Goal: Task Accomplishment & Management: Manage account settings

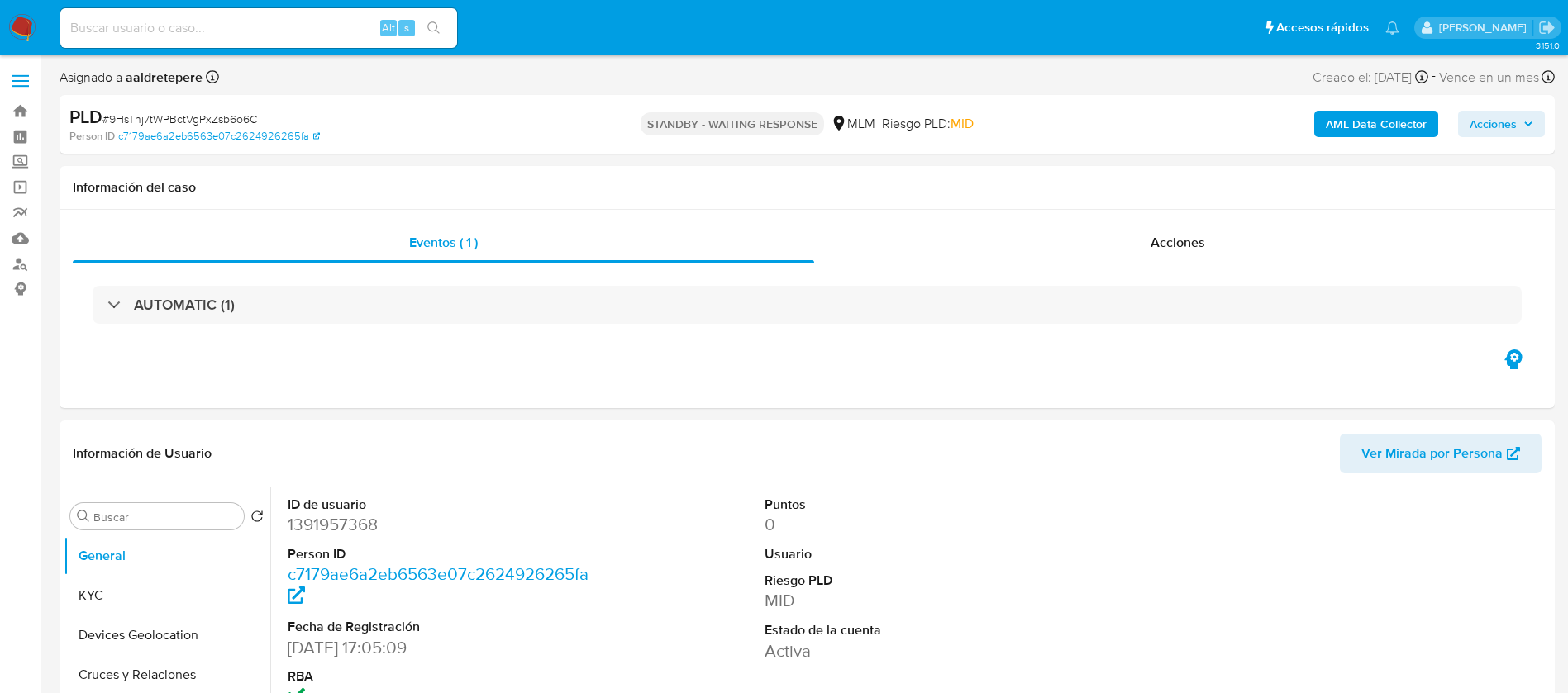
select select "10"
click at [26, 14] on img at bounding box center [22, 28] width 28 height 28
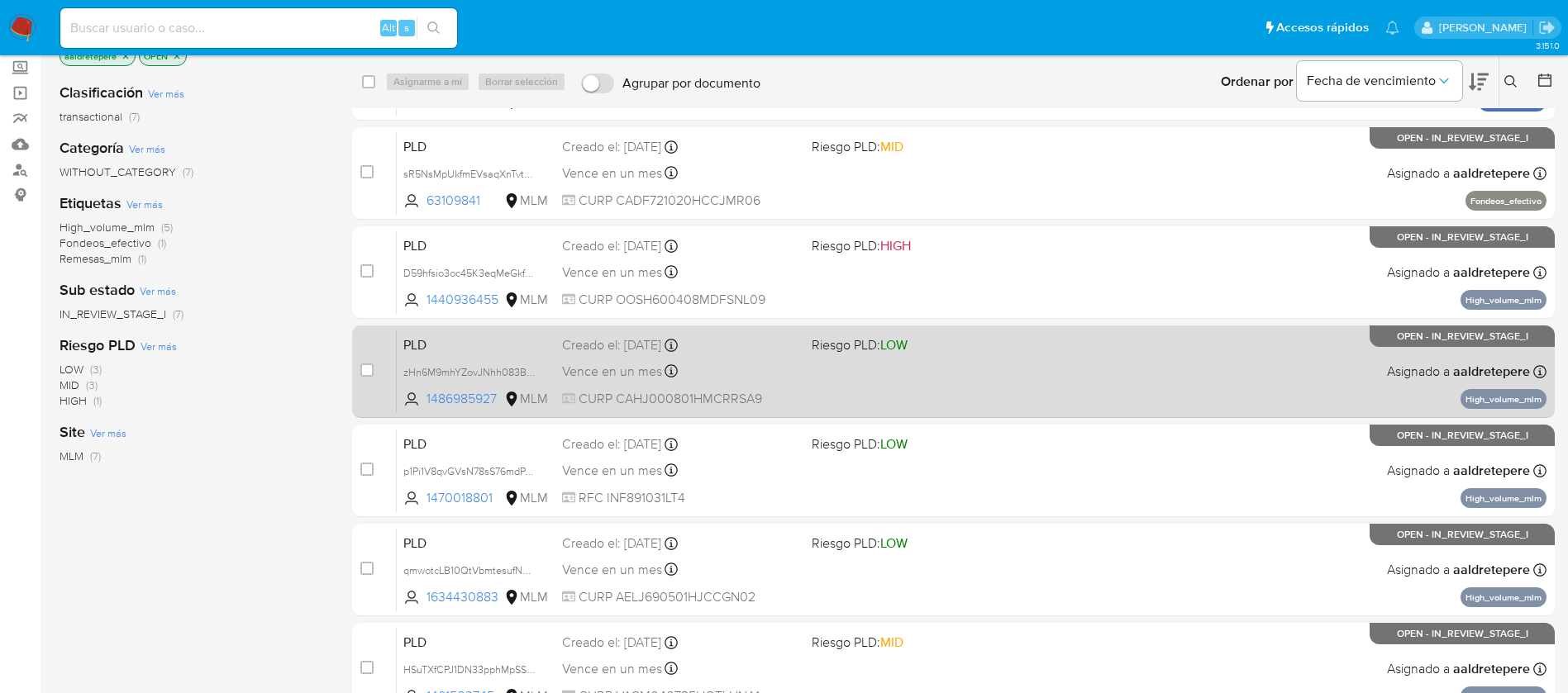
scroll to position [186, 0]
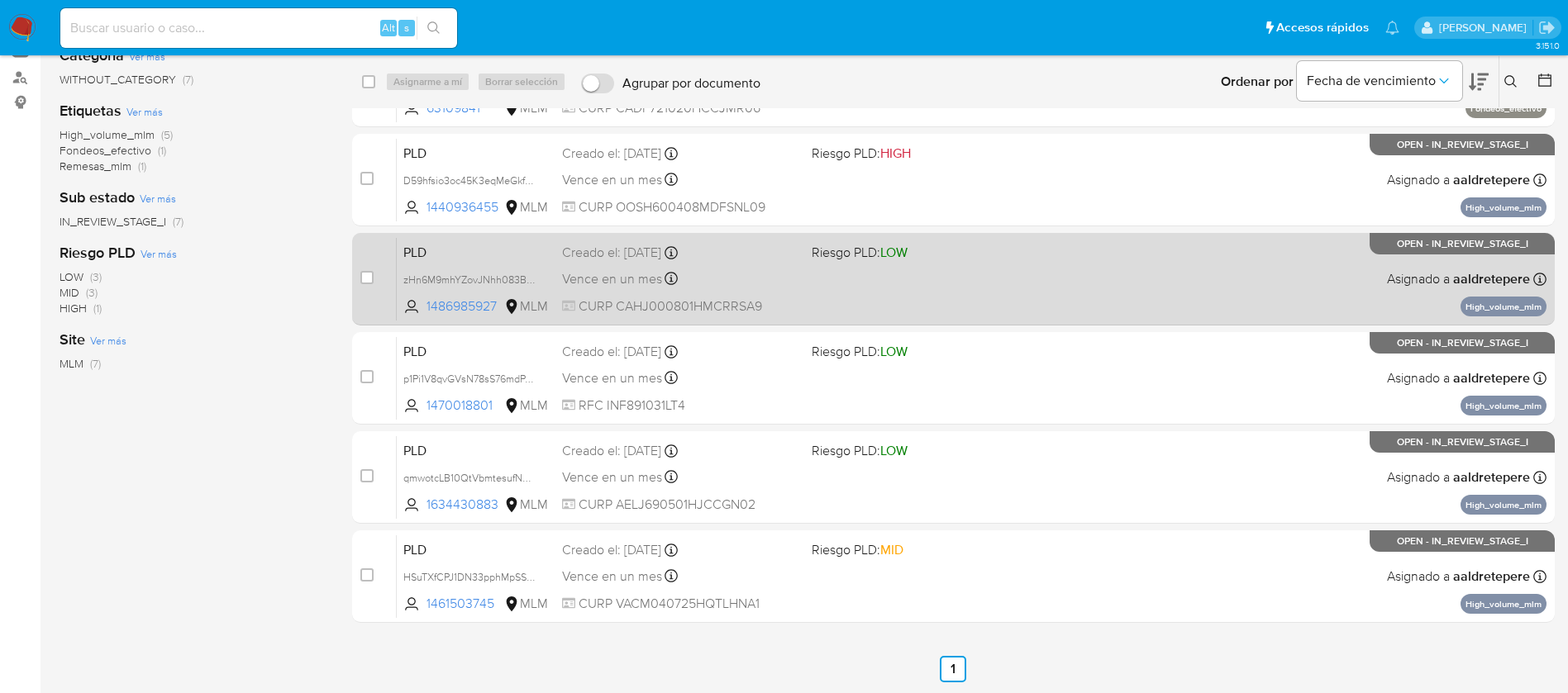
click at [890, 299] on div "PLD zHn6M9mhYZovJNhh083BE9H9 1486985927 MLM Riesgo PLD: LOW Creado el: 12/07/20…" at bounding box center [972, 279] width 1150 height 83
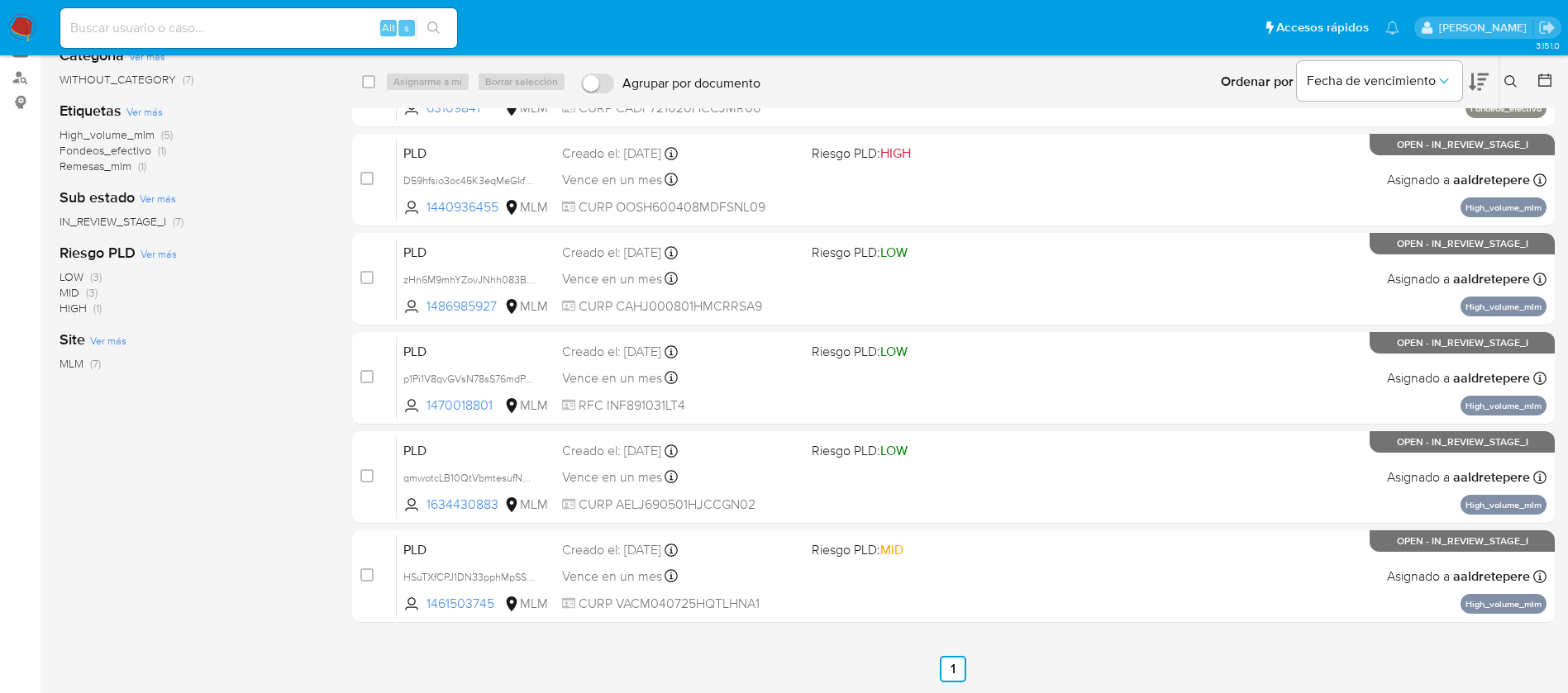
click at [19, 33] on img at bounding box center [22, 28] width 28 height 28
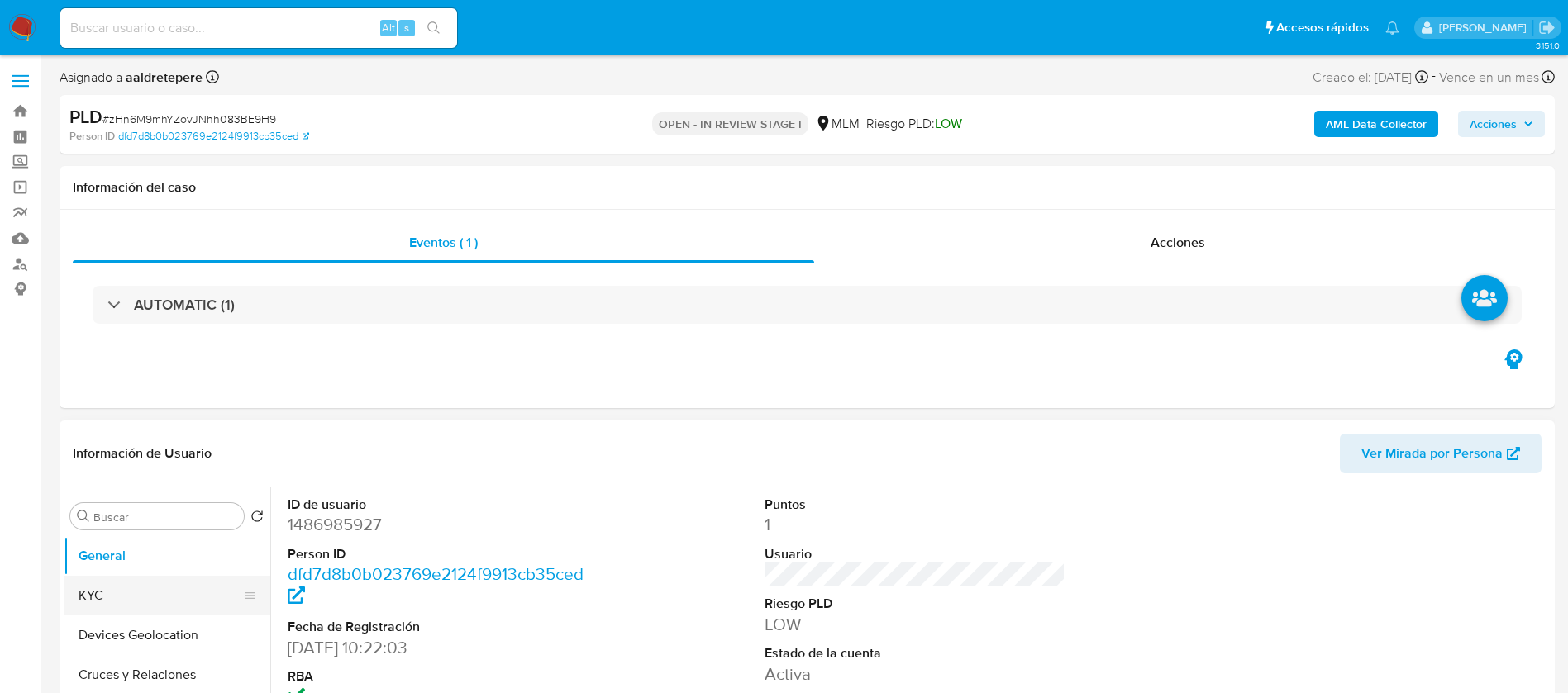
select select "10"
click at [79, 599] on button "KYC" at bounding box center [160, 596] width 193 height 40
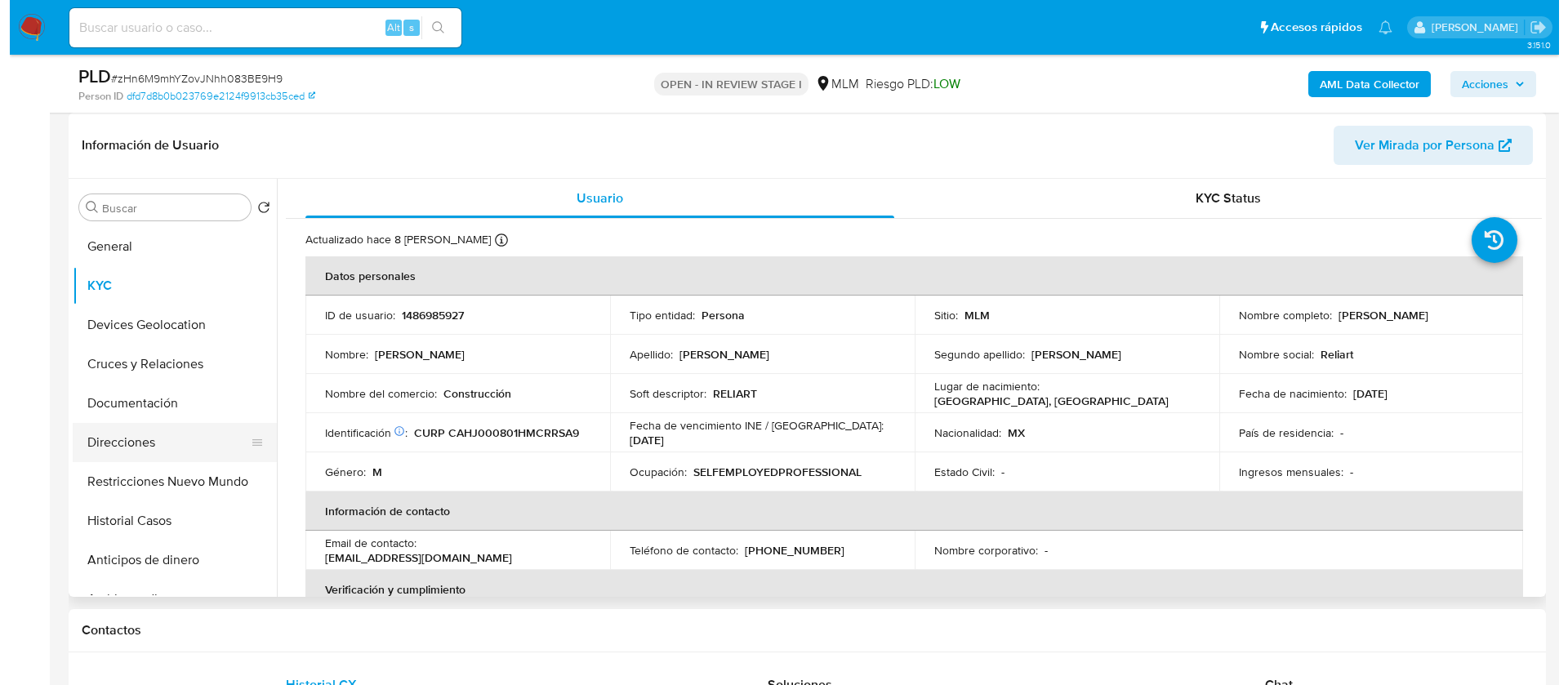
scroll to position [122, 0]
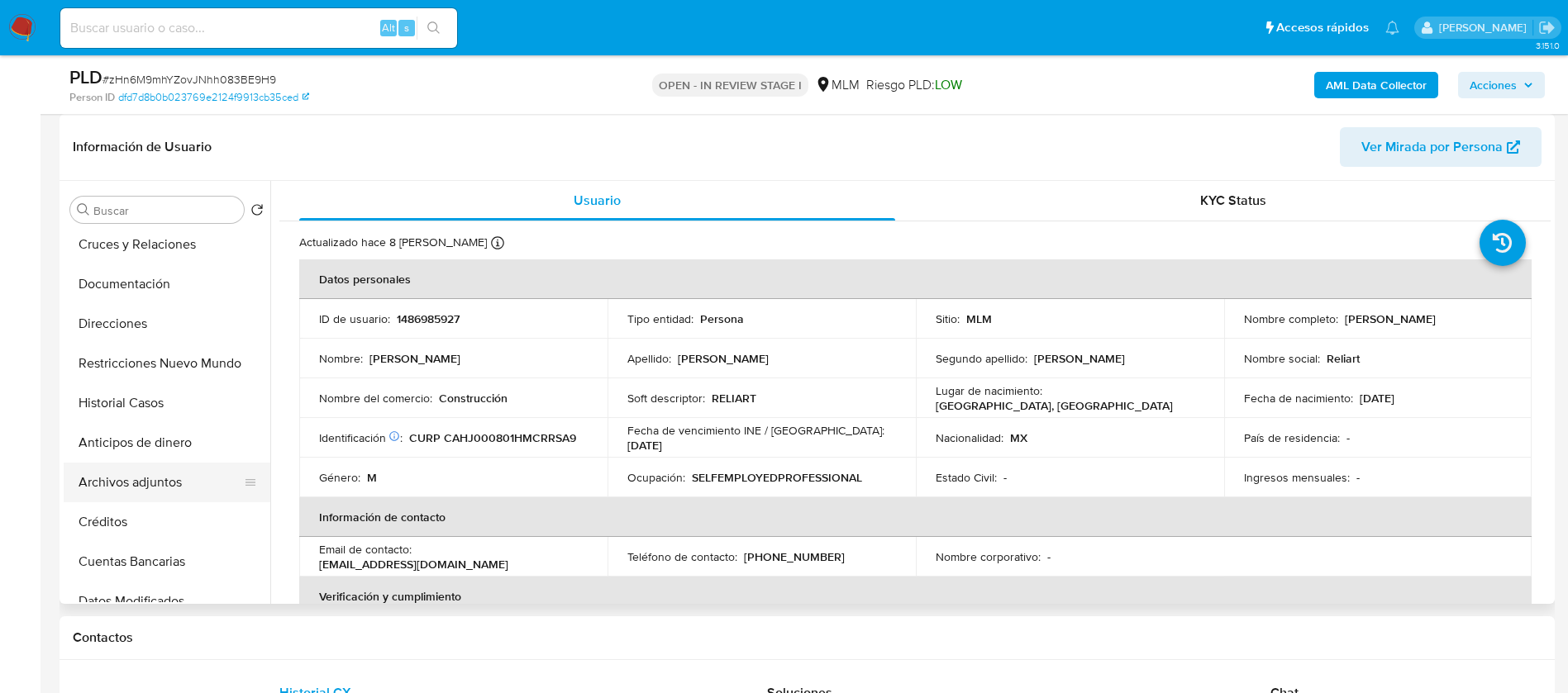
click at [152, 482] on button "Archivos adjuntos" at bounding box center [160, 483] width 193 height 40
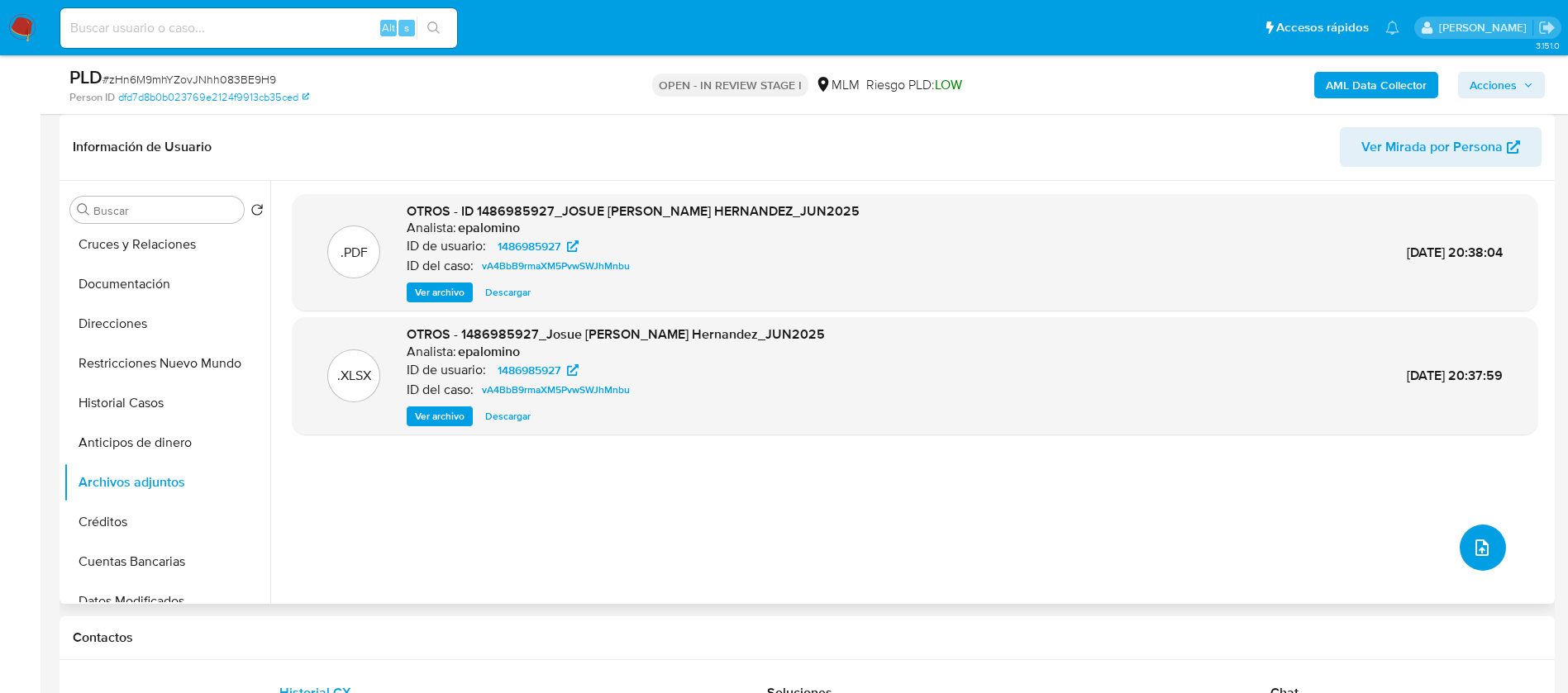
click at [1493, 550] on button "upload-file" at bounding box center [1483, 547] width 47 height 47
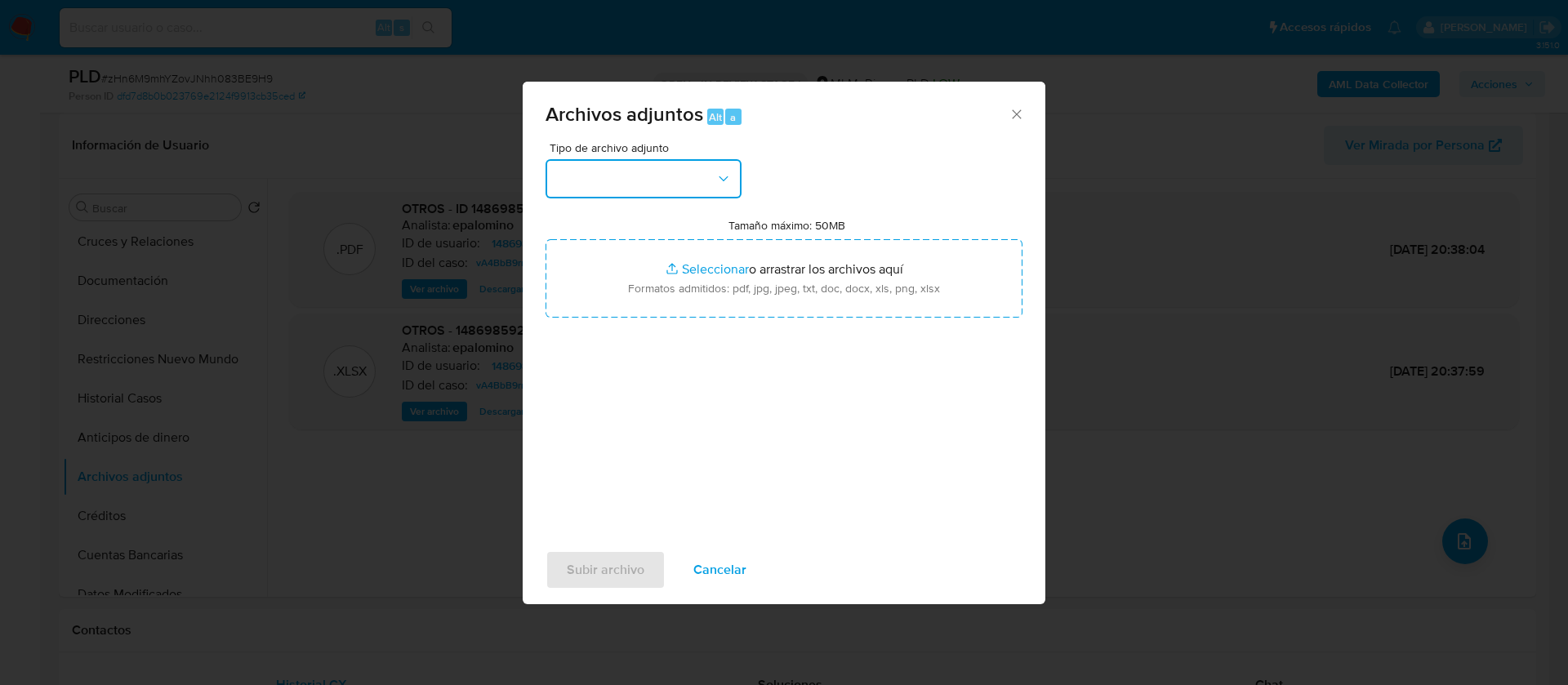
click at [594, 172] on button "button" at bounding box center [643, 179] width 196 height 39
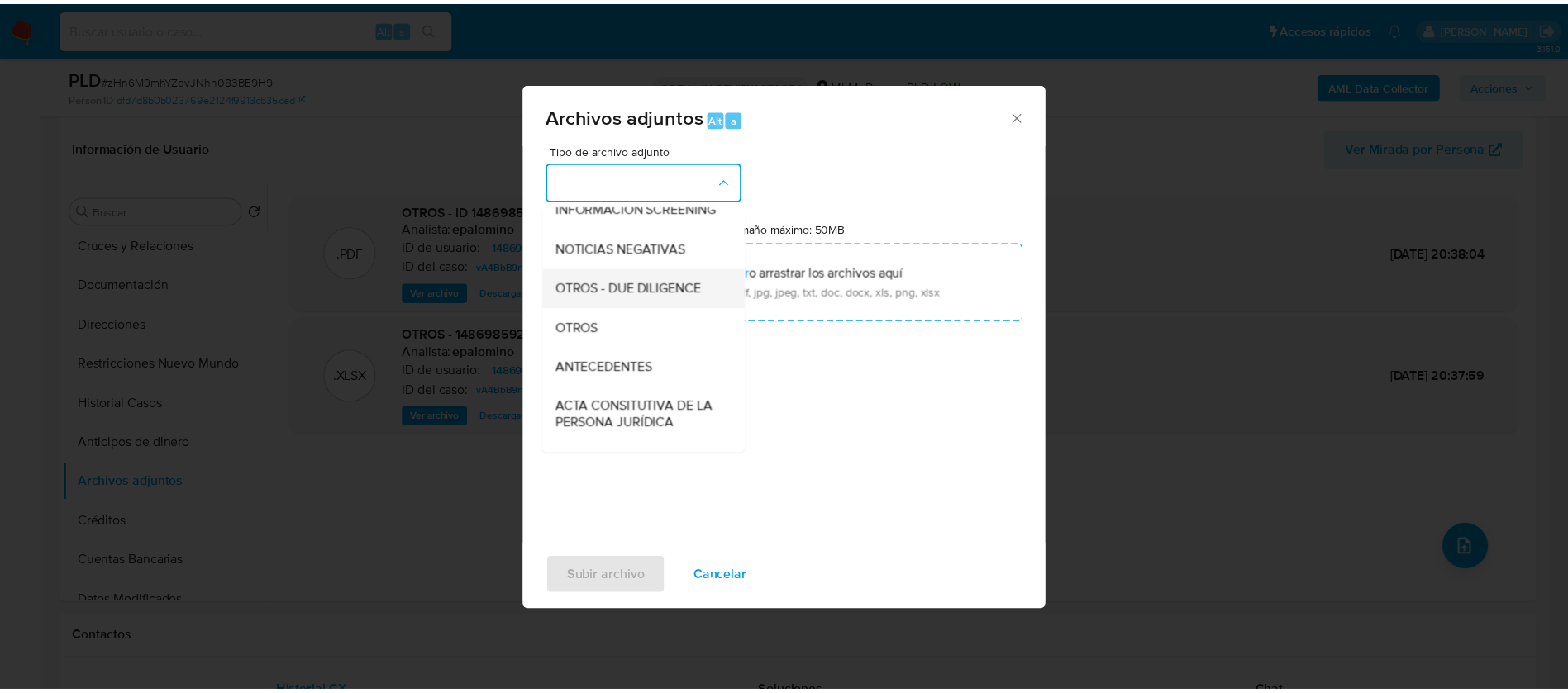
scroll to position [294, 0]
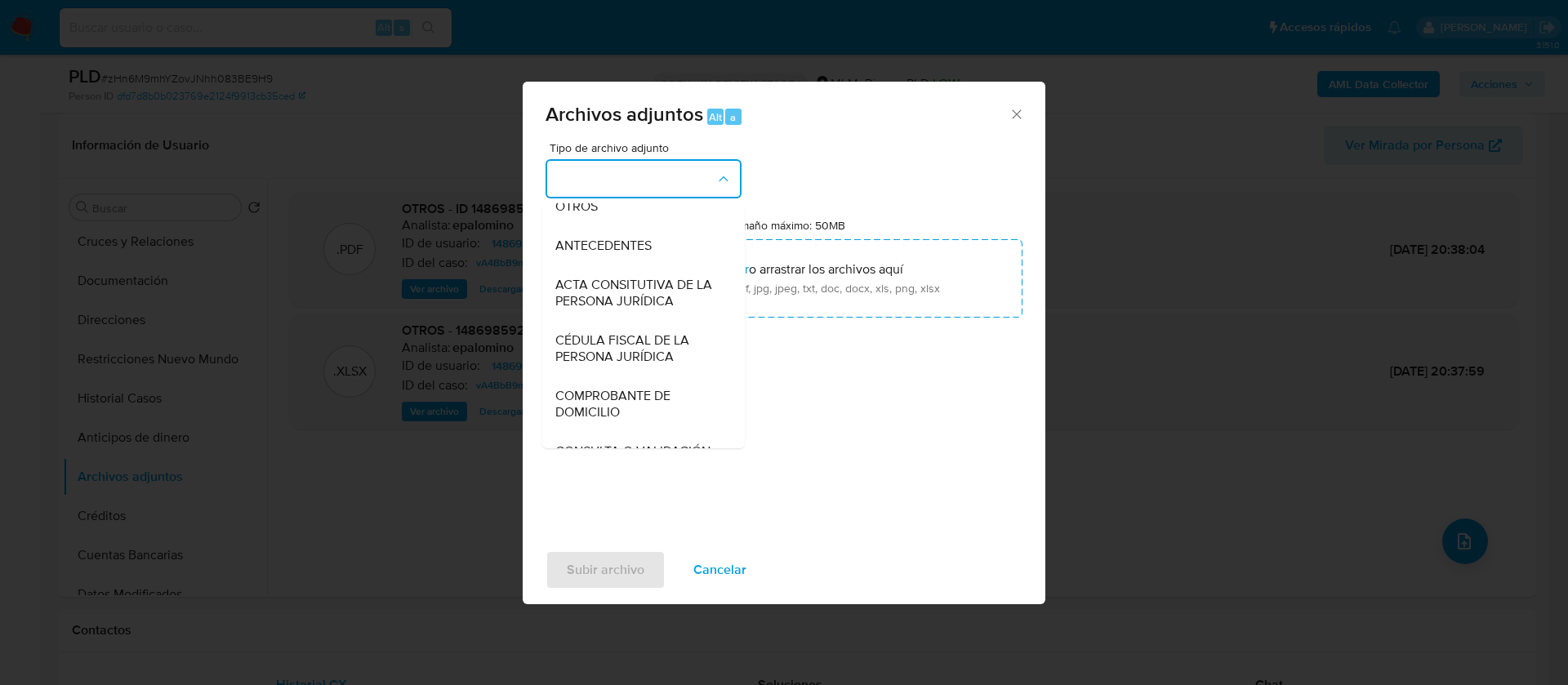
drag, startPoint x: 610, startPoint y: 223, endPoint x: 706, endPoint y: 232, distance: 96.4
click at [613, 223] on div "OTROS" at bounding box center [639, 207] width 166 height 39
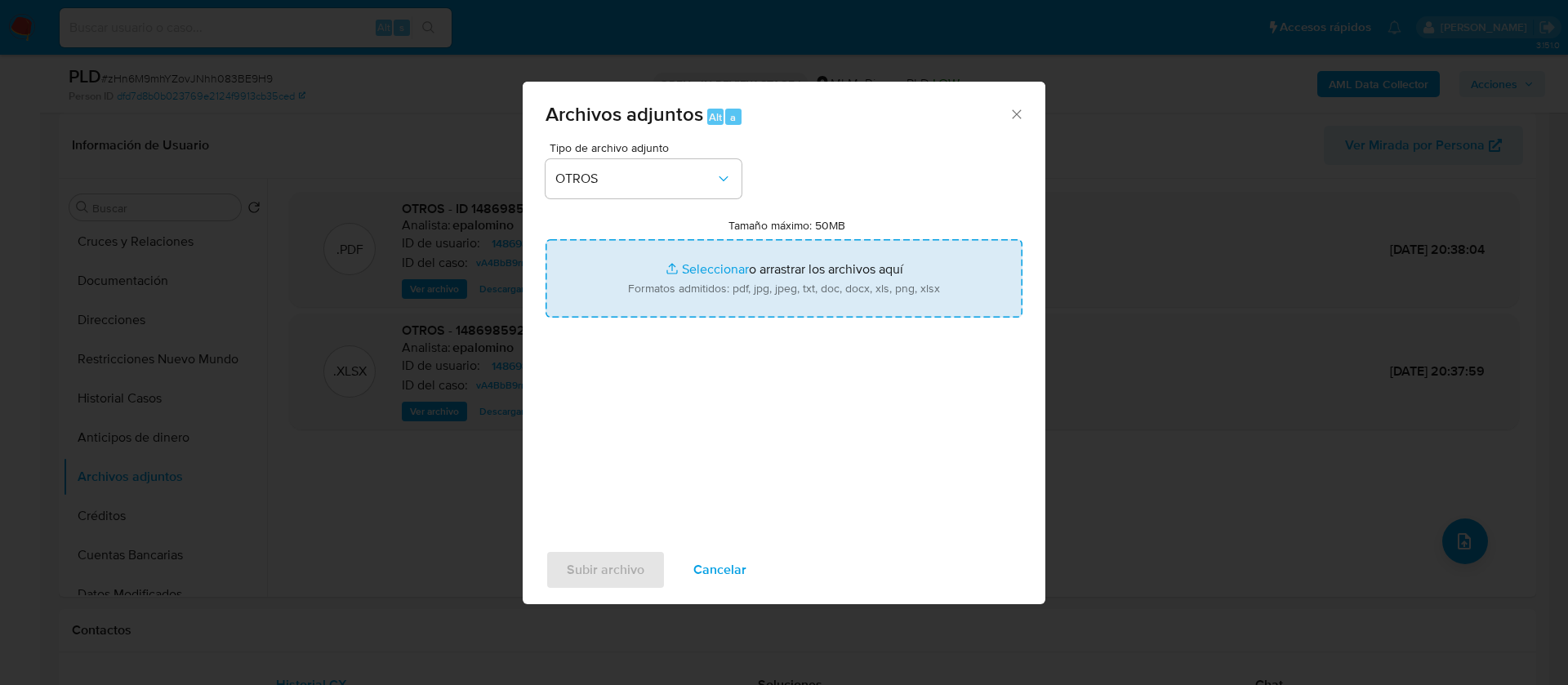
click at [742, 274] on input "Tamaño máximo: 50MB Seleccionar archivos" at bounding box center [784, 278] width 477 height 78
type input "C:\fakepath\1486985927_JOSUE CARPIO HERNANDEZ_JULIO 2025.pdf"
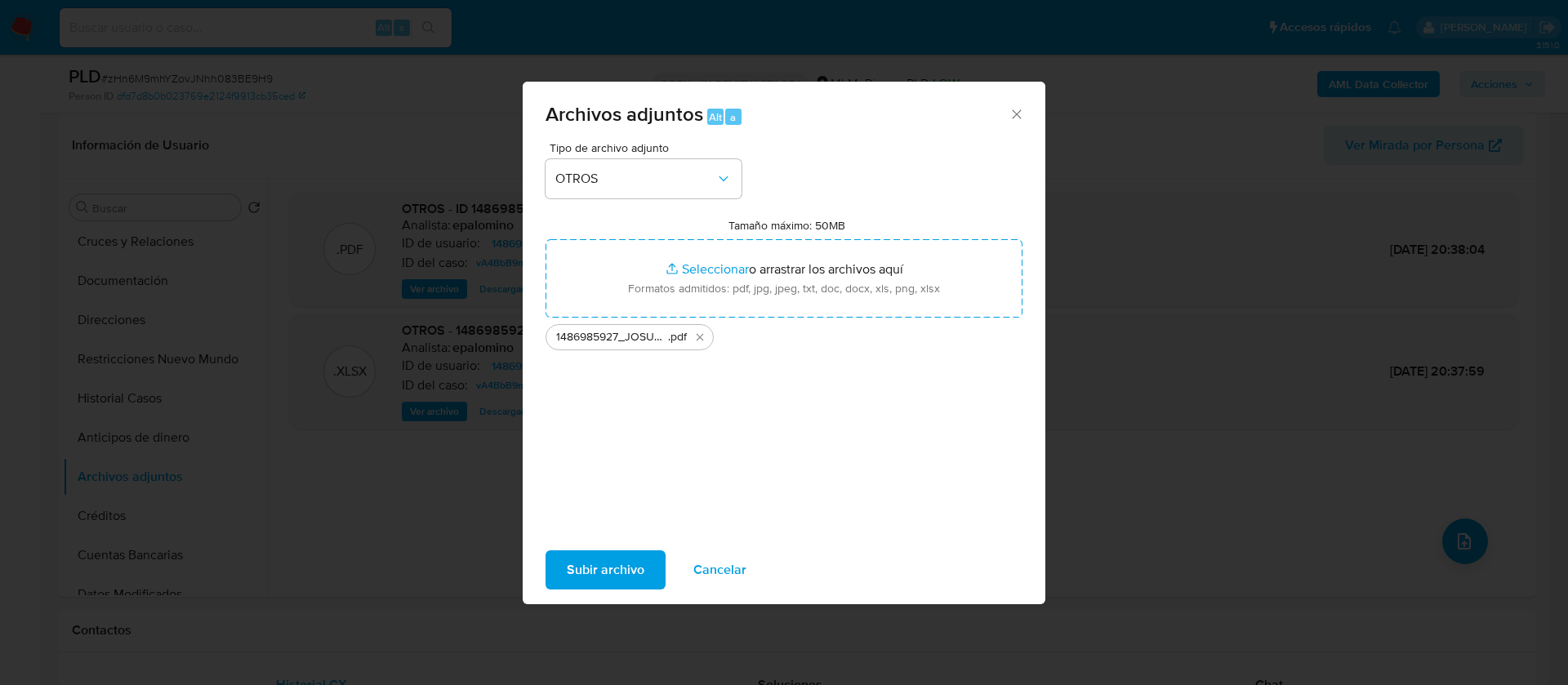
click at [592, 574] on span "Subir archivo" at bounding box center [605, 570] width 77 height 36
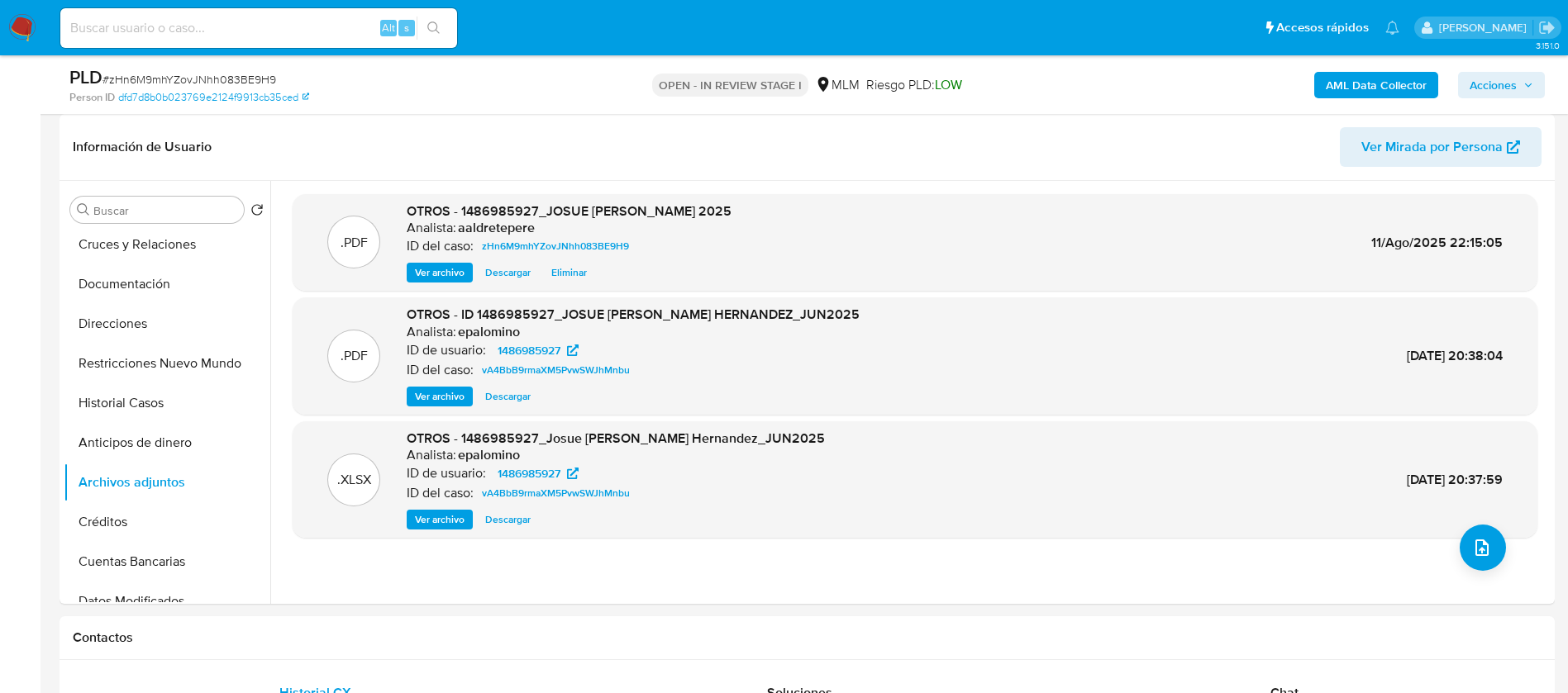
click at [1466, 90] on button "Acciones" at bounding box center [1503, 85] width 87 height 27
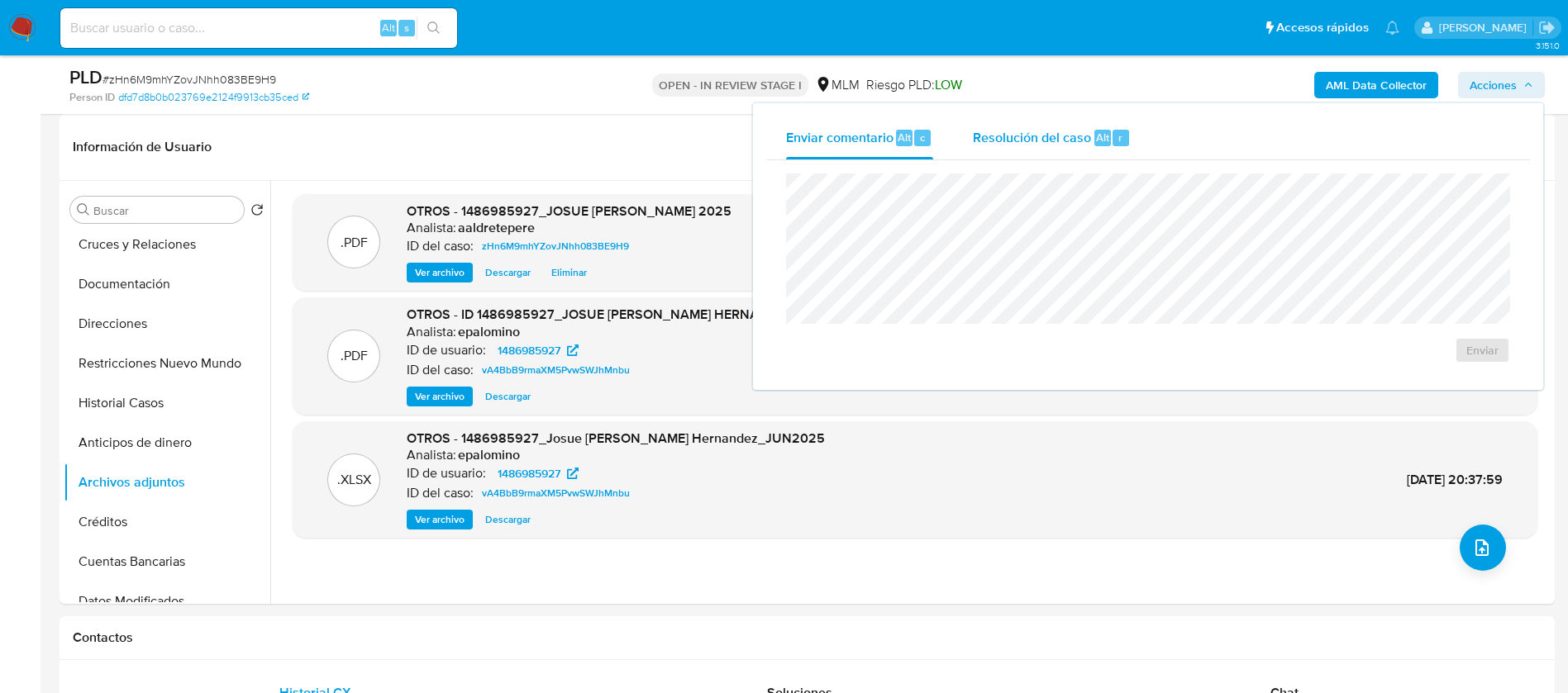
drag, startPoint x: 1016, startPoint y: 144, endPoint x: 1014, endPoint y: 157, distance: 13.2
click at [1014, 157] on div "Resolución del caso Alt r" at bounding box center [1051, 138] width 158 height 43
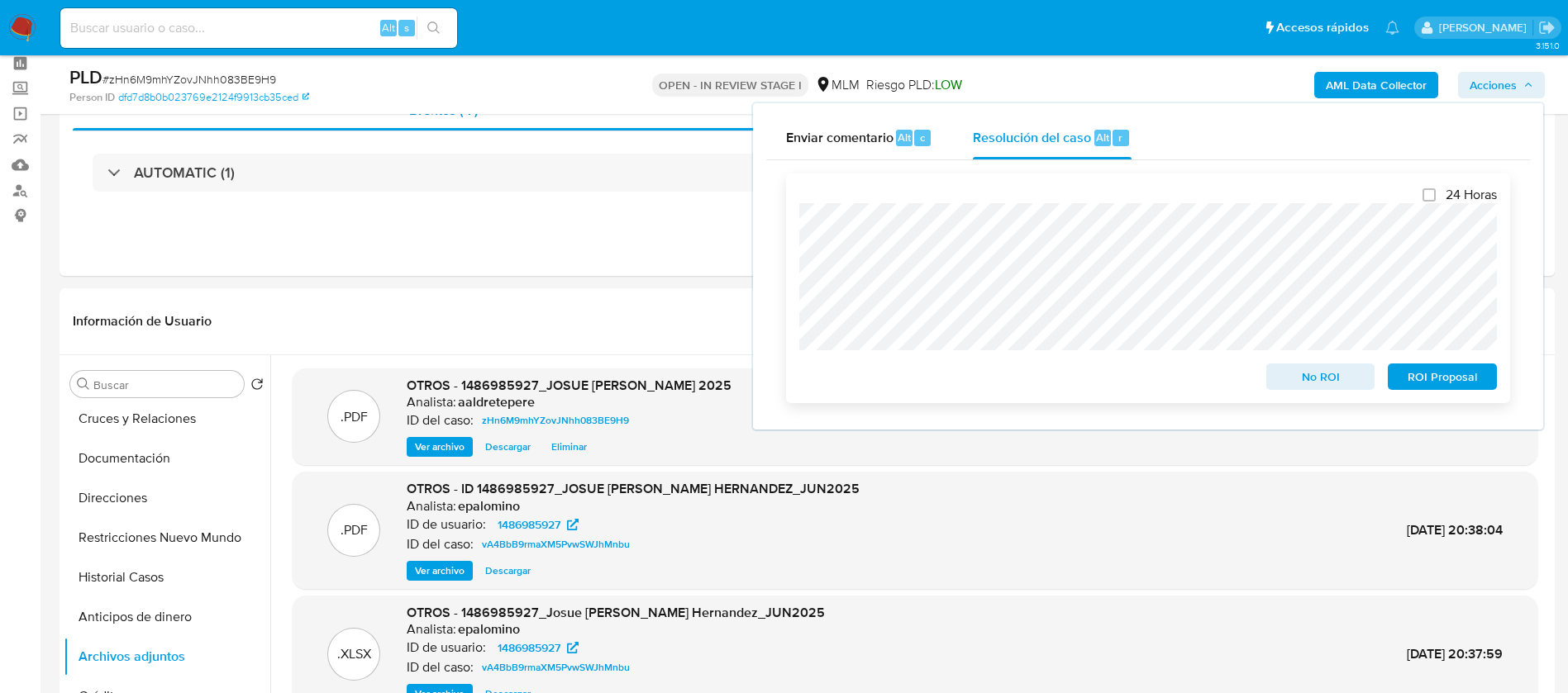
scroll to position [124, 0]
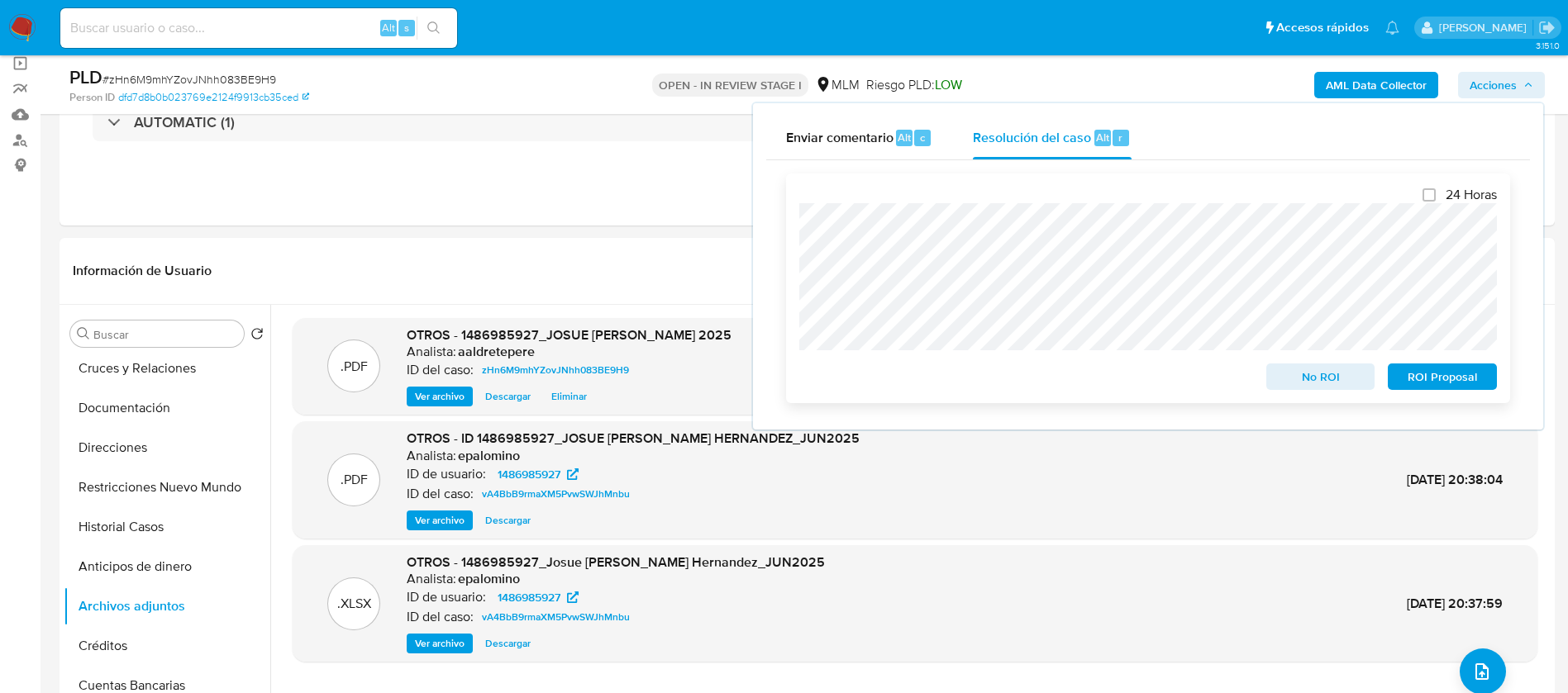
click at [1289, 376] on span "No ROI" at bounding box center [1321, 376] width 86 height 23
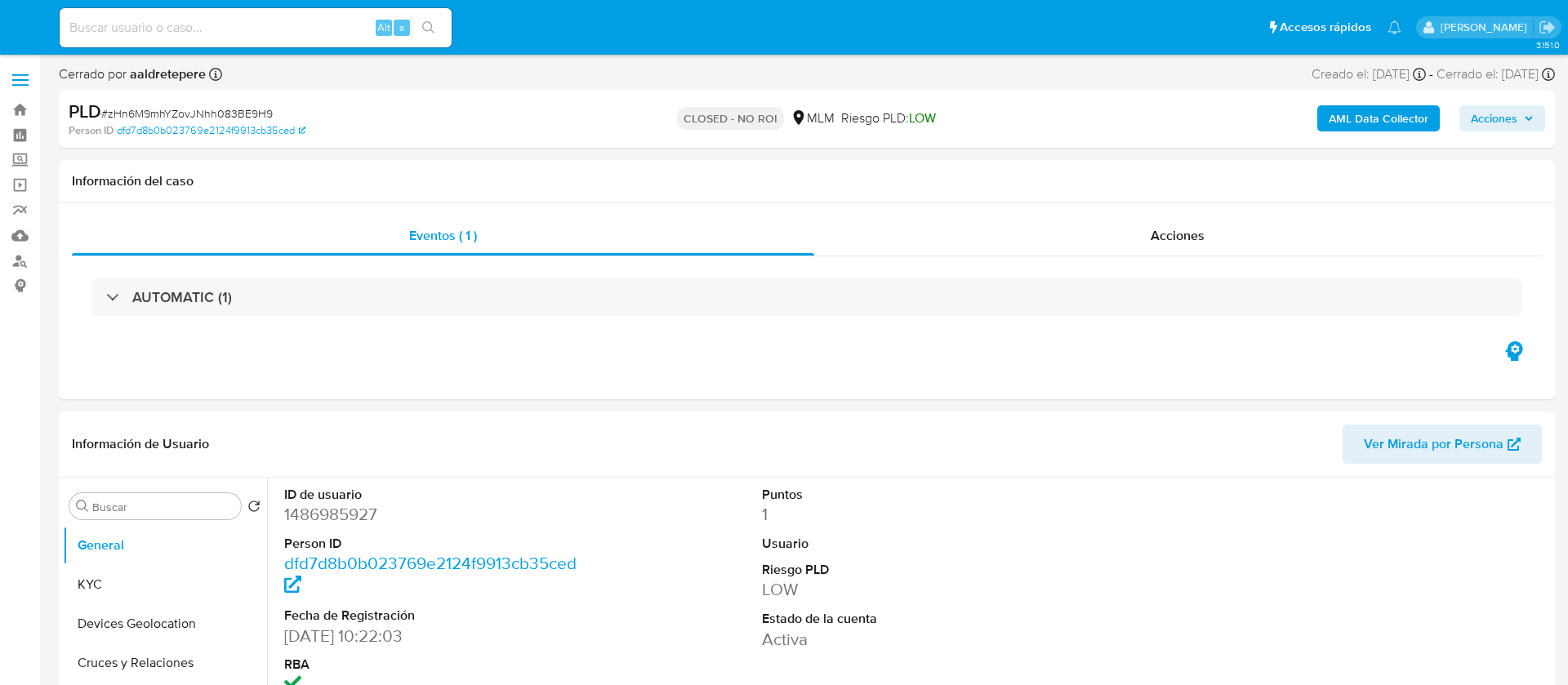
select select "10"
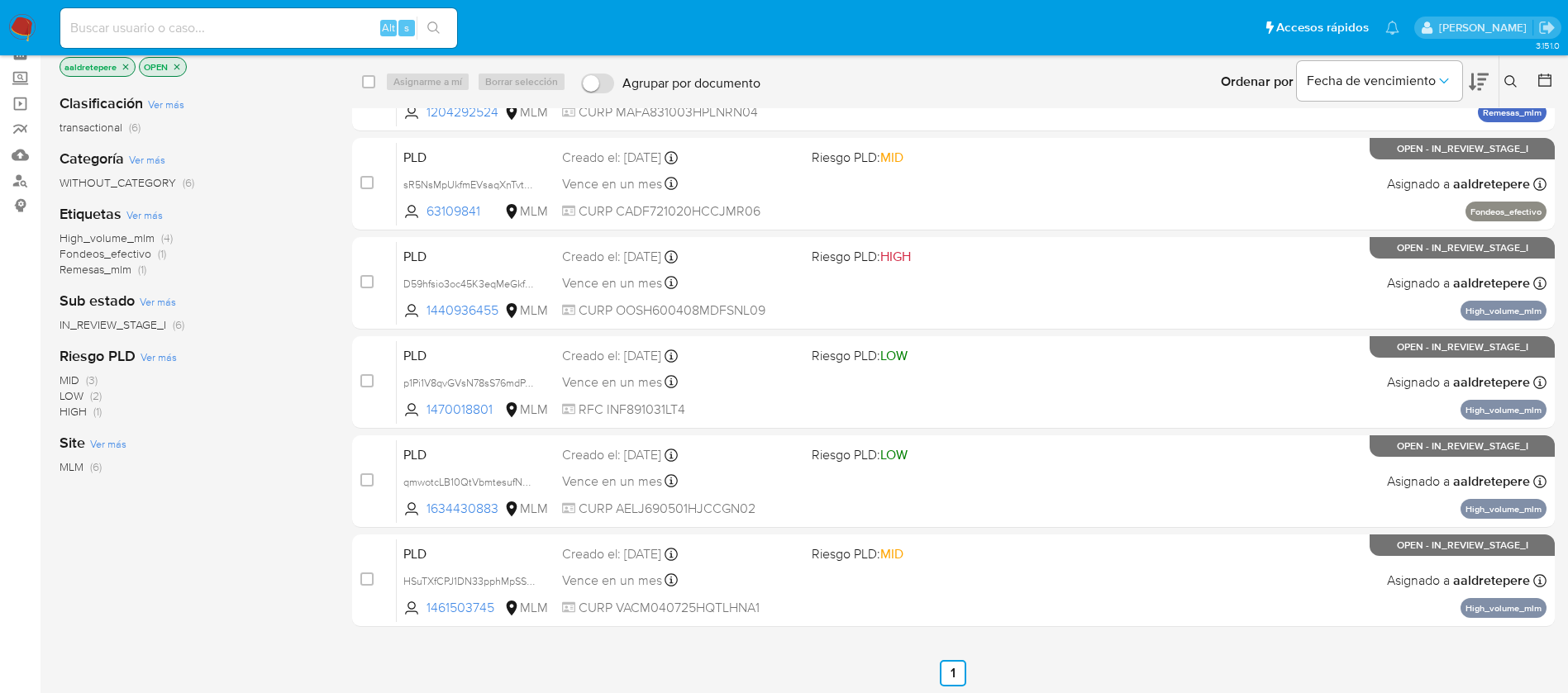
scroll to position [122, 0]
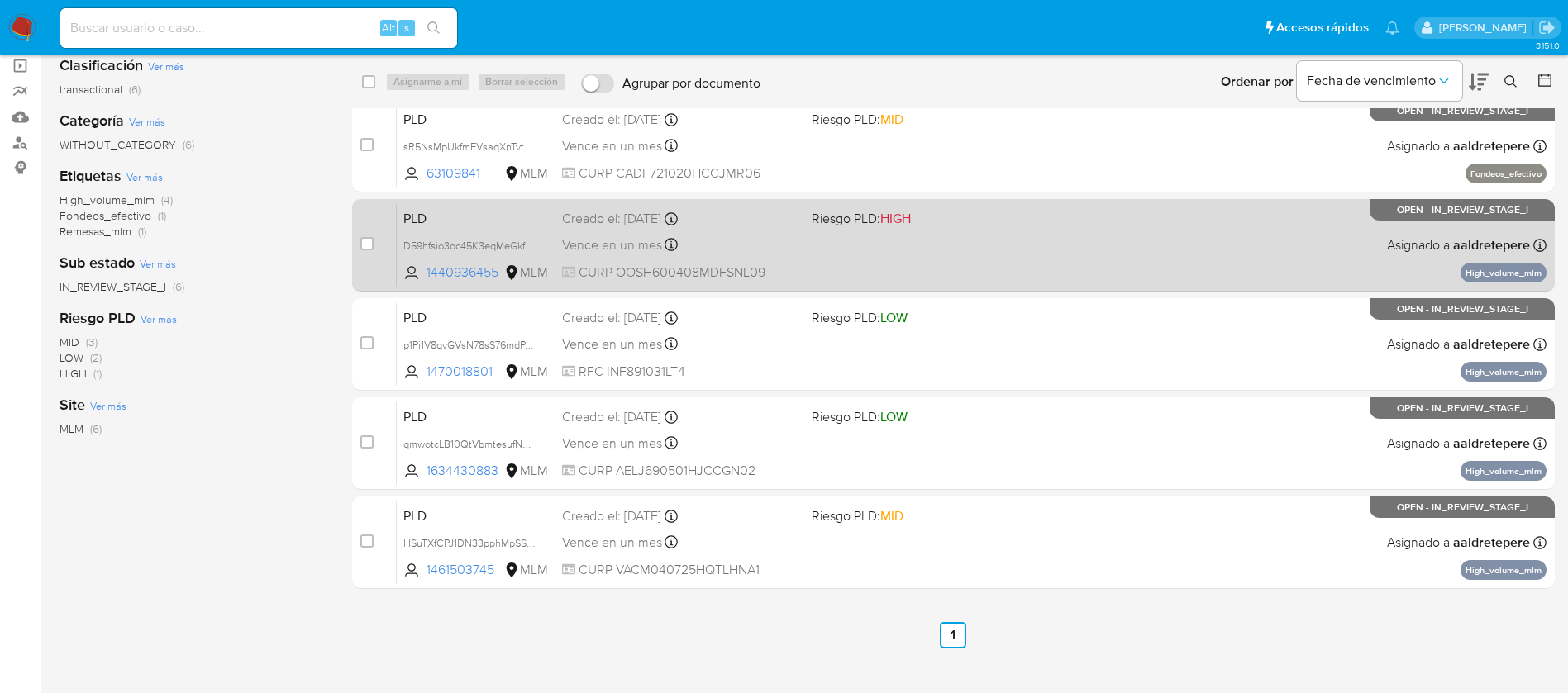
click at [866, 210] on span "Riesgo PLD: HIGH" at bounding box center [862, 218] width 99 height 18
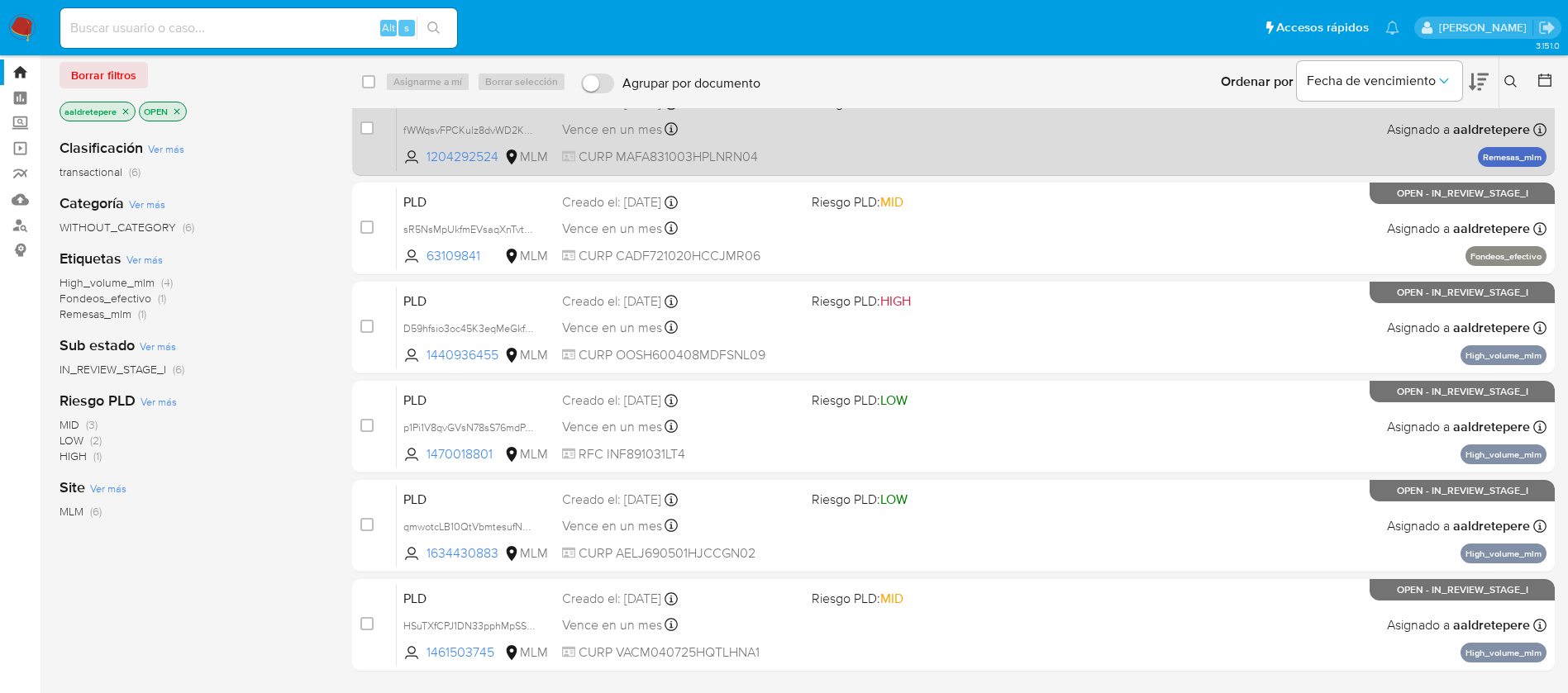
scroll to position [0, 0]
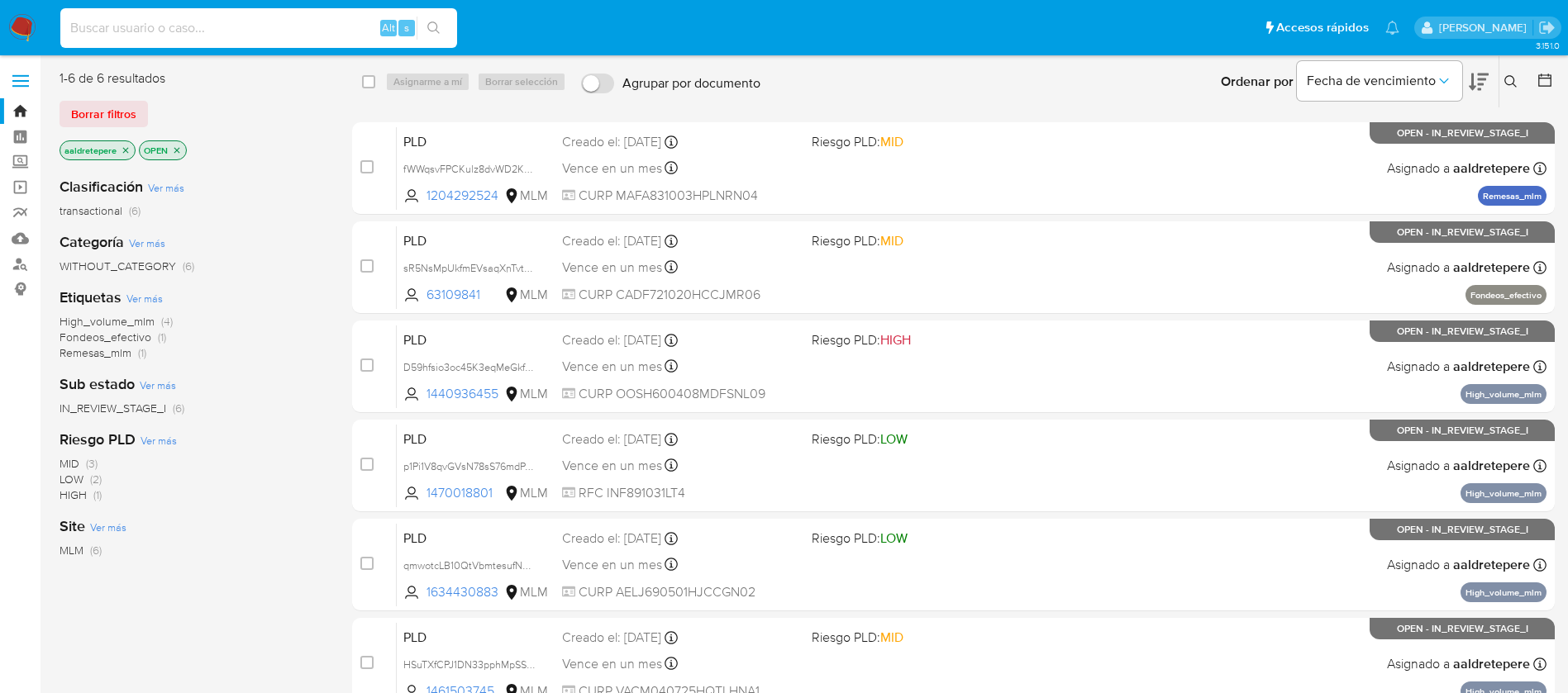
click at [247, 18] on input at bounding box center [259, 29] width 397 height 22
paste input "542735674"
type input "542735674"
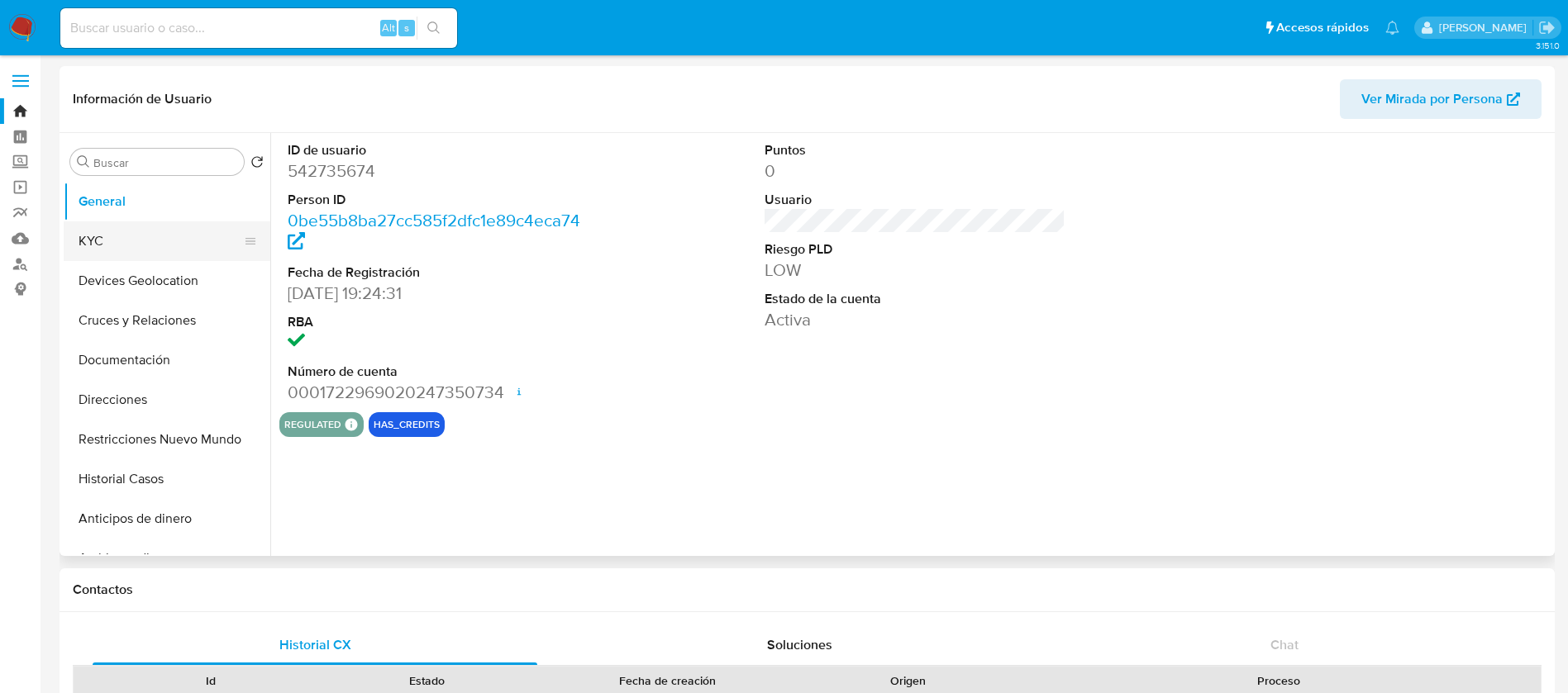
click at [96, 248] on button "KYC" at bounding box center [160, 241] width 193 height 40
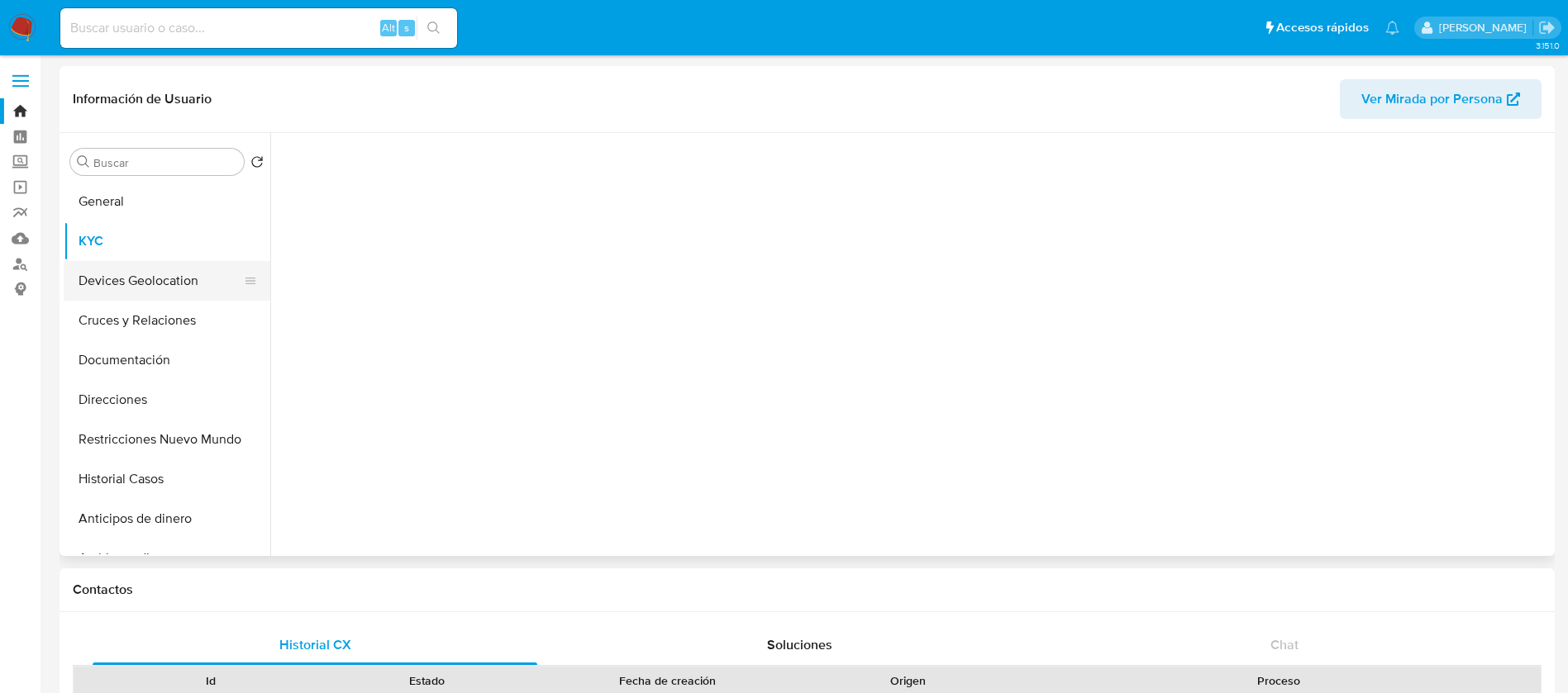
select select "10"
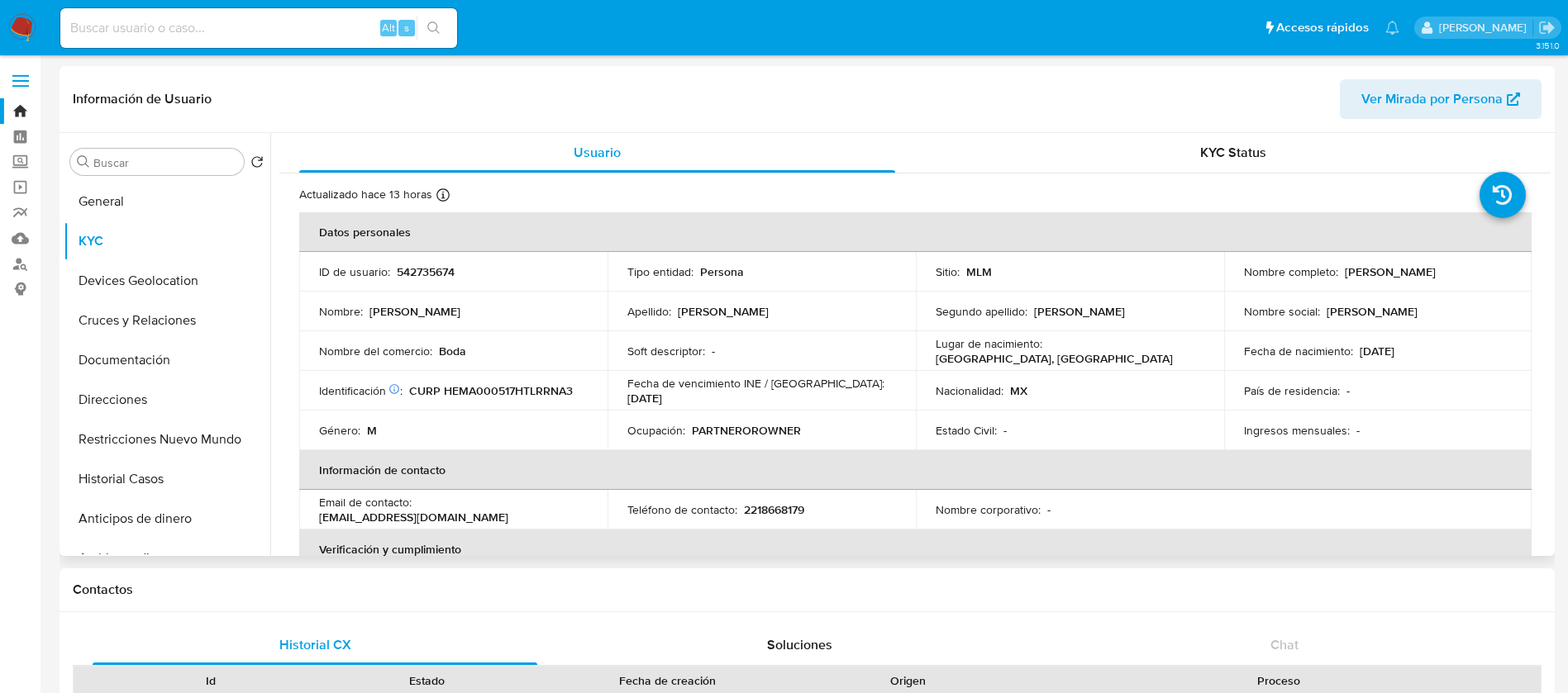
drag, startPoint x: 1321, startPoint y: 448, endPoint x: 1288, endPoint y: 491, distance: 54.2
click at [1321, 453] on table "Datos personales ID de usuario : 542735674 Tipo entidad : Persona Sitio : MLM N…" at bounding box center [915, 510] width 1233 height 595
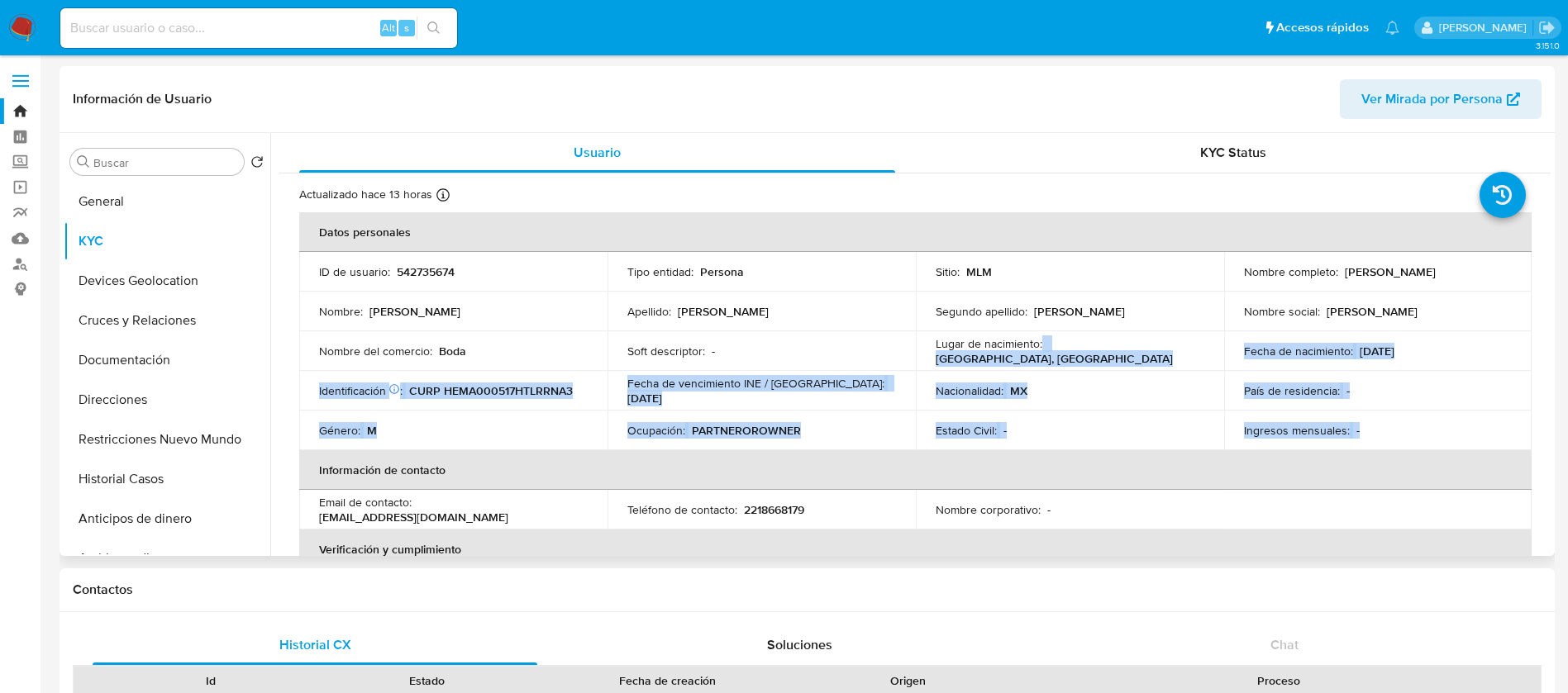
drag, startPoint x: 978, startPoint y: 364, endPoint x: 1399, endPoint y: 378, distance: 421.2
click at [1396, 419] on tbody "ID de usuario : 542735674 Tipo entidad : Persona Sitio : MLM Nombre completo : …" at bounding box center [915, 351] width 1233 height 198
click at [1394, 346] on p "17/05/2000" at bounding box center [1377, 351] width 35 height 15
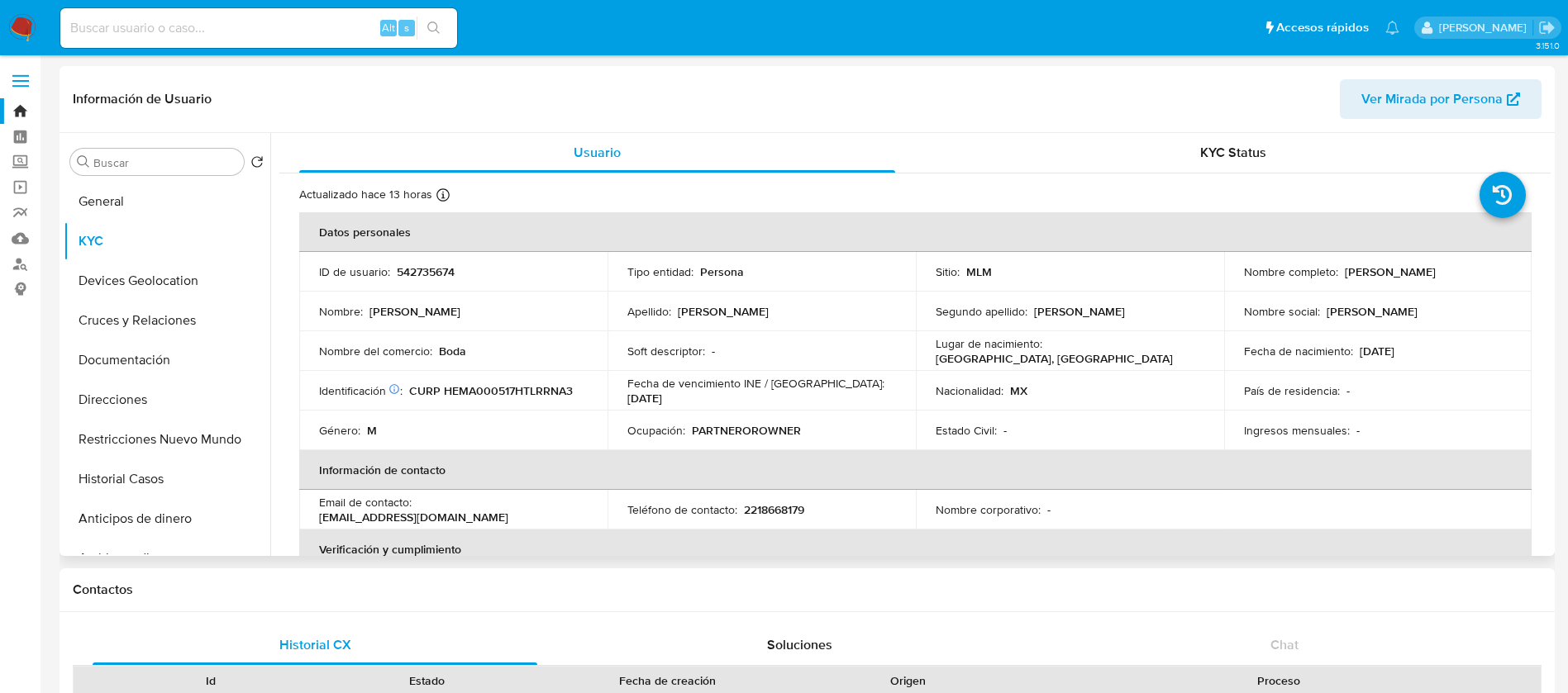
drag, startPoint x: 1410, startPoint y: 348, endPoint x: 1071, endPoint y: 393, distance: 342.0
click at [1090, 389] on tbody "ID de usuario : 542735674 Tipo entidad : Persona Sitio : MLM Nombre completo : …" at bounding box center [915, 351] width 1233 height 198
drag, startPoint x: 405, startPoint y: 344, endPoint x: 522, endPoint y: 334, distance: 117.4
click at [522, 334] on td "Nombre del comercio : Boda" at bounding box center [453, 351] width 308 height 40
click at [163, 486] on button "Historial Casos" at bounding box center [160, 479] width 193 height 40
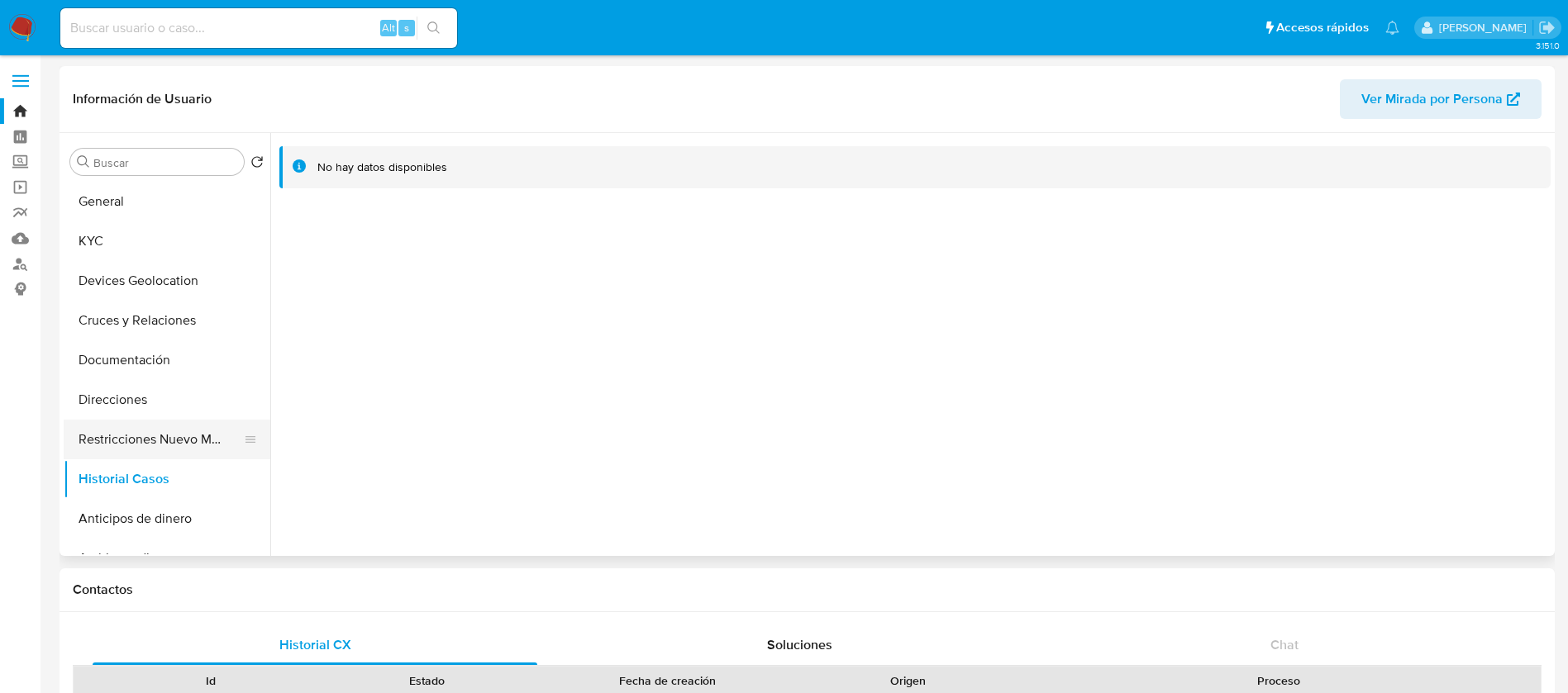
click at [185, 438] on button "Restricciones Nuevo Mundo" at bounding box center [160, 439] width 193 height 40
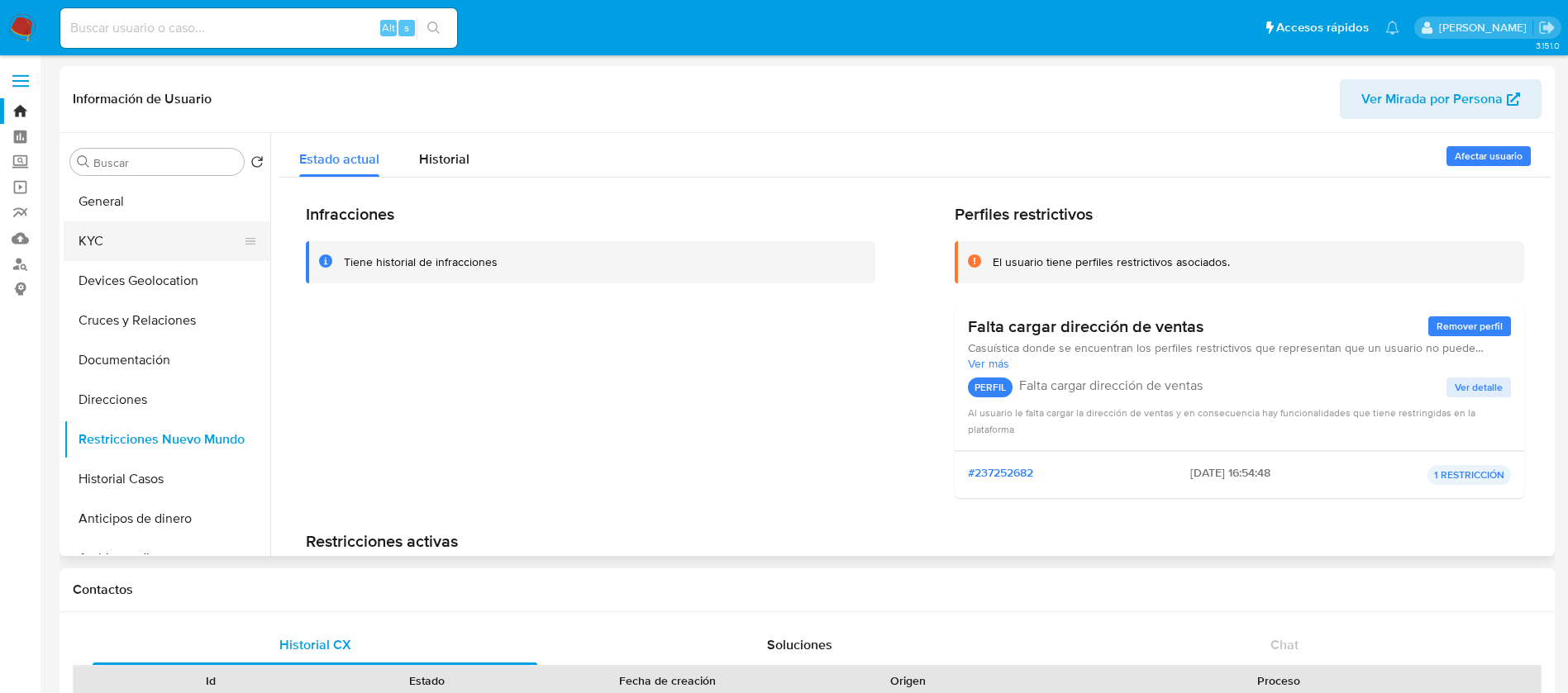
click at [177, 245] on button "KYC" at bounding box center [160, 241] width 193 height 40
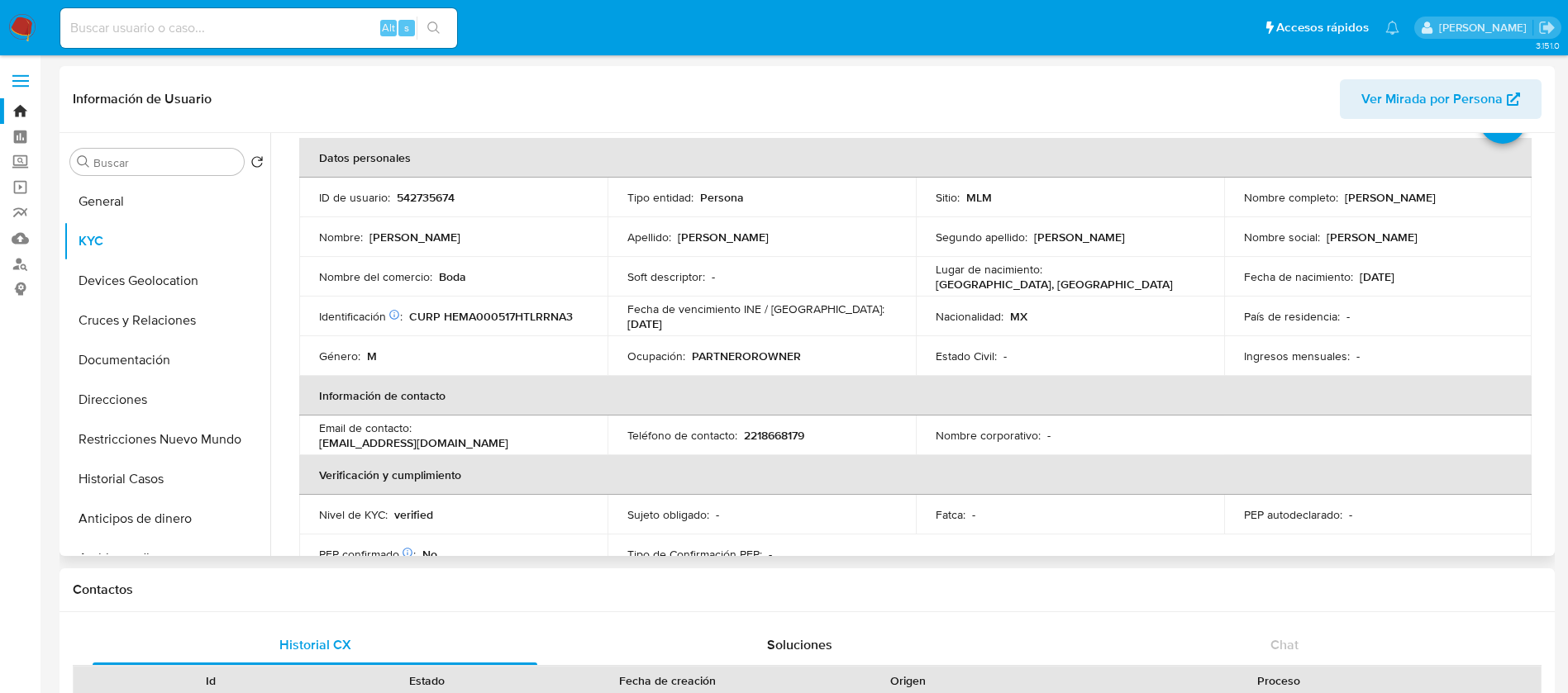
scroll to position [124, 0]
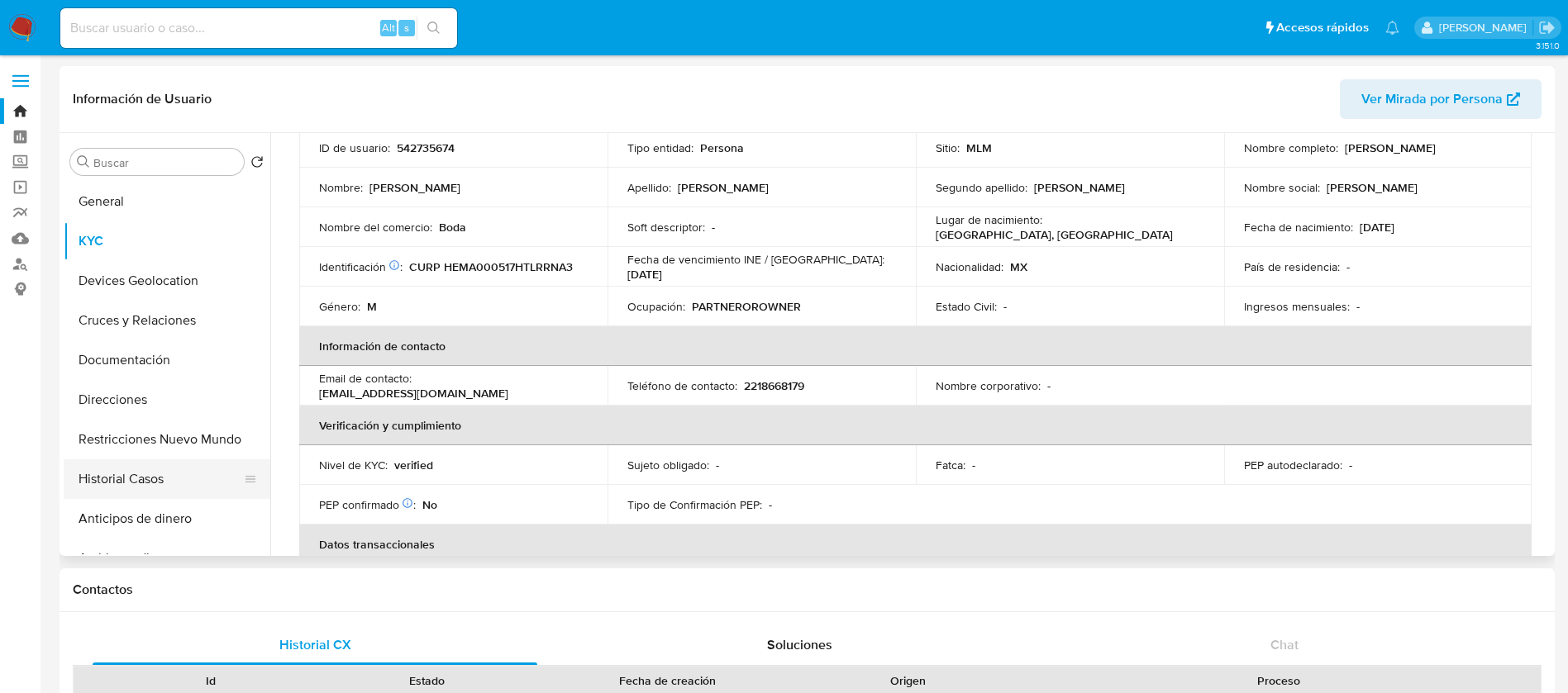
click at [112, 496] on button "Historial Casos" at bounding box center [160, 479] width 193 height 40
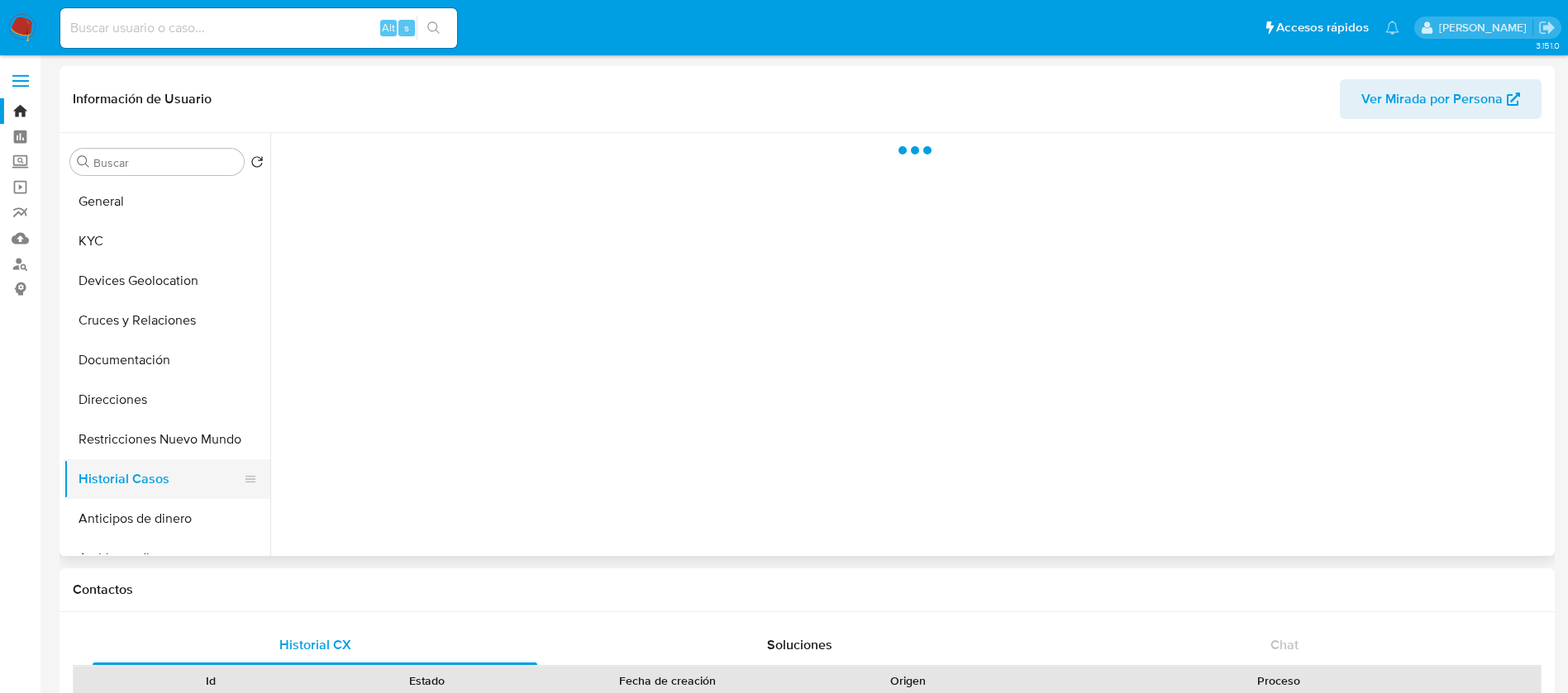
scroll to position [0, 0]
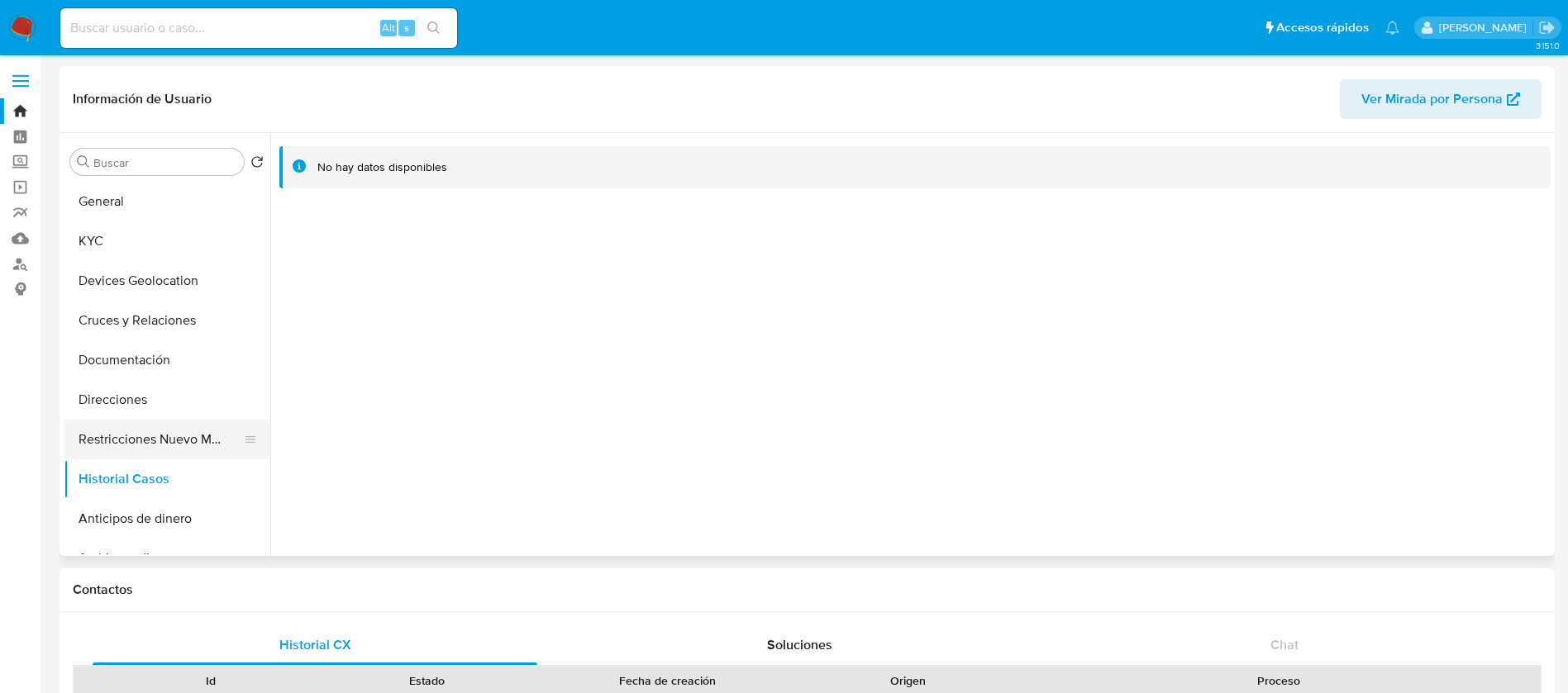
click at [124, 443] on button "Restricciones Nuevo Mundo" at bounding box center [160, 439] width 193 height 40
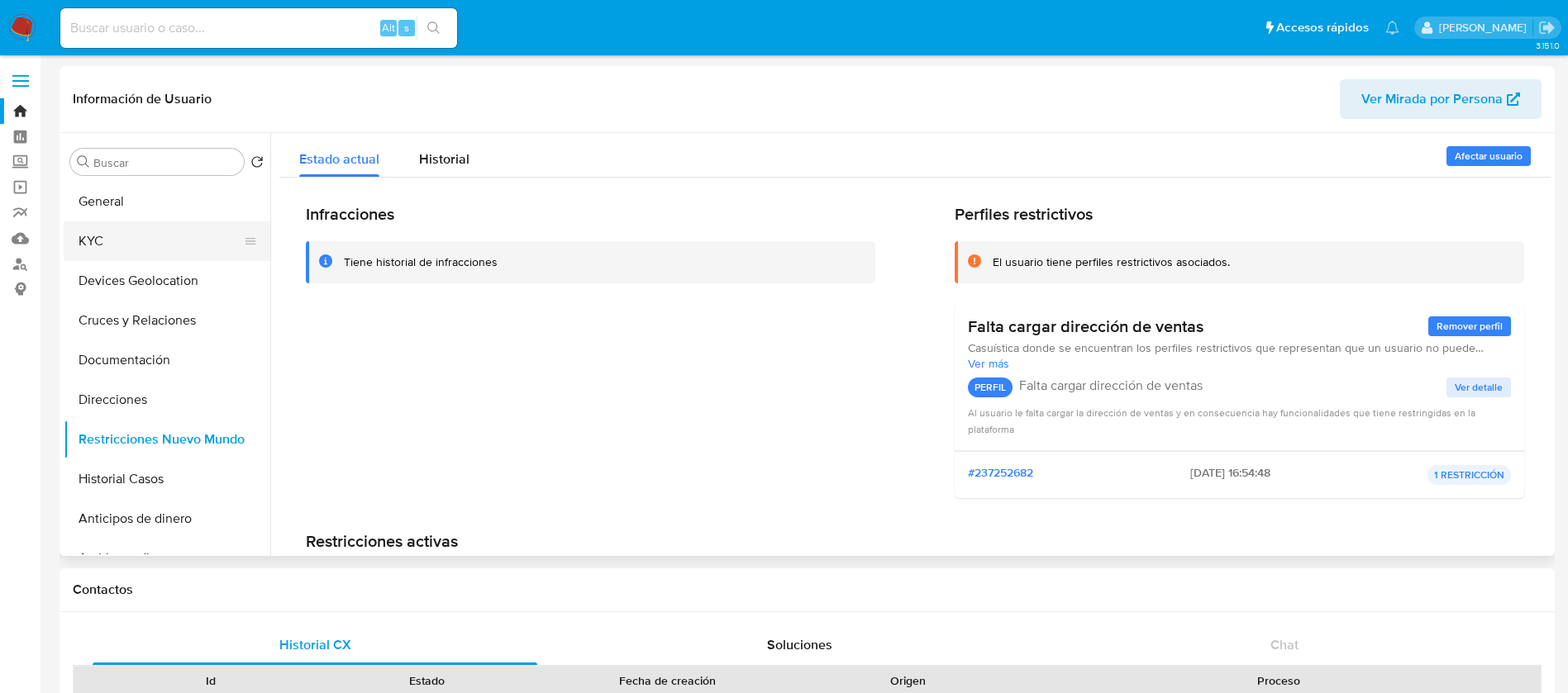
click at [208, 245] on button "KYC" at bounding box center [160, 241] width 193 height 40
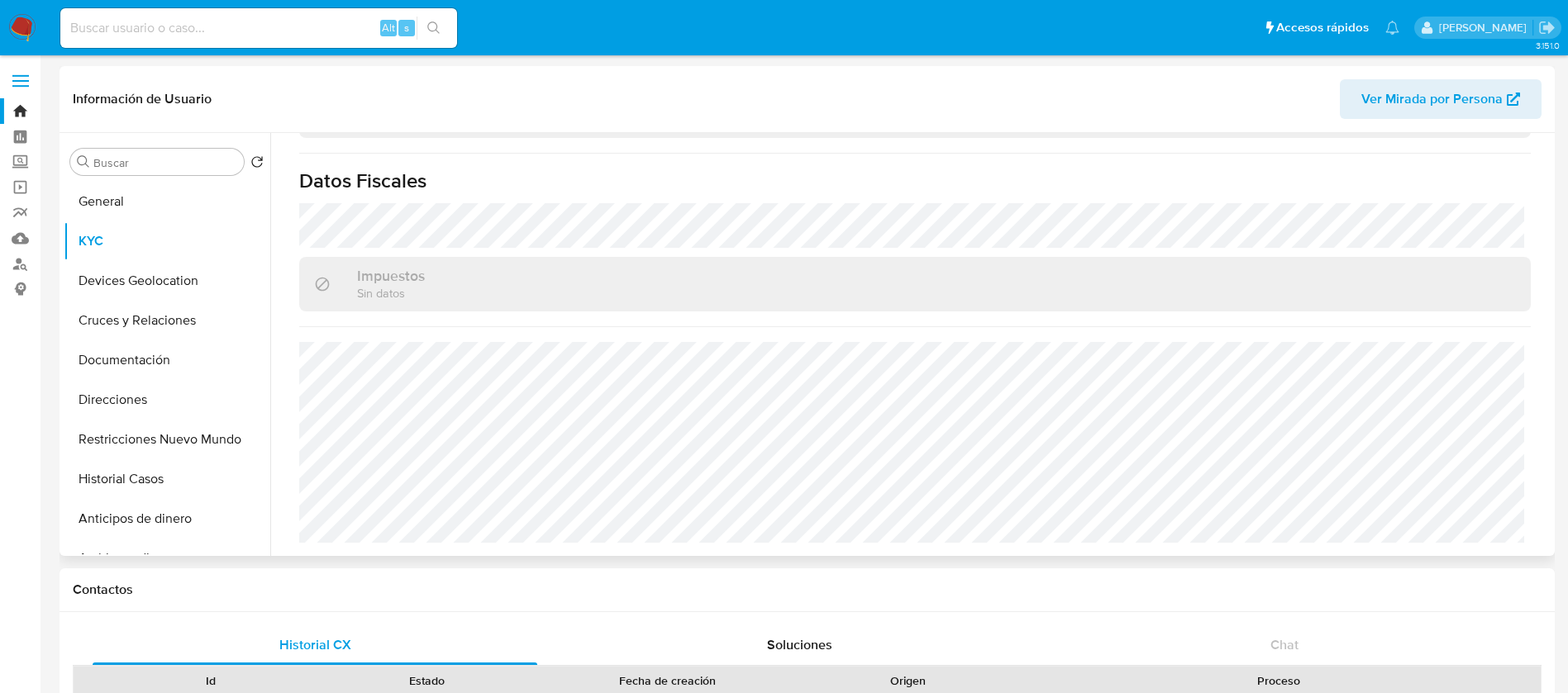
scroll to position [1022, 0]
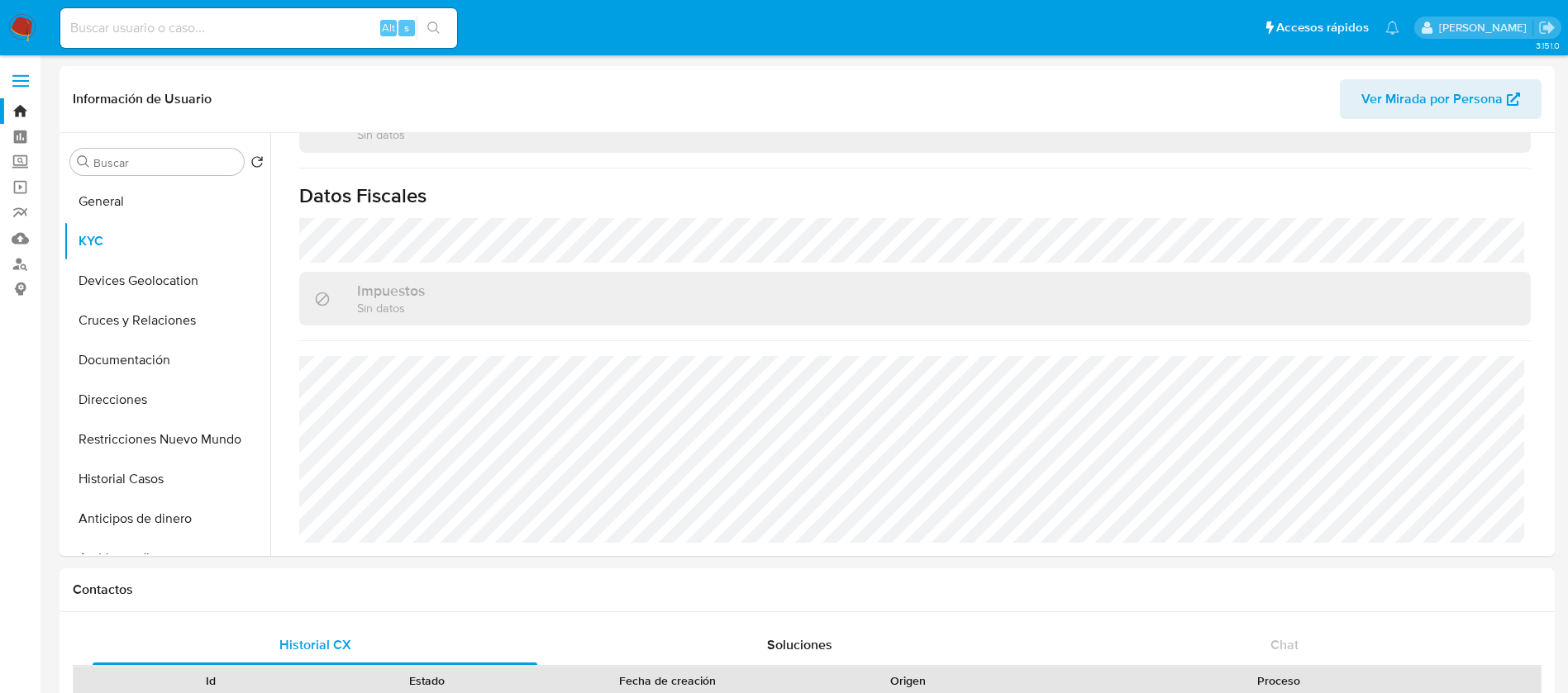
click at [177, 28] on input at bounding box center [259, 29] width 397 height 22
paste input "1347044738"
type input "1347044738"
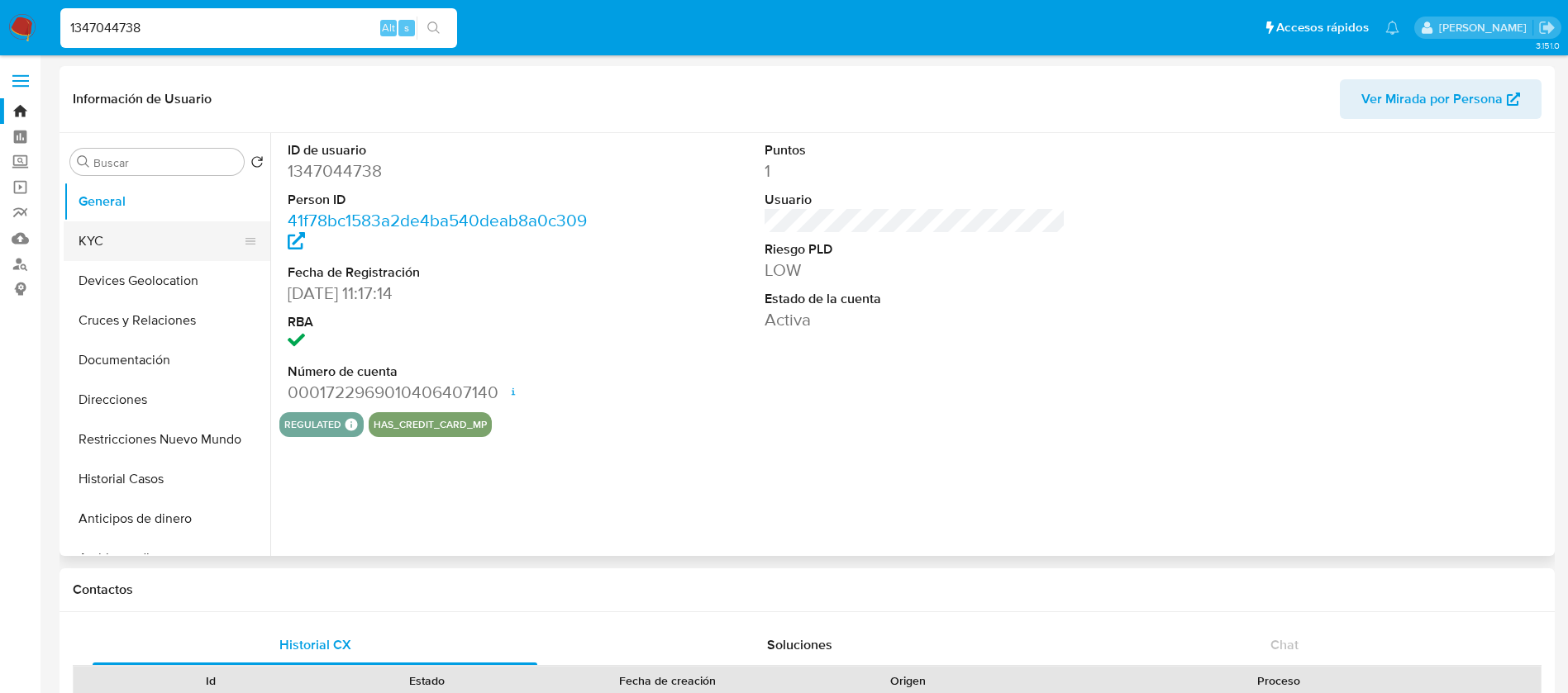
click at [198, 231] on button "KYC" at bounding box center [160, 241] width 193 height 40
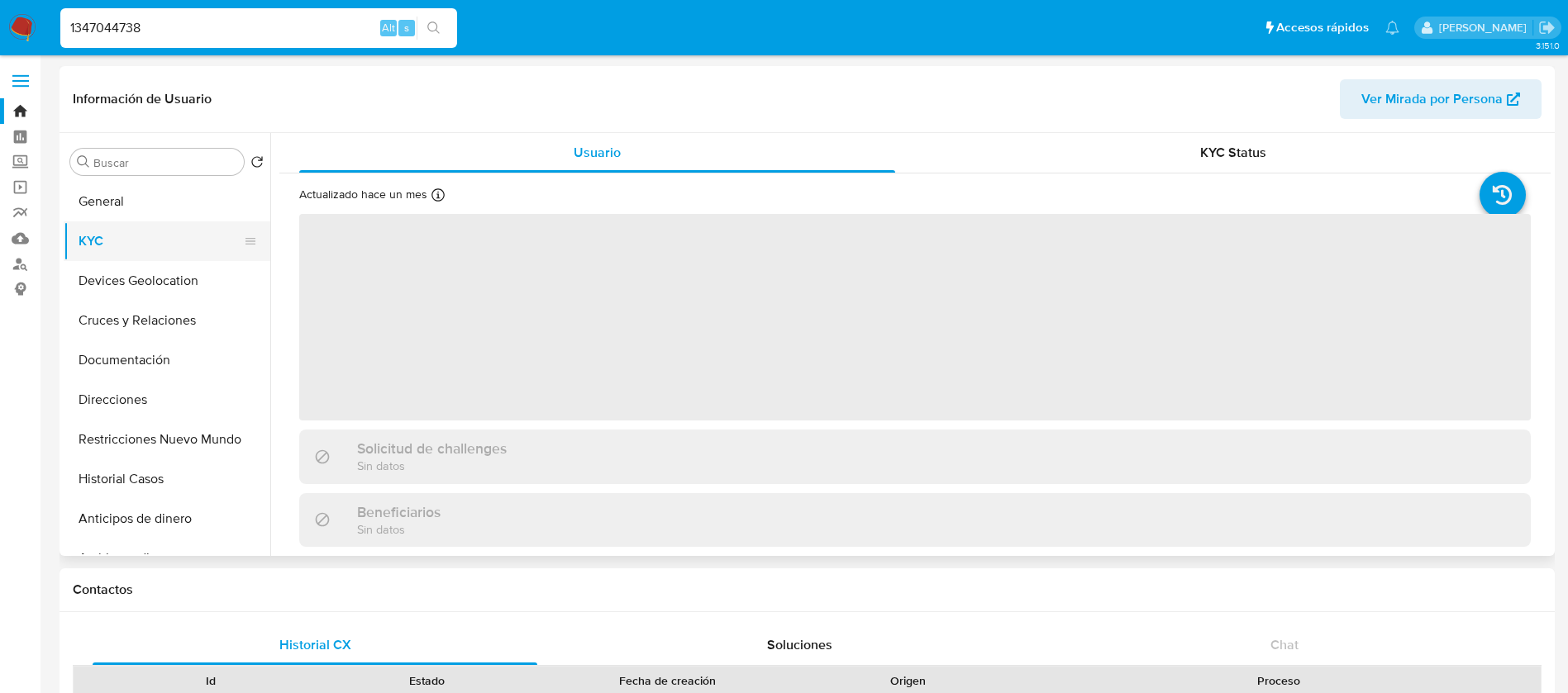
select select "10"
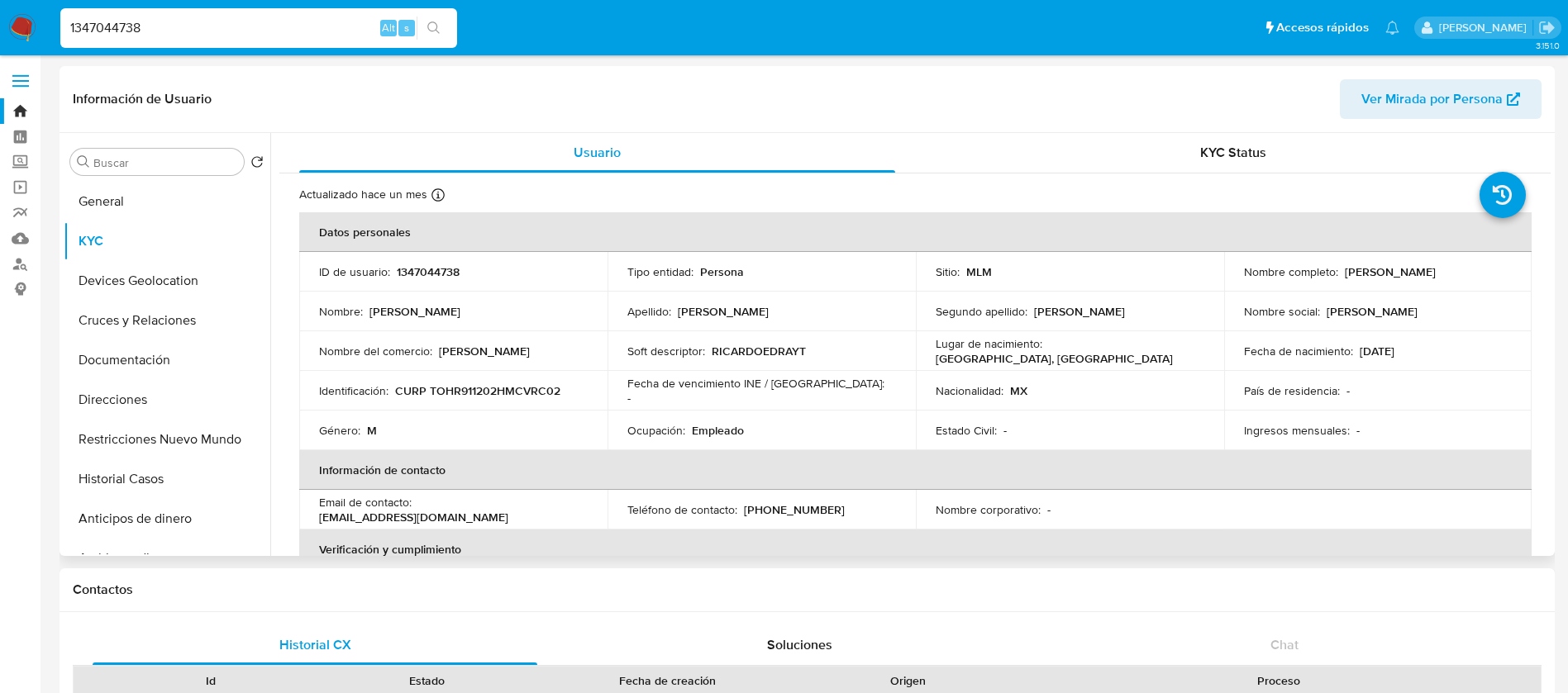
click at [1026, 365] on td "Lugar de nacimiento : MEXICO, MÉXICO" at bounding box center [1070, 351] width 308 height 40
click at [568, 332] on td "Nombre del comercio : Ricardo Hernandez" at bounding box center [453, 351] width 308 height 40
drag, startPoint x: 538, startPoint y: 334, endPoint x: 604, endPoint y: 350, distance: 67.9
click at [604, 350] on td "Nombre del comercio : Ricardo Hernandez" at bounding box center [453, 351] width 308 height 40
click at [201, 480] on button "Historial Casos" at bounding box center [160, 479] width 193 height 40
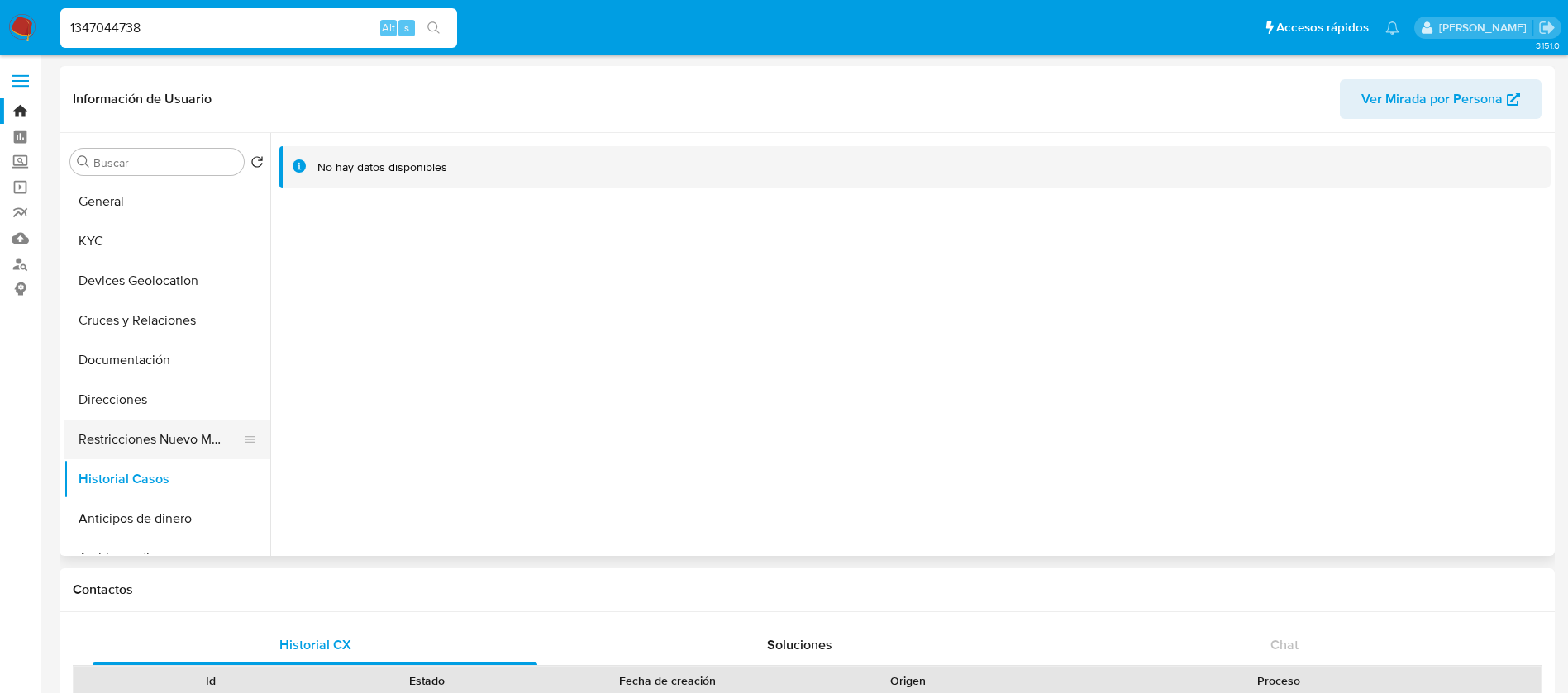
click at [152, 444] on button "Restricciones Nuevo Mundo" at bounding box center [160, 439] width 193 height 40
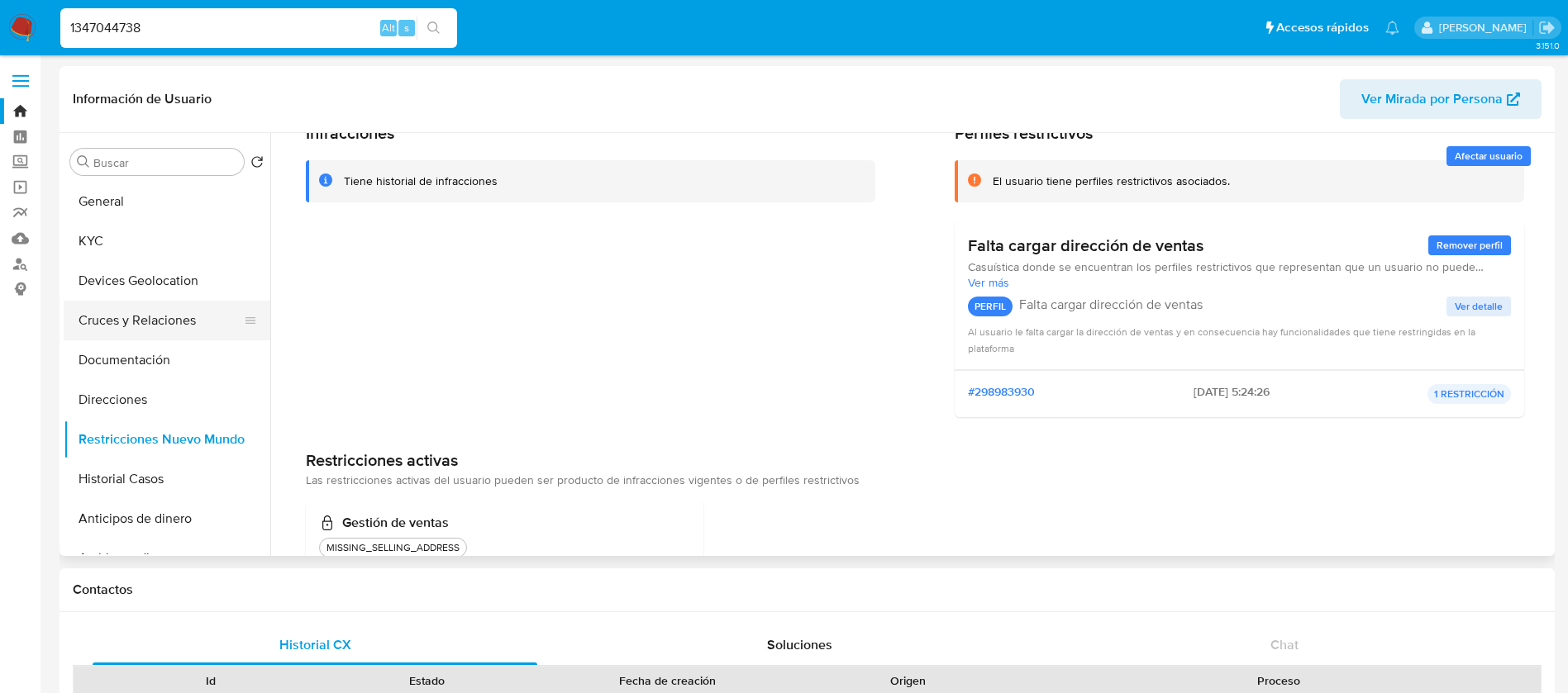
scroll to position [7, 0]
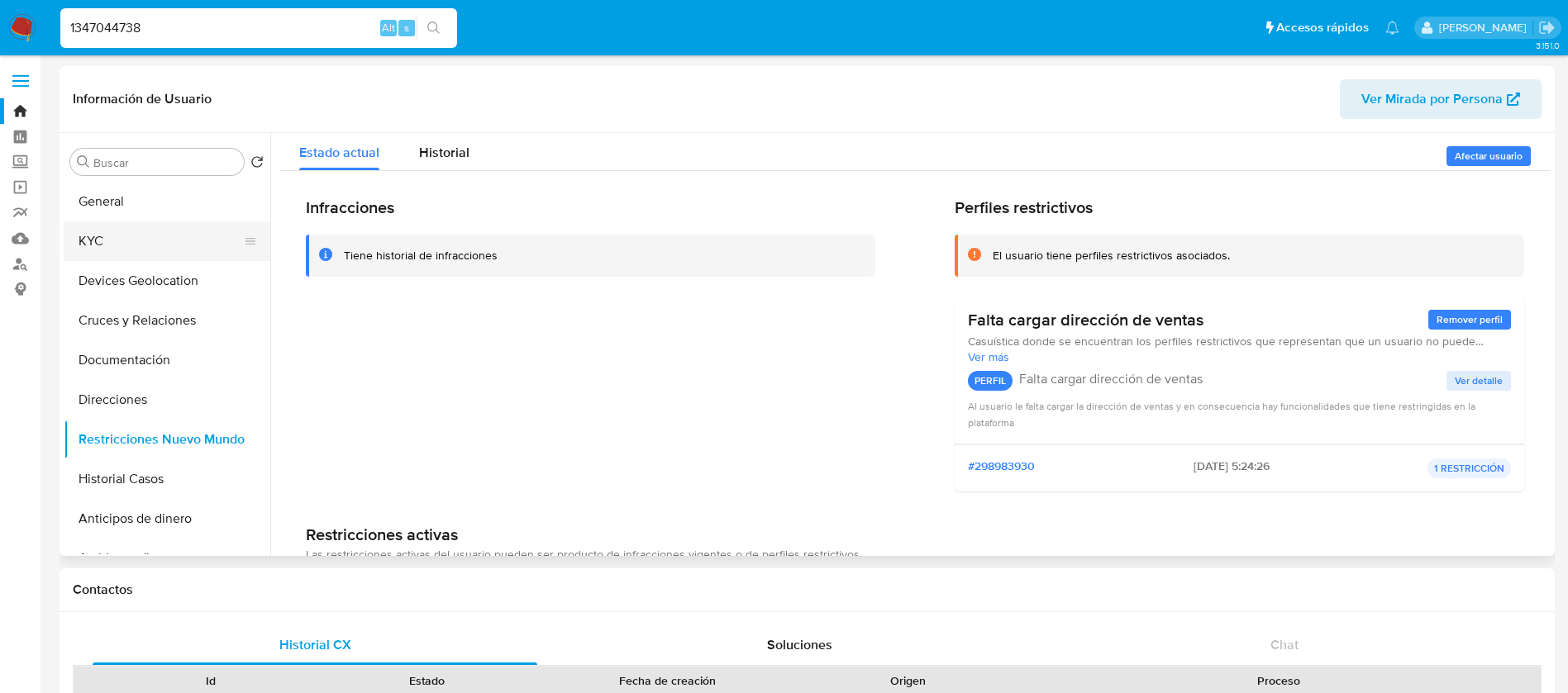
click button "KYC"
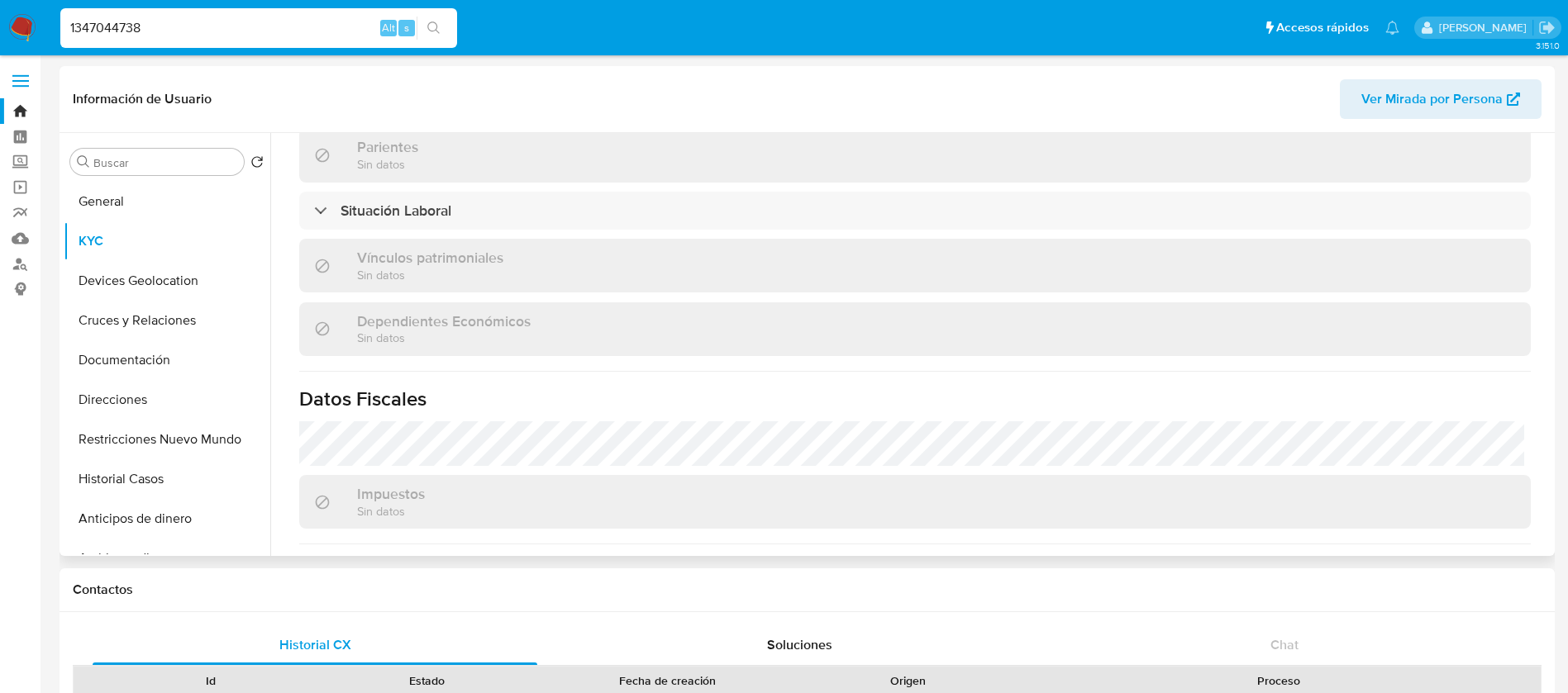
scroll to position [991, 0]
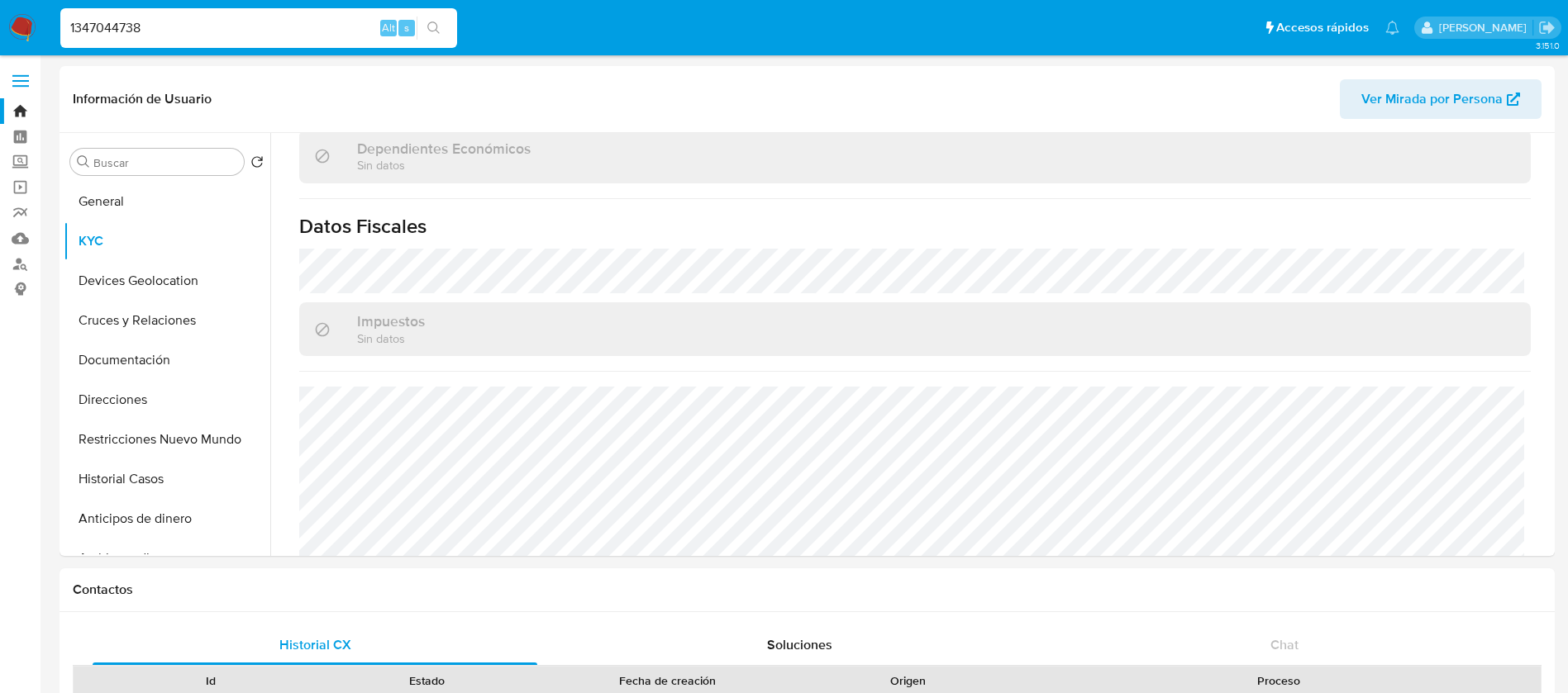
click img
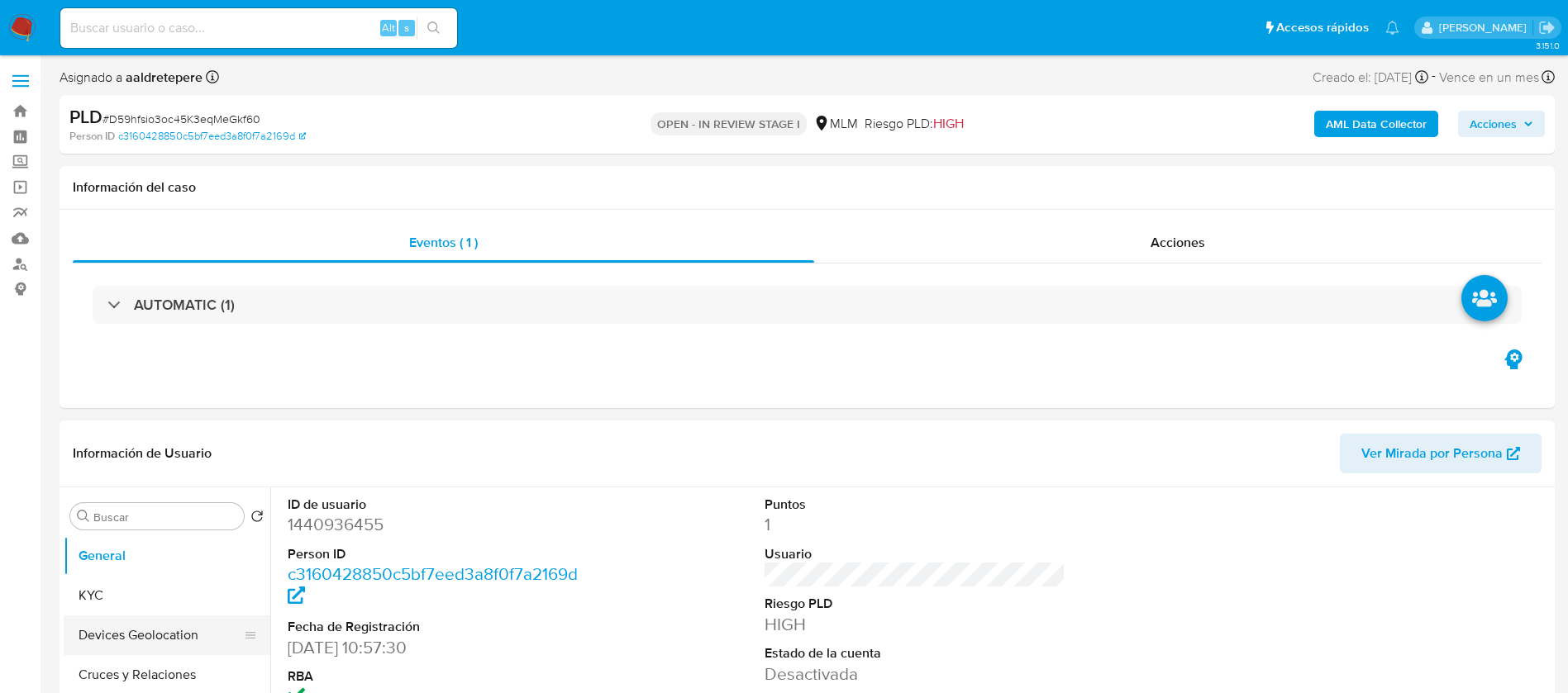
select select "10"
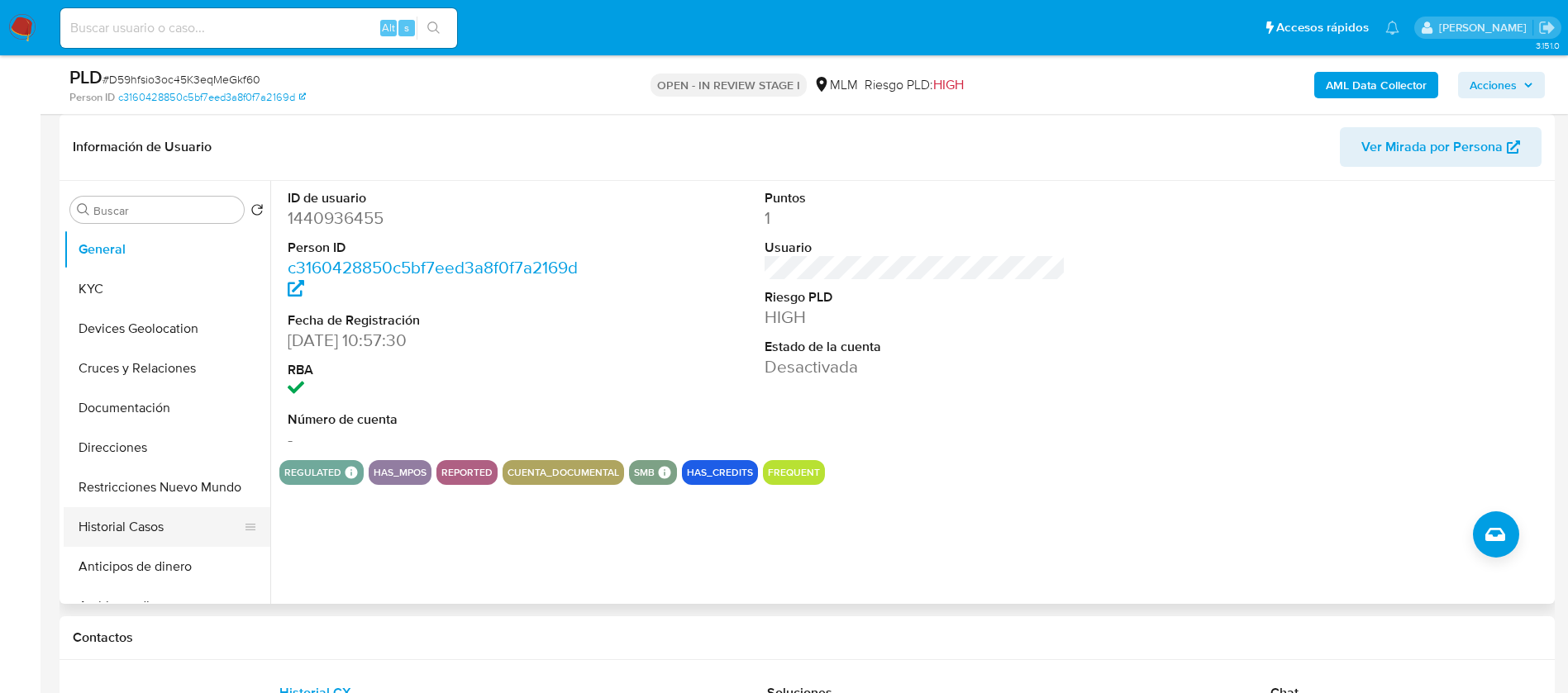
click at [127, 527] on button "Historial Casos" at bounding box center [160, 527] width 193 height 40
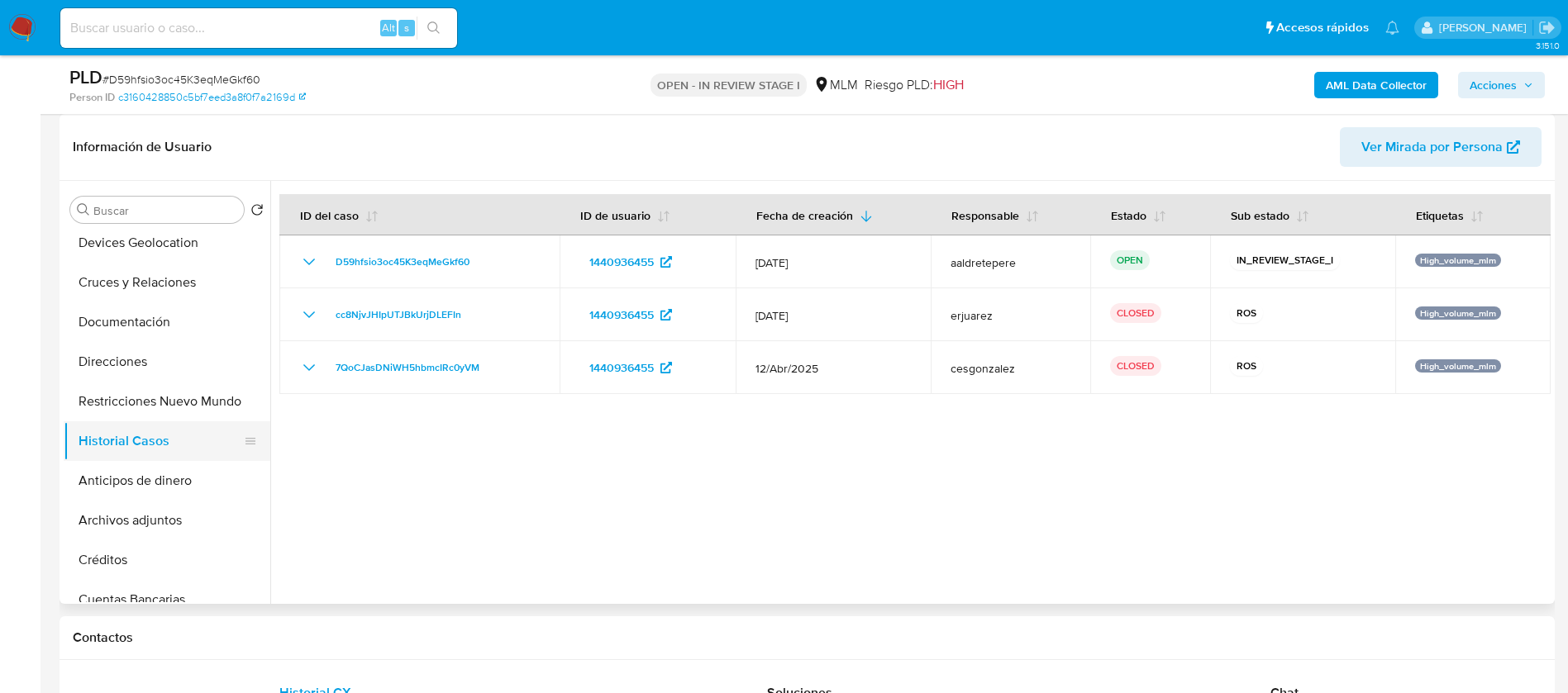
scroll to position [124, 0]
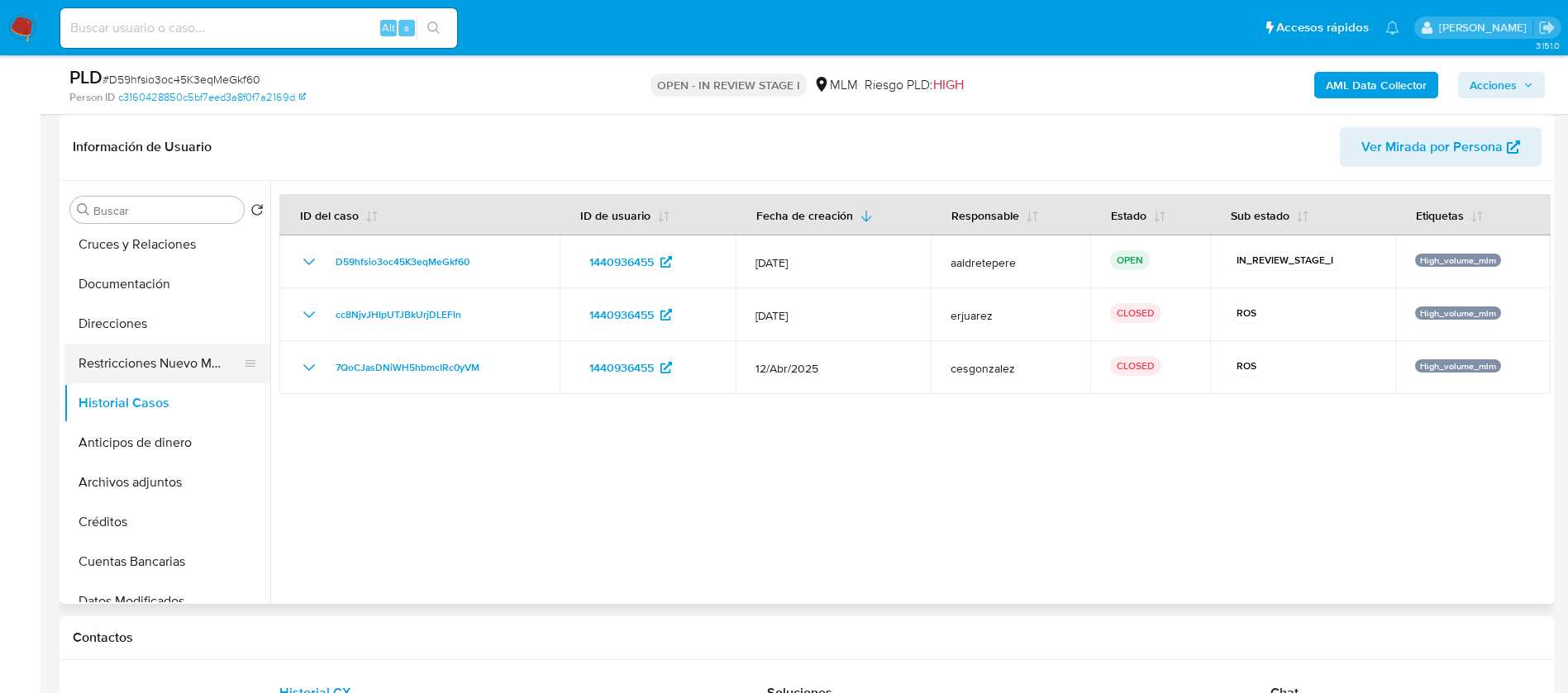
click at [213, 376] on button "Restricciones Nuevo Mundo" at bounding box center [160, 364] width 193 height 40
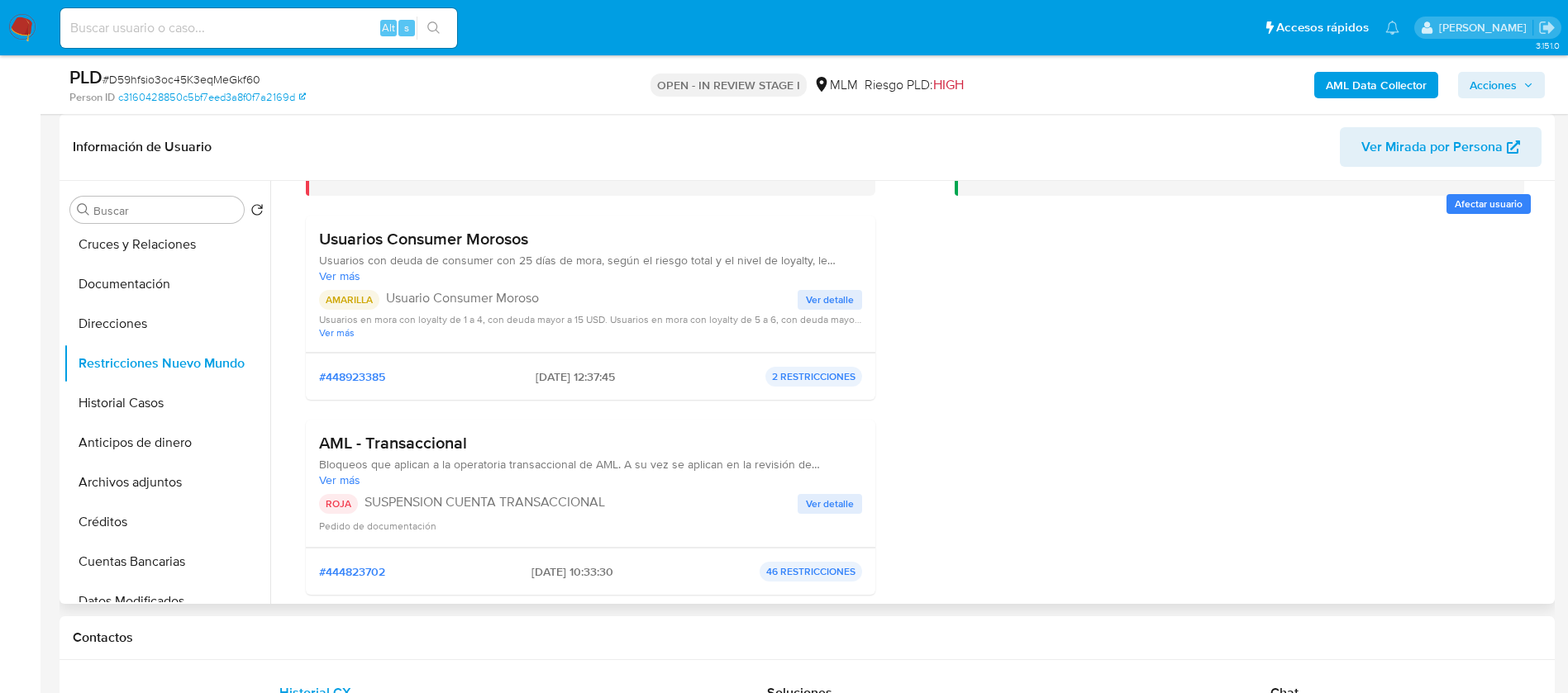
scroll to position [372, 0]
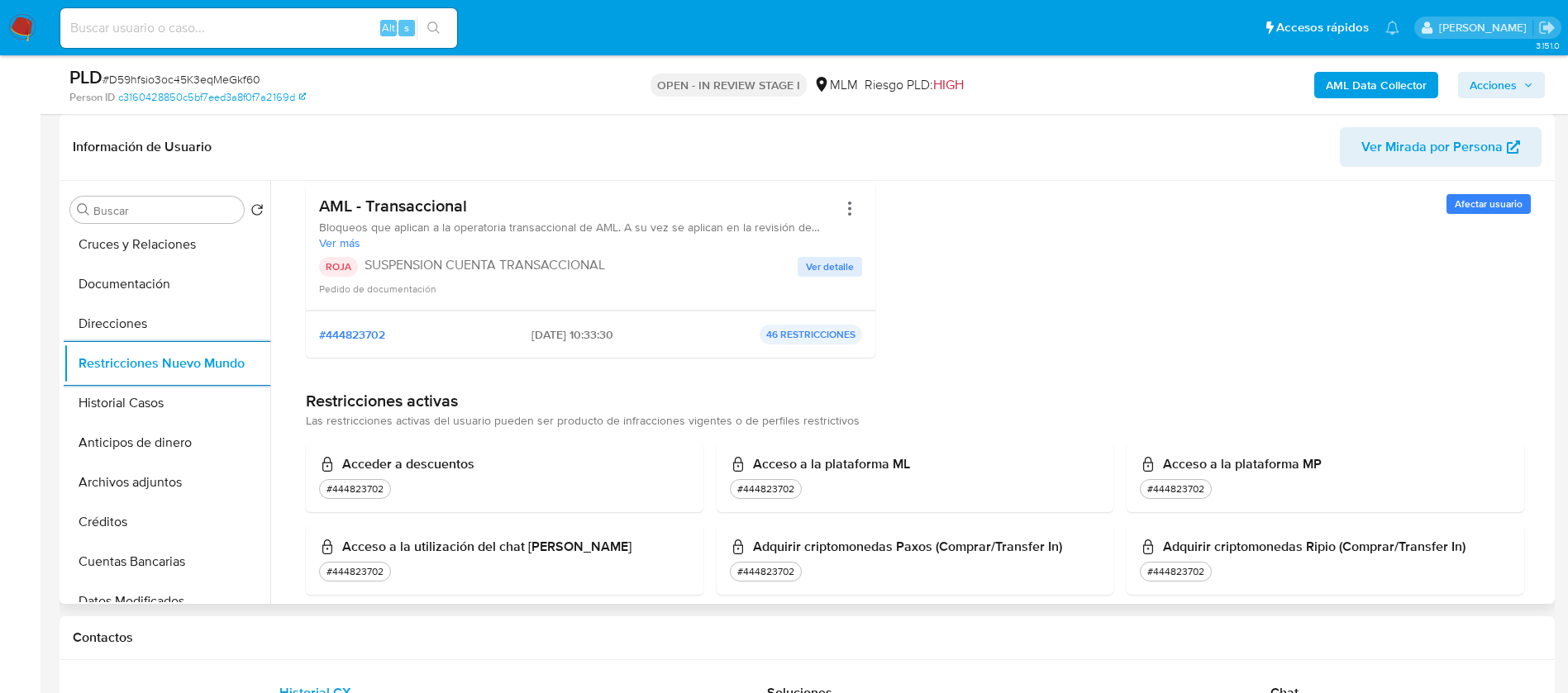
click at [956, 422] on div "Restricciones activas Las restricciones activas del usuario pueden ser producto…" at bounding box center [914, 409] width 1219 height 39
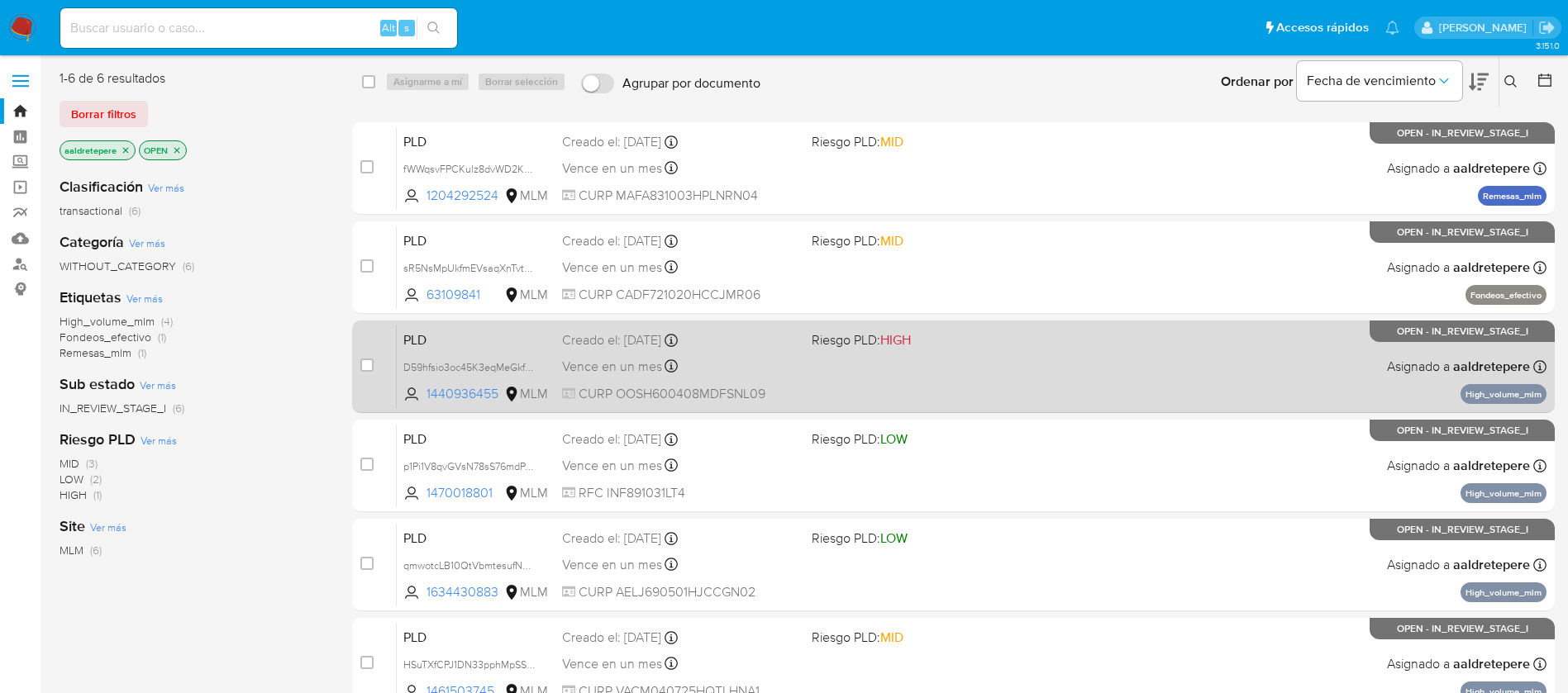
click at [962, 330] on span "Riesgo PLD: HIGH" at bounding box center [930, 339] width 236 height 22
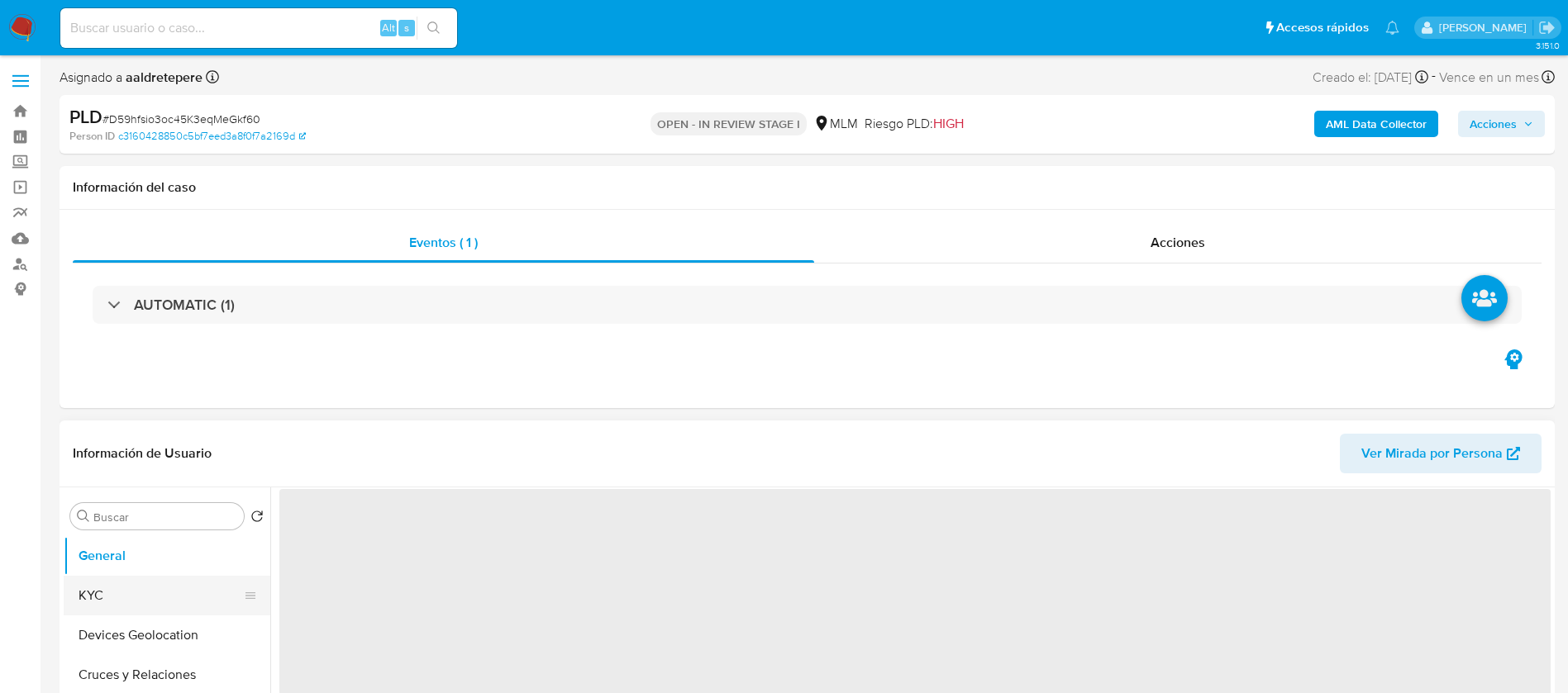
click at [114, 645] on button "Devices Geolocation" at bounding box center [167, 635] width 206 height 40
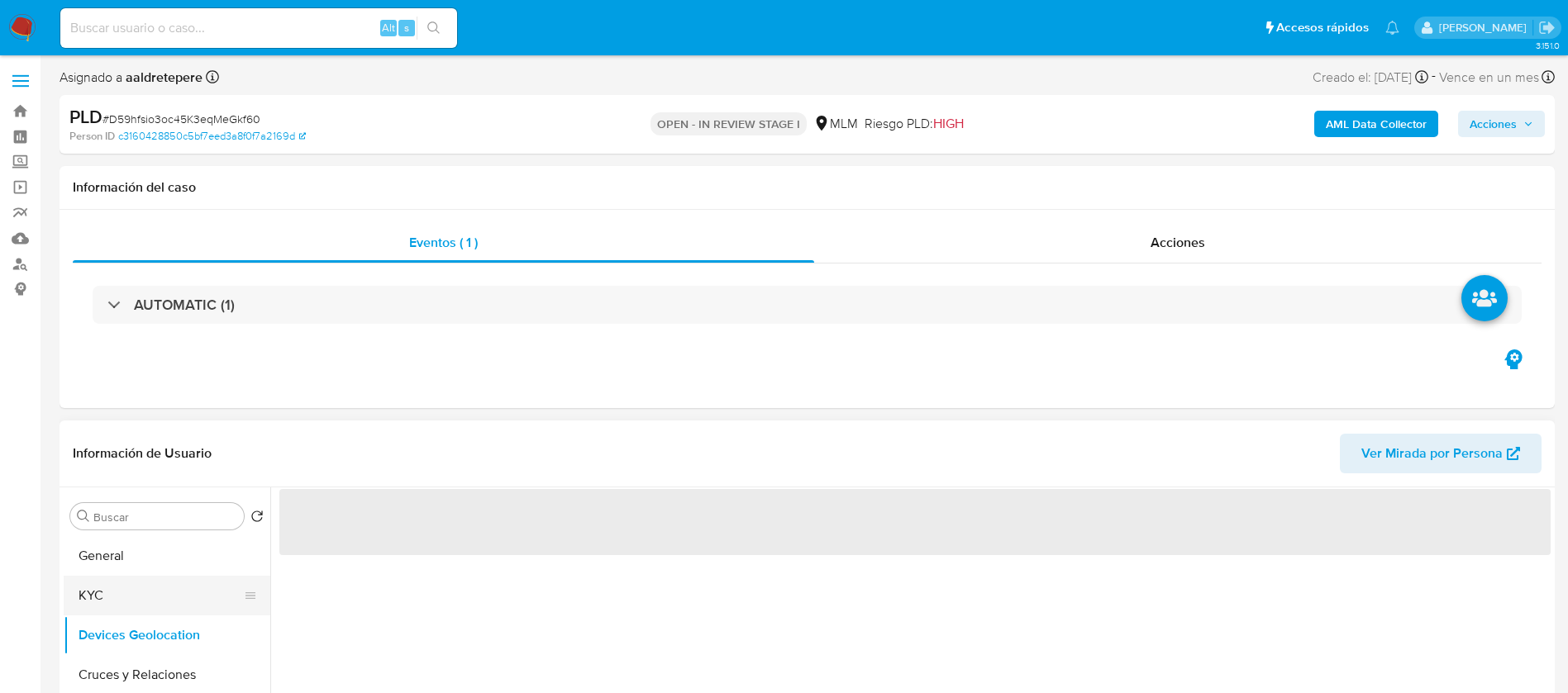
click at [179, 577] on button "KYC" at bounding box center [160, 596] width 193 height 40
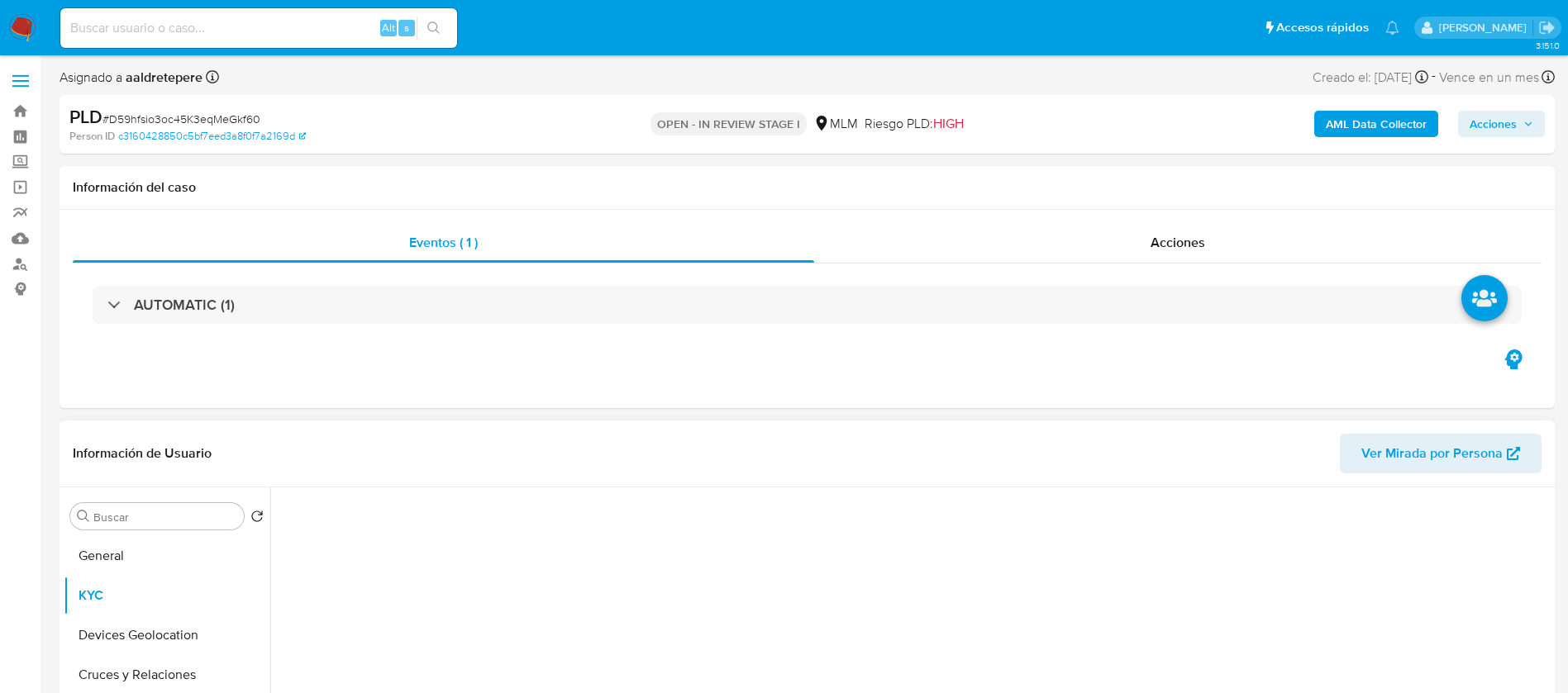
select select "10"
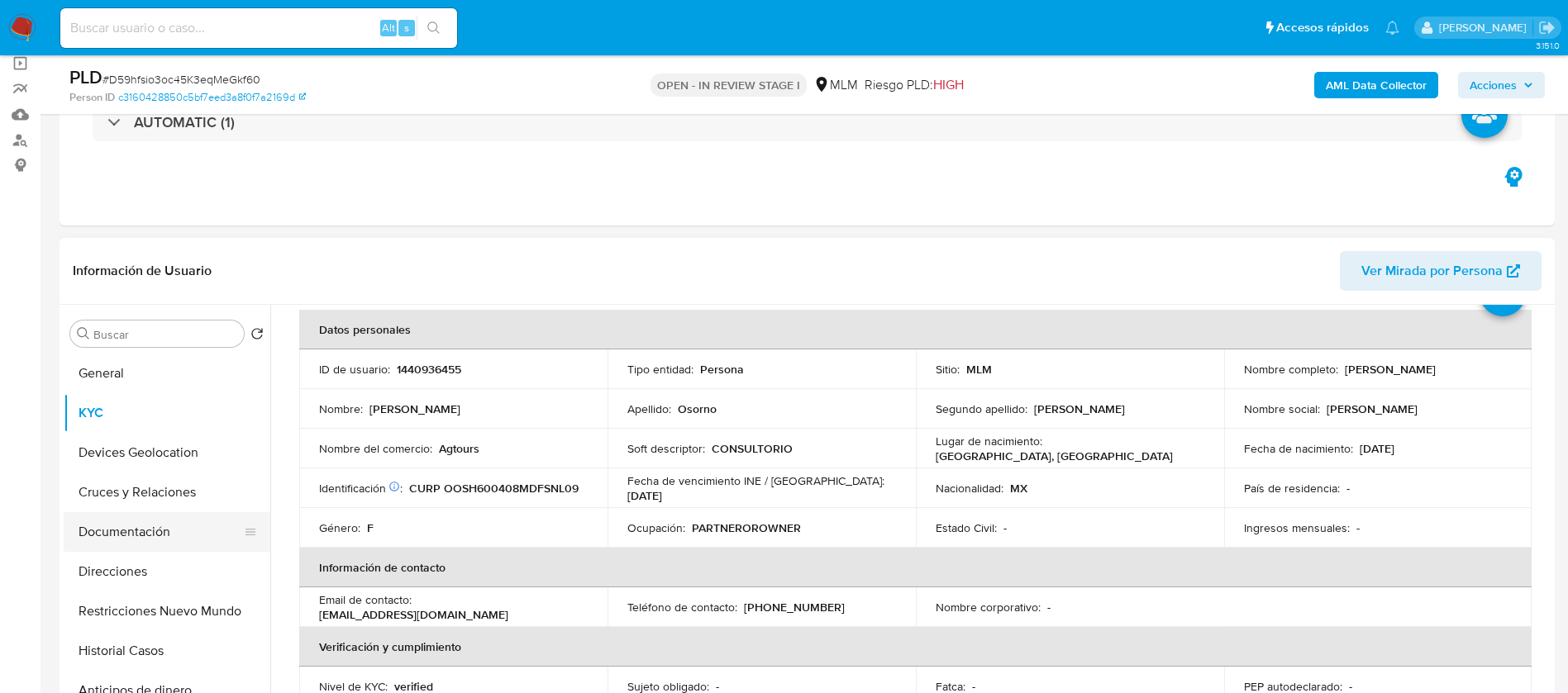
scroll to position [124, 0]
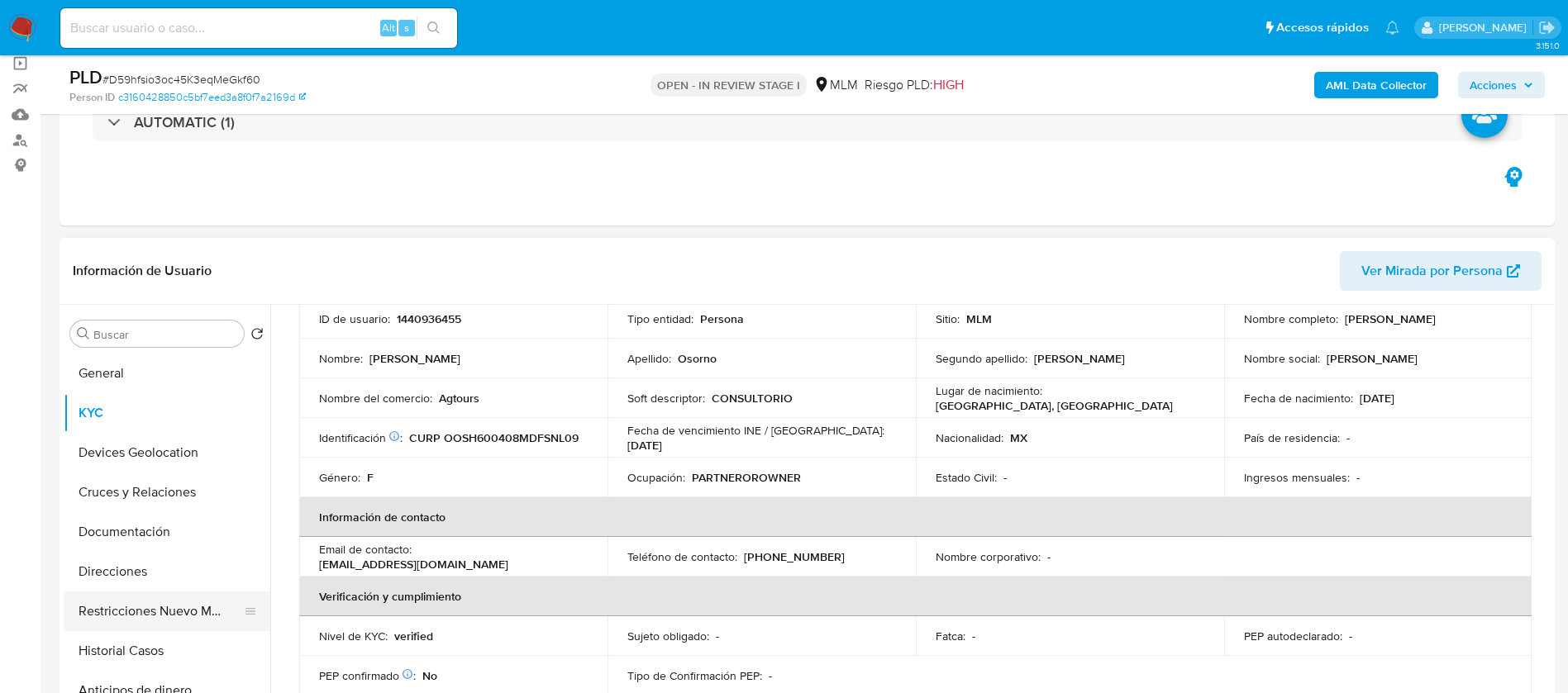
click at [133, 614] on button "Restricciones Nuevo Mundo" at bounding box center [160, 612] width 193 height 40
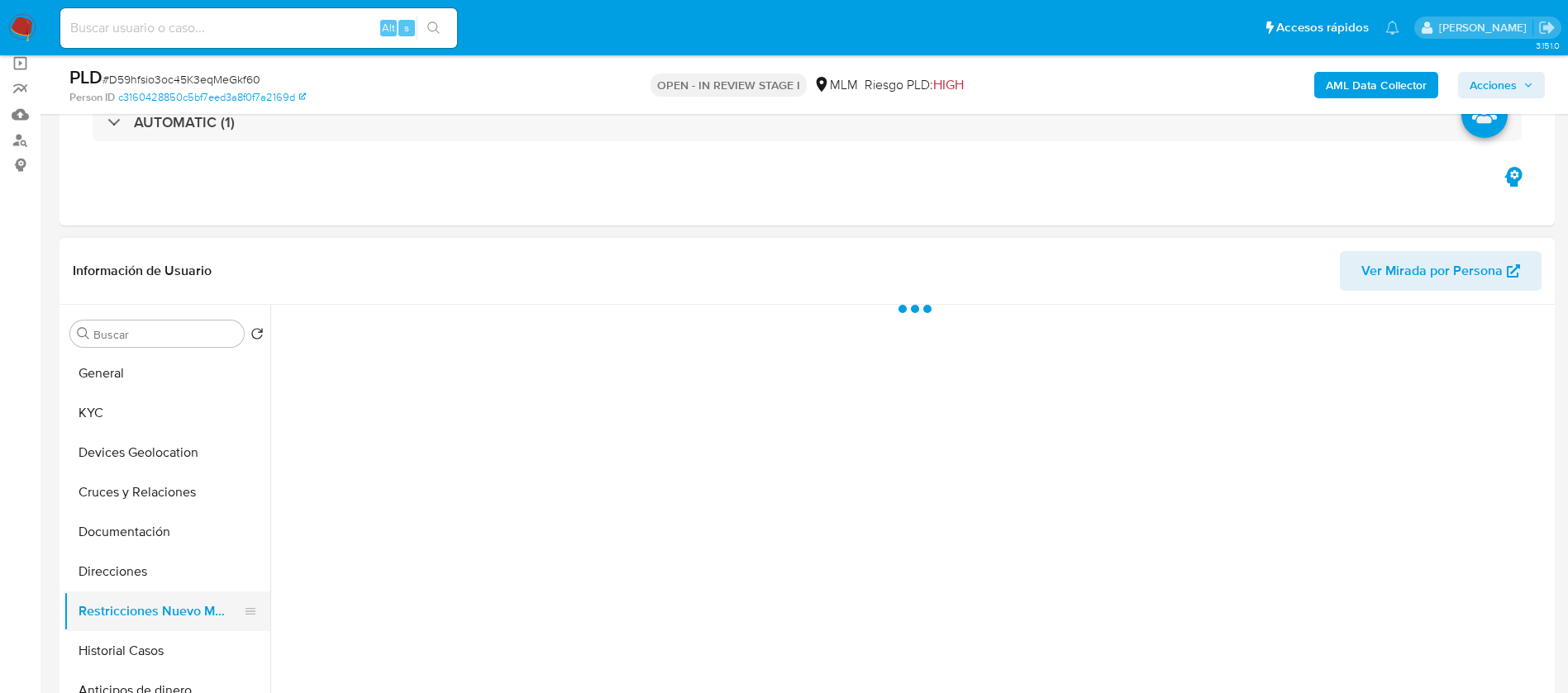
scroll to position [0, 0]
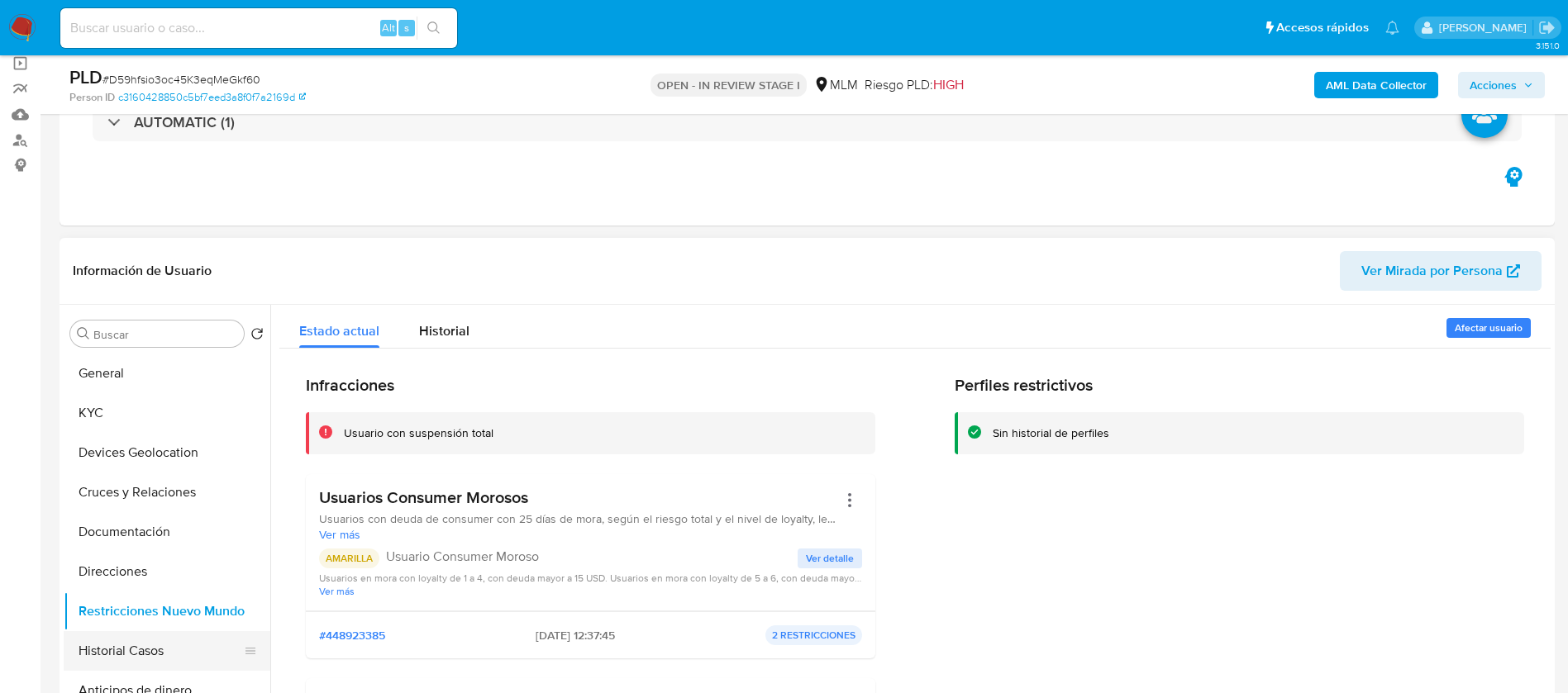
click at [130, 654] on button "Historial Casos" at bounding box center [160, 651] width 193 height 40
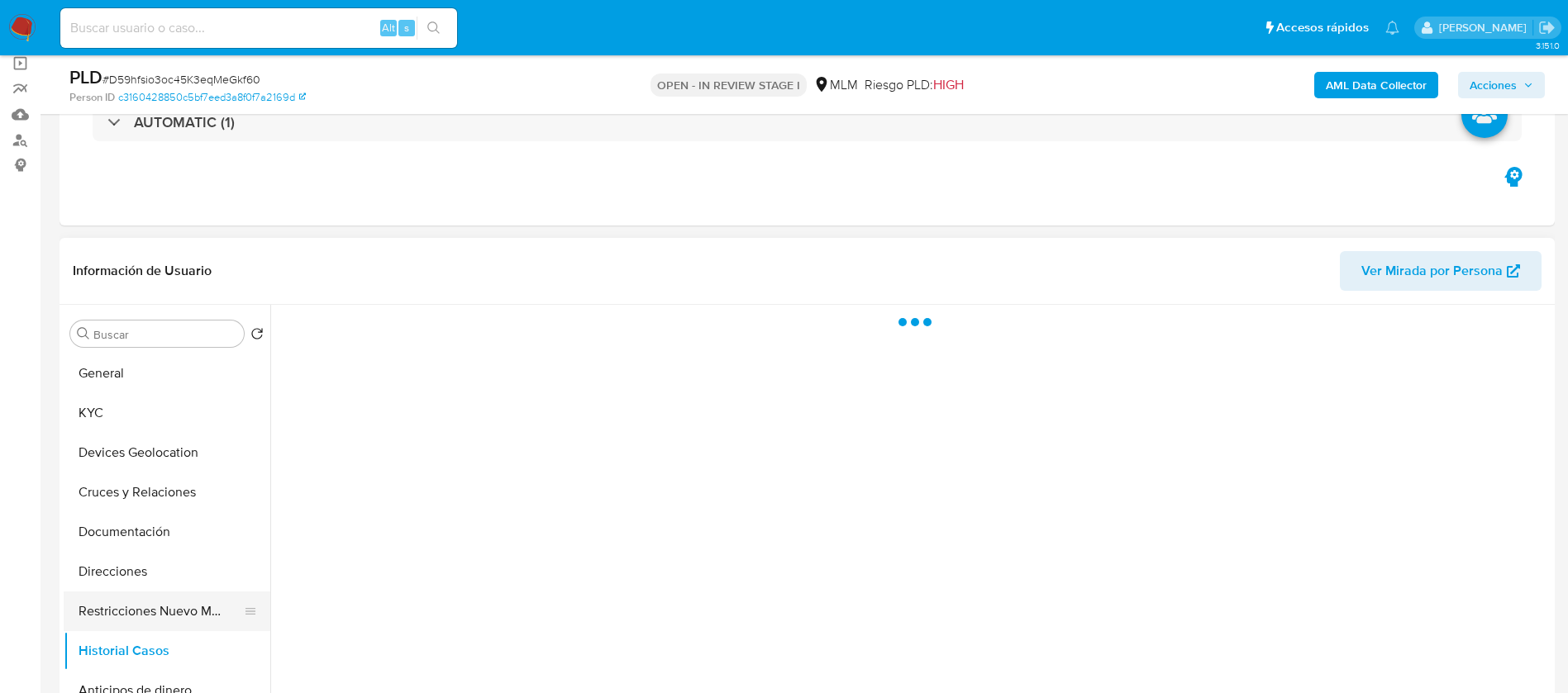
click at [142, 612] on button "Restricciones Nuevo Mundo" at bounding box center [160, 612] width 193 height 40
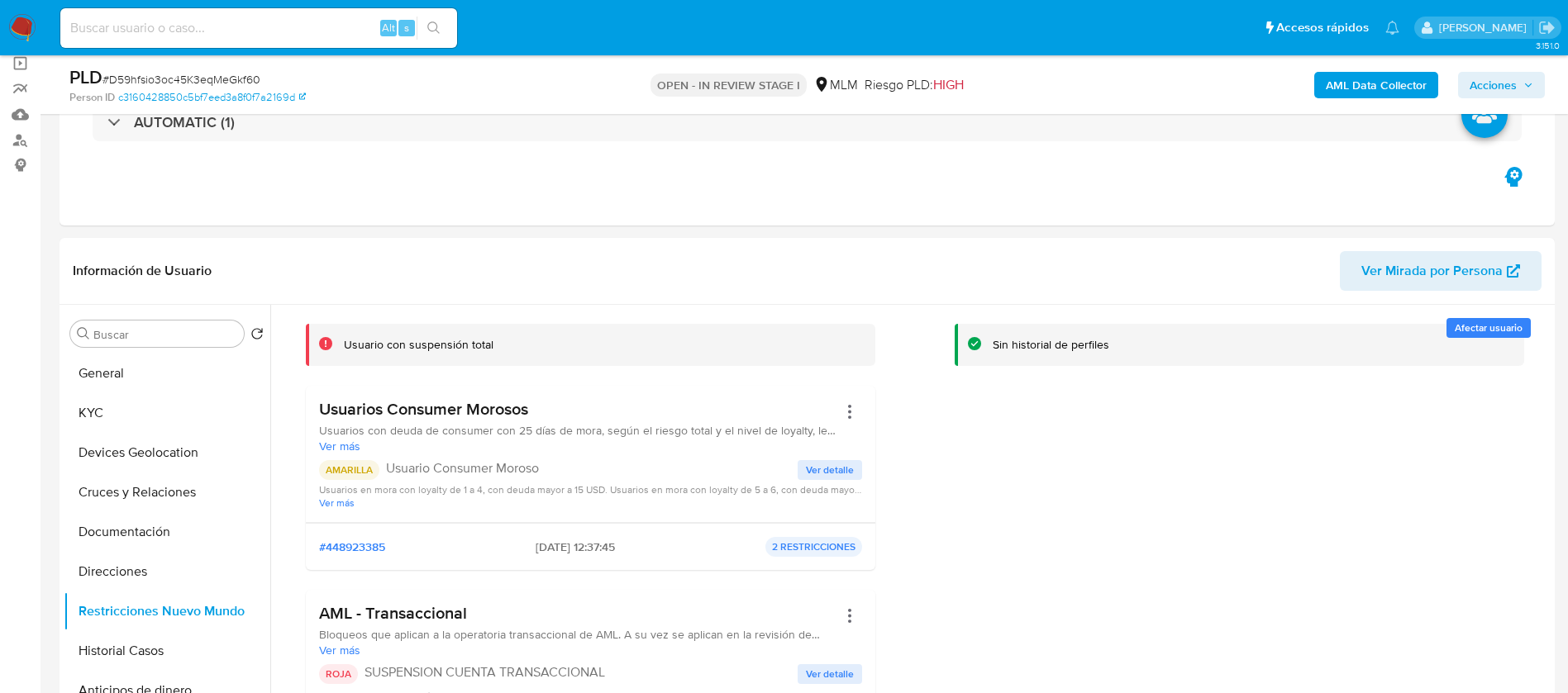
scroll to position [124, 0]
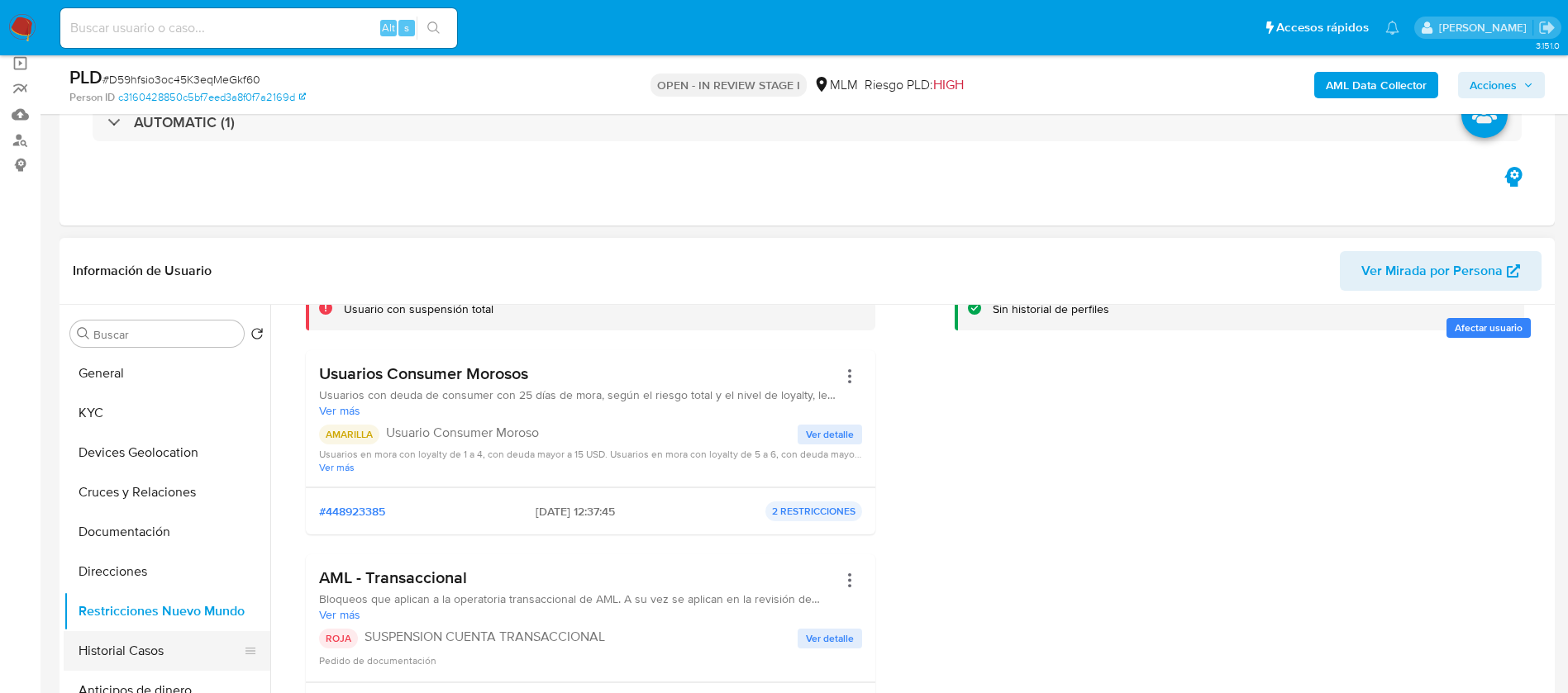
click at [185, 648] on button "Historial Casos" at bounding box center [160, 651] width 193 height 40
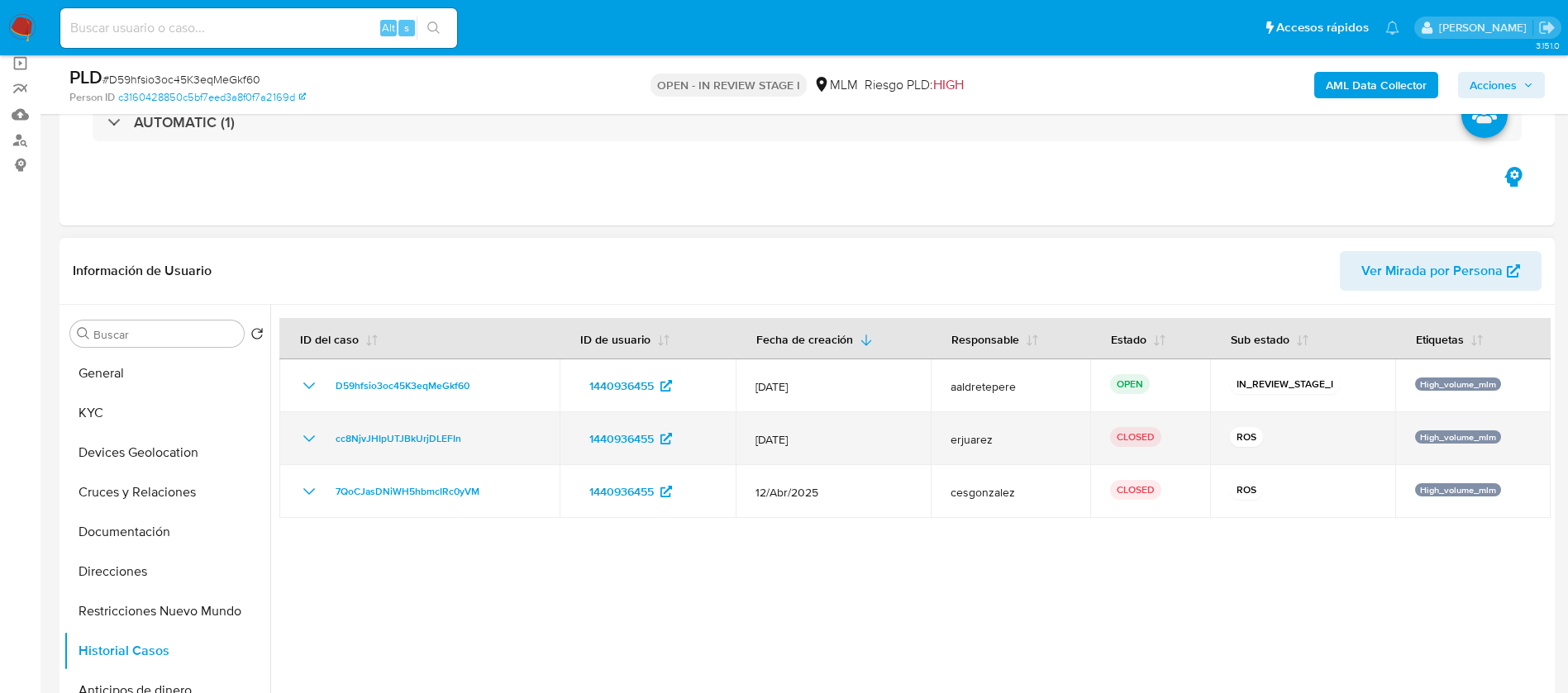
click at [305, 443] on icon "Mostrar/Ocultar" at bounding box center [309, 439] width 20 height 20
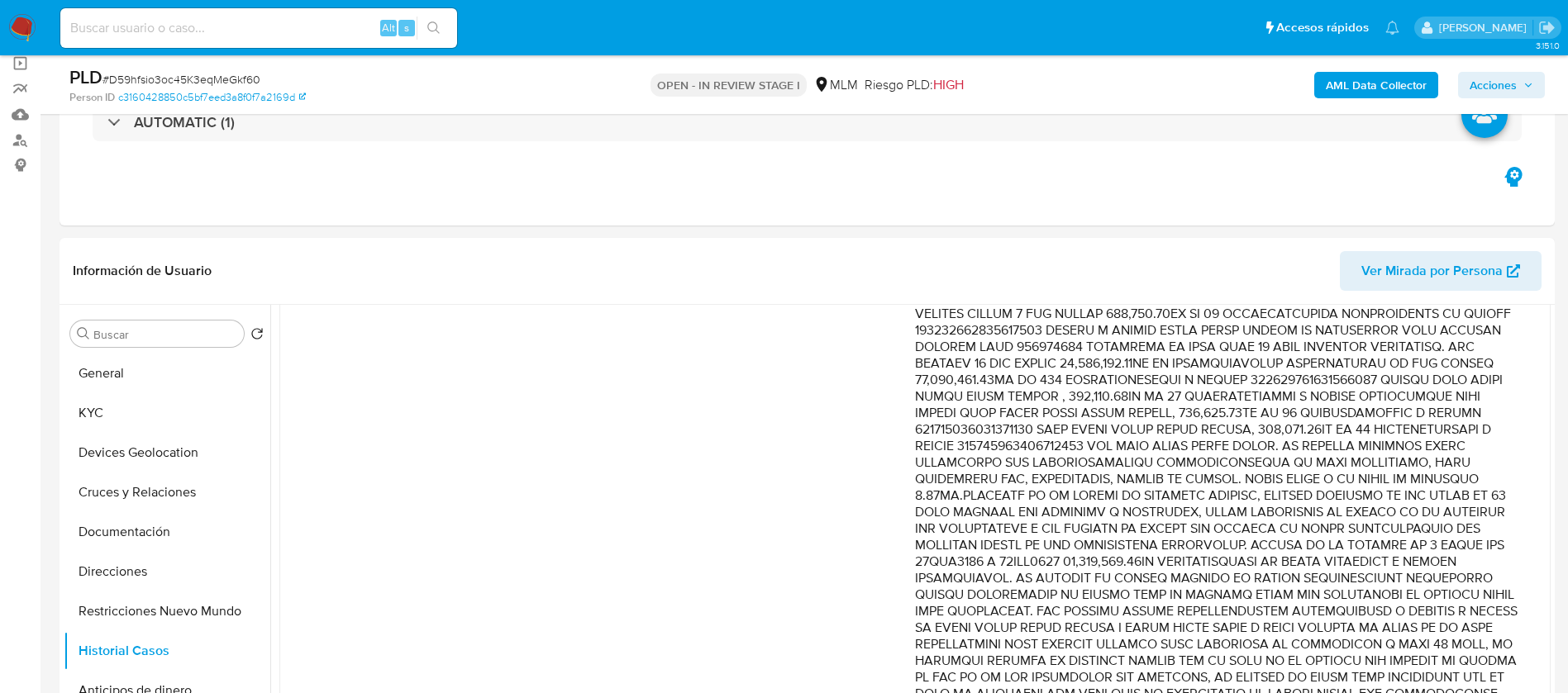
scroll to position [215, 0]
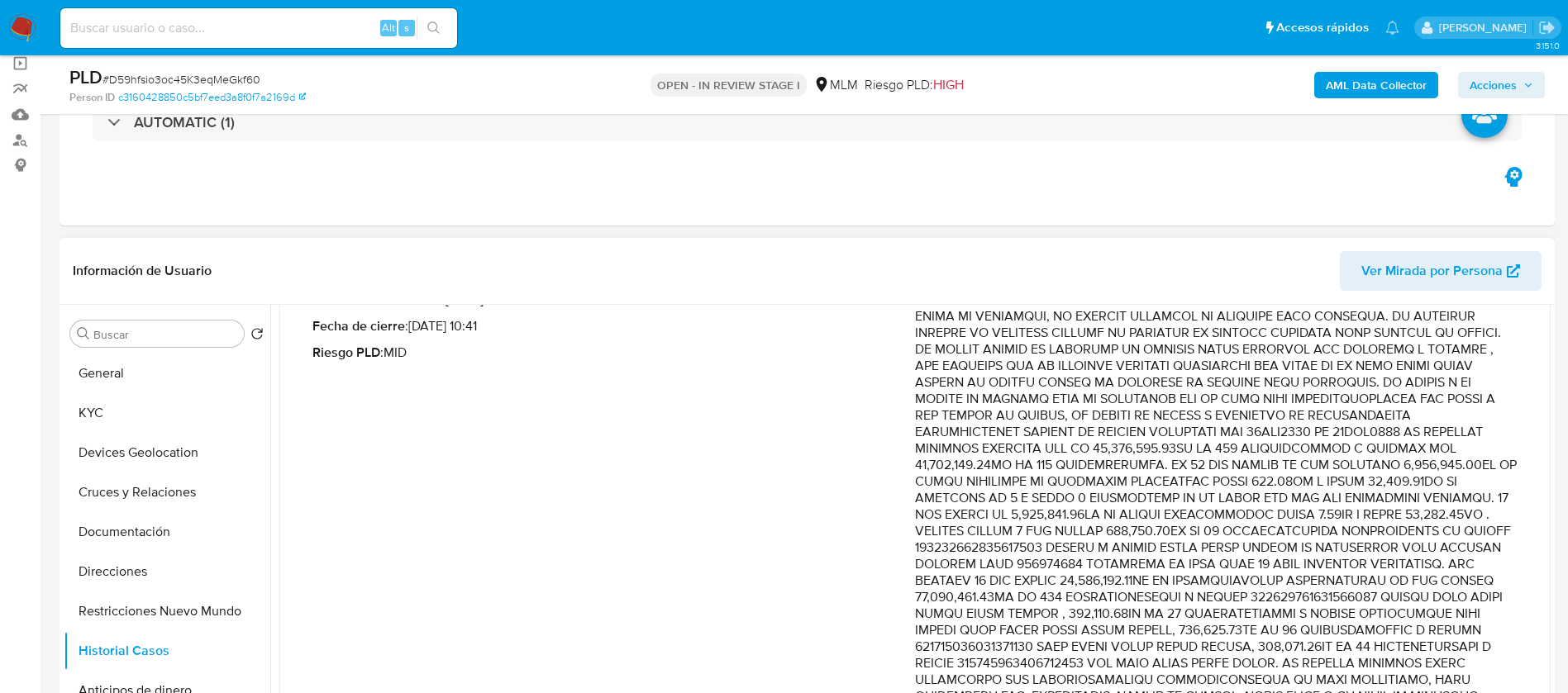
click at [951, 414] on p "Comentario :" at bounding box center [1217, 631] width 603 height 678
click at [1215, 534] on p "Comentario :" at bounding box center [1217, 631] width 603 height 678
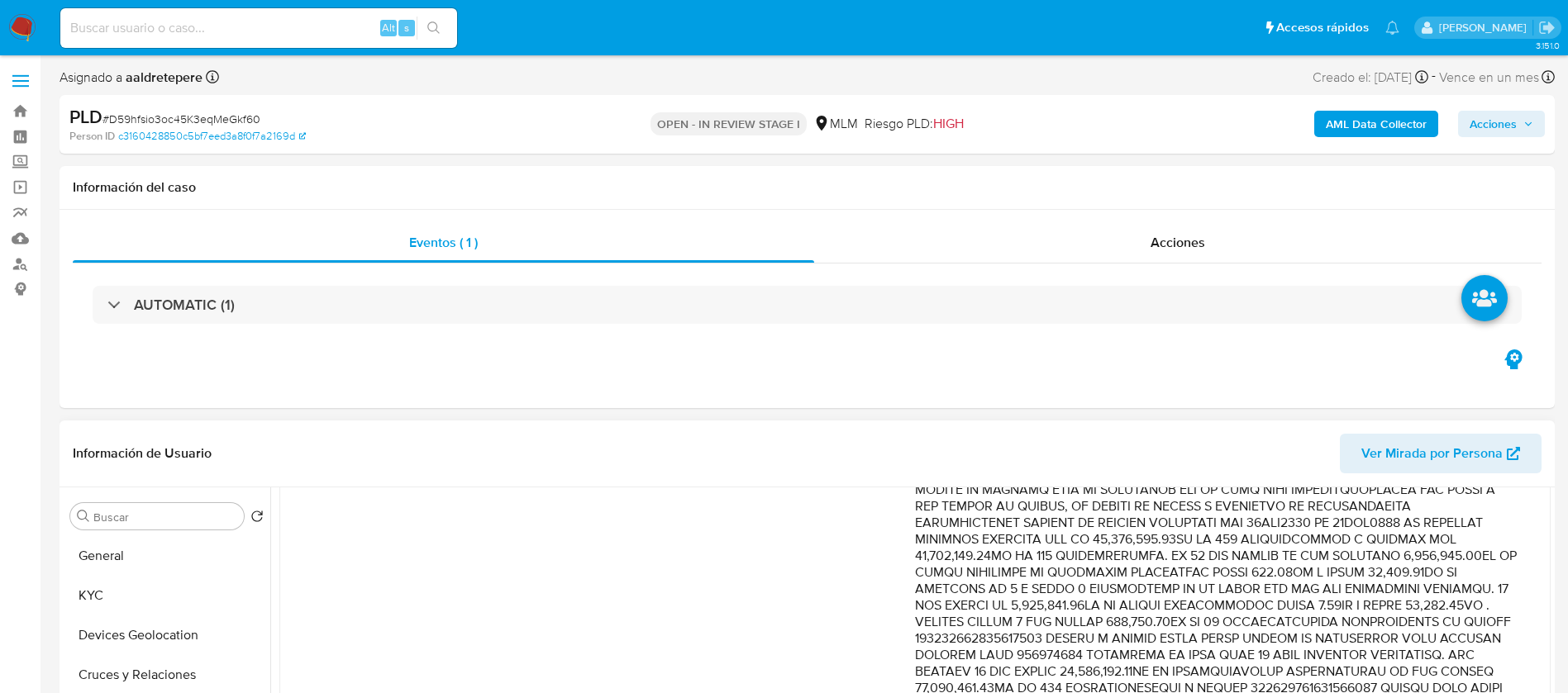
scroll to position [339, 0]
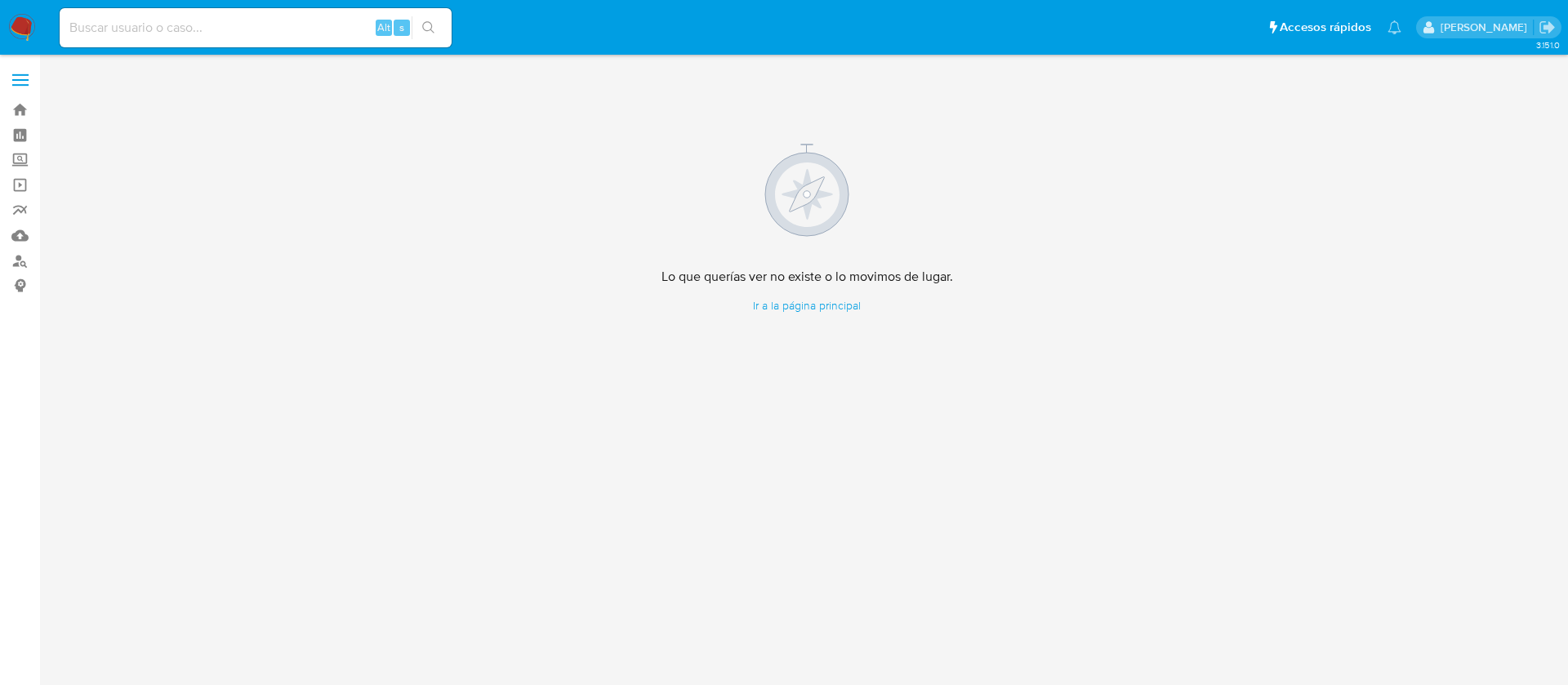
click at [16, 20] on img at bounding box center [22, 27] width 27 height 27
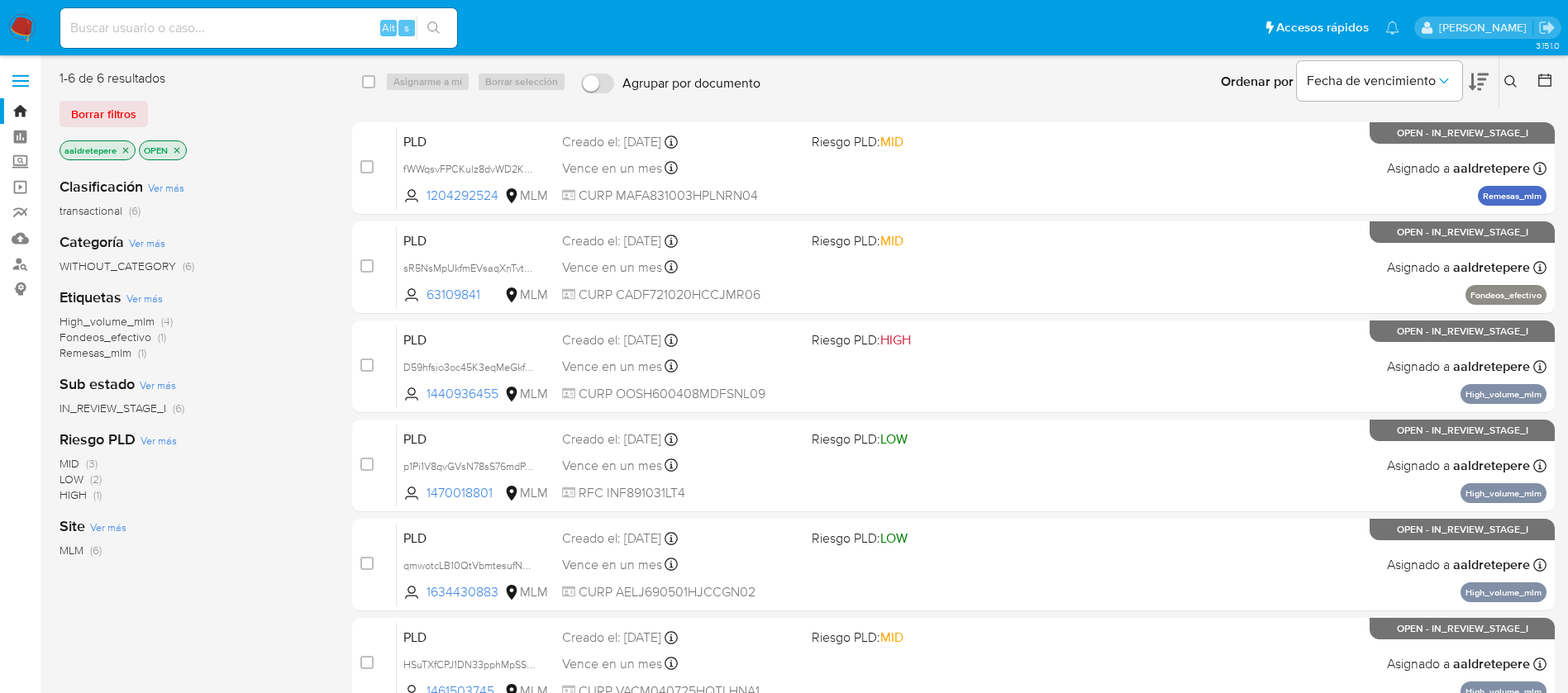
click at [28, 40] on img at bounding box center [22, 28] width 28 height 28
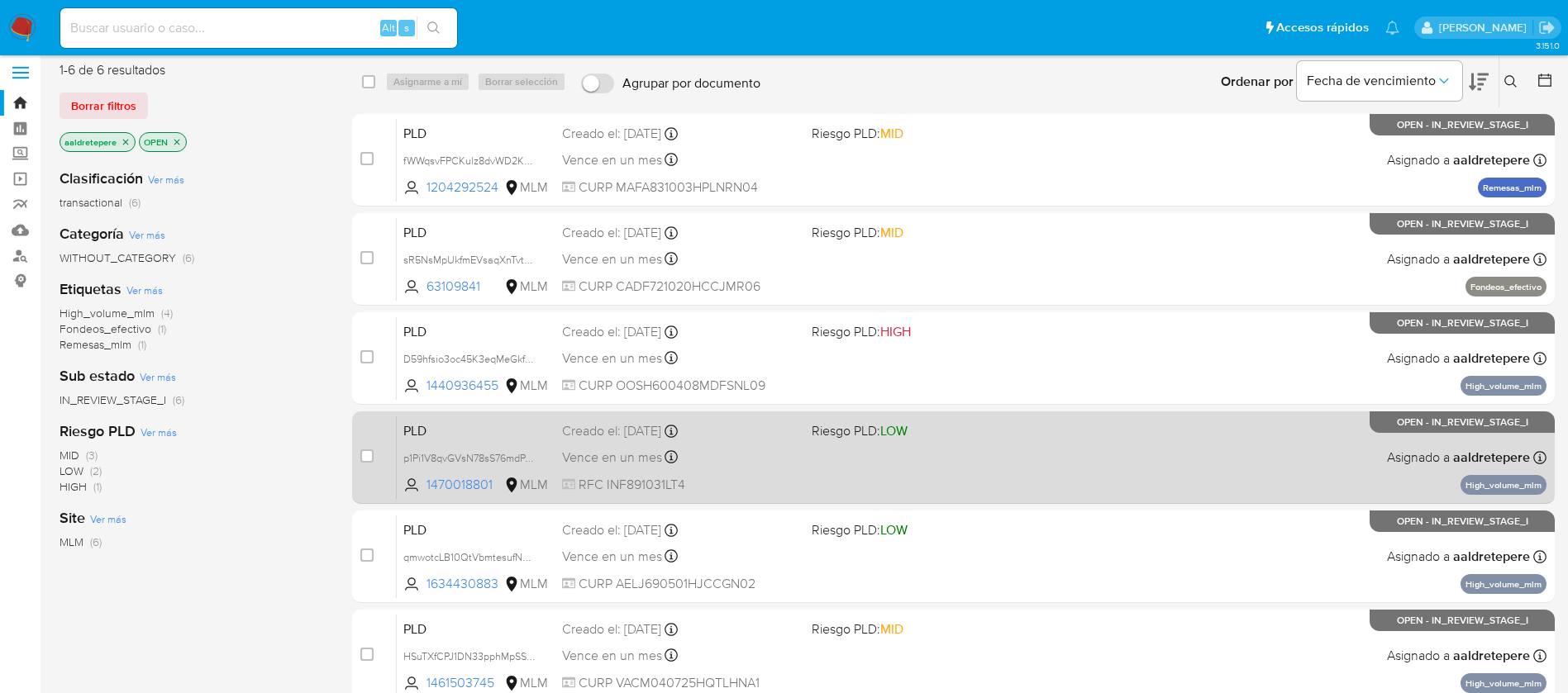
scroll to position [122, 0]
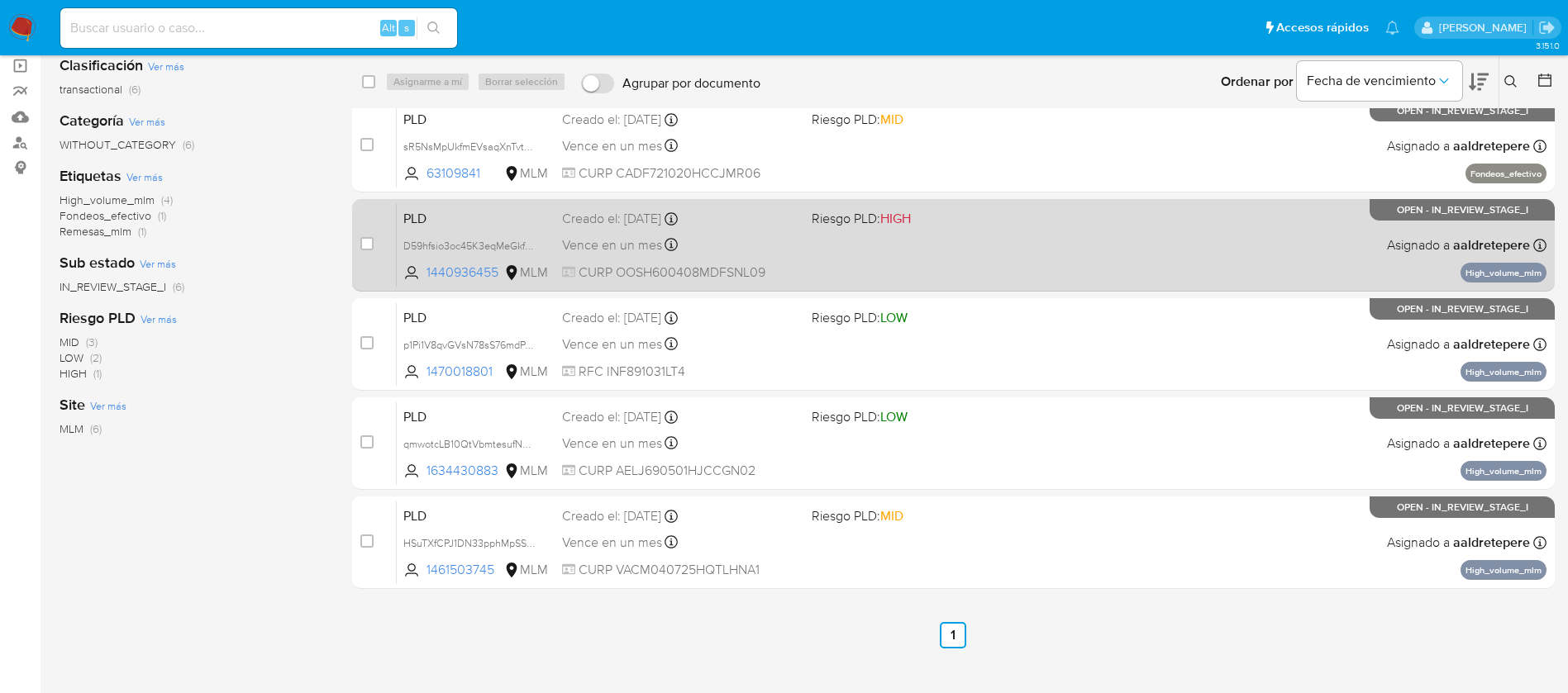
click at [949, 216] on span "Riesgo PLD: HIGH" at bounding box center [930, 217] width 236 height 22
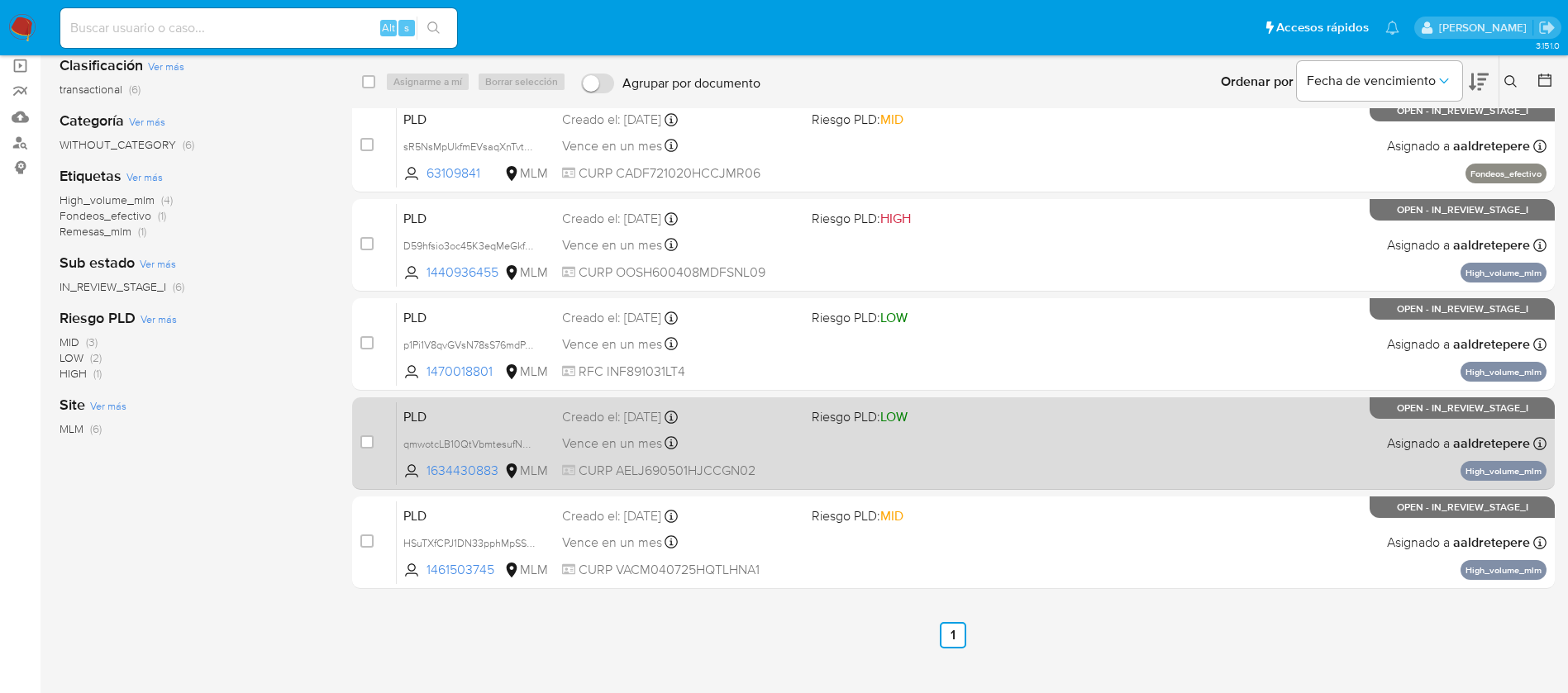
click at [941, 405] on span "Riesgo PLD: LOW" at bounding box center [930, 415] width 236 height 22
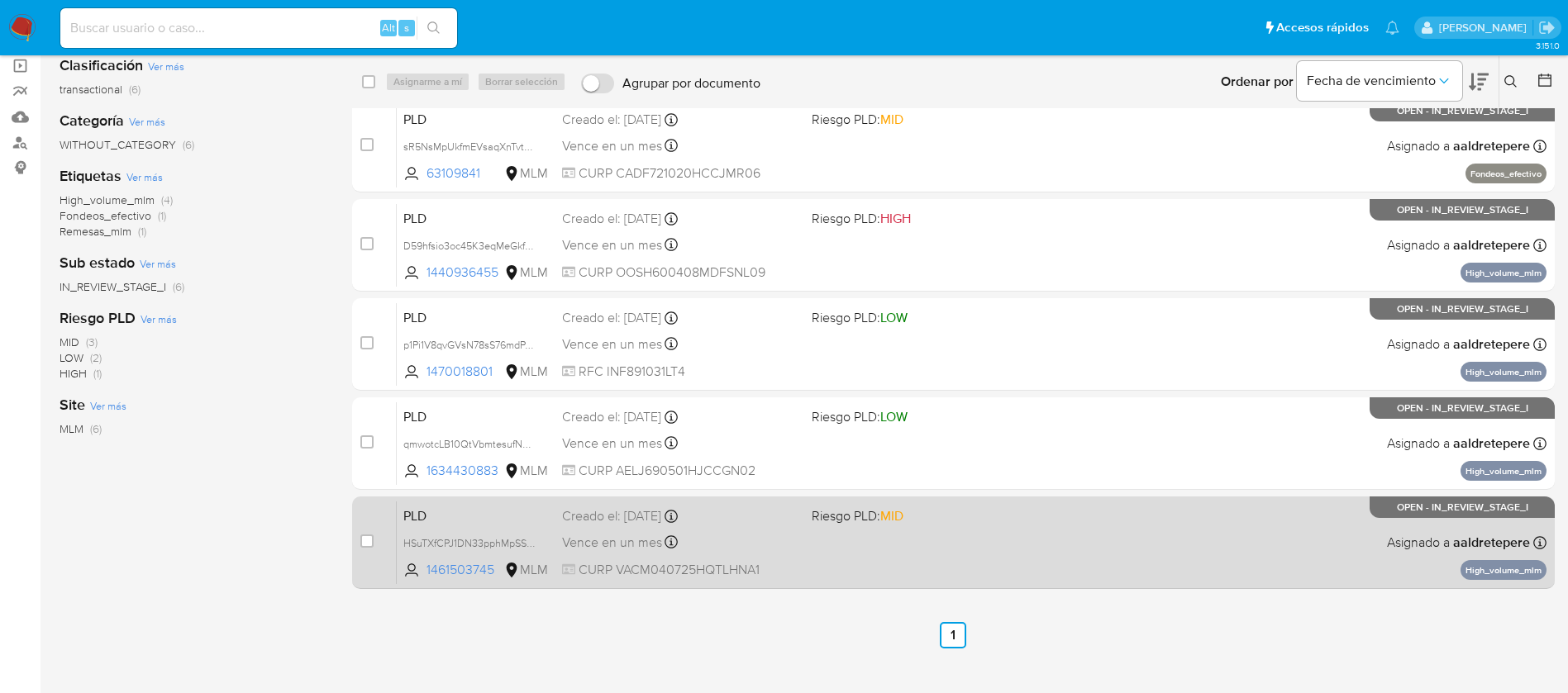
click at [976, 546] on div "PLD HSuTXfCPJ1DN33pphMpSSi3K 1461503745 MLM Riesgo PLD: MID Creado el: 12/07/20…" at bounding box center [972, 542] width 1150 height 83
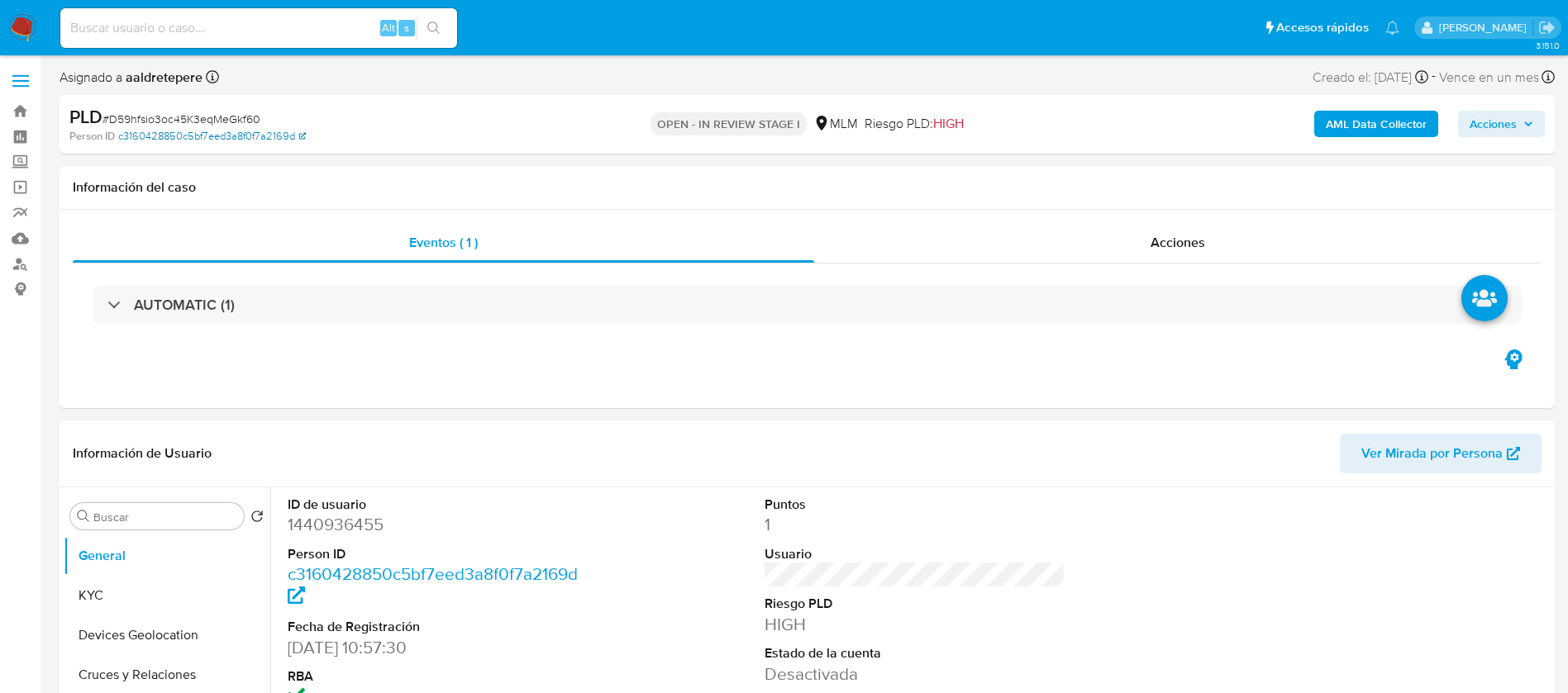
select select "10"
click at [122, 594] on button "KYC" at bounding box center [160, 596] width 193 height 40
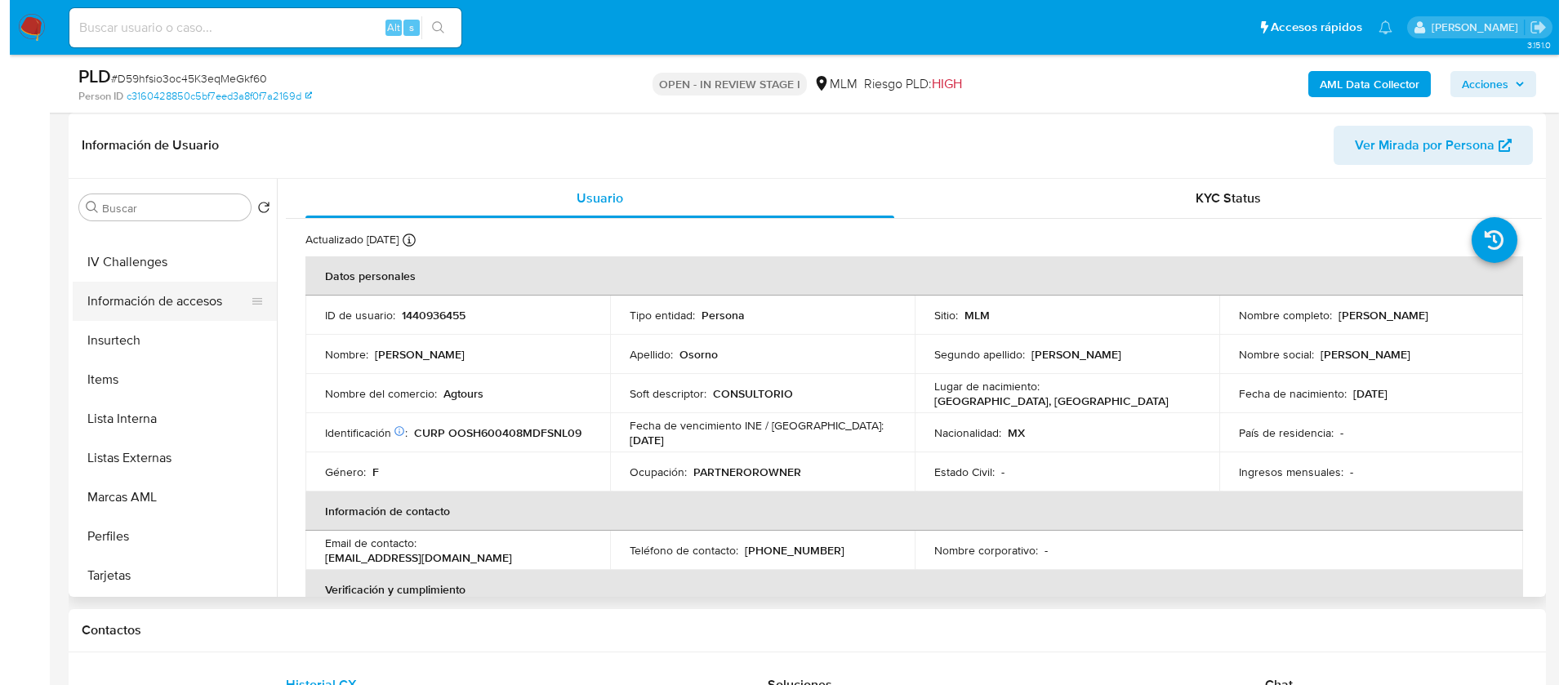
scroll to position [161, 0]
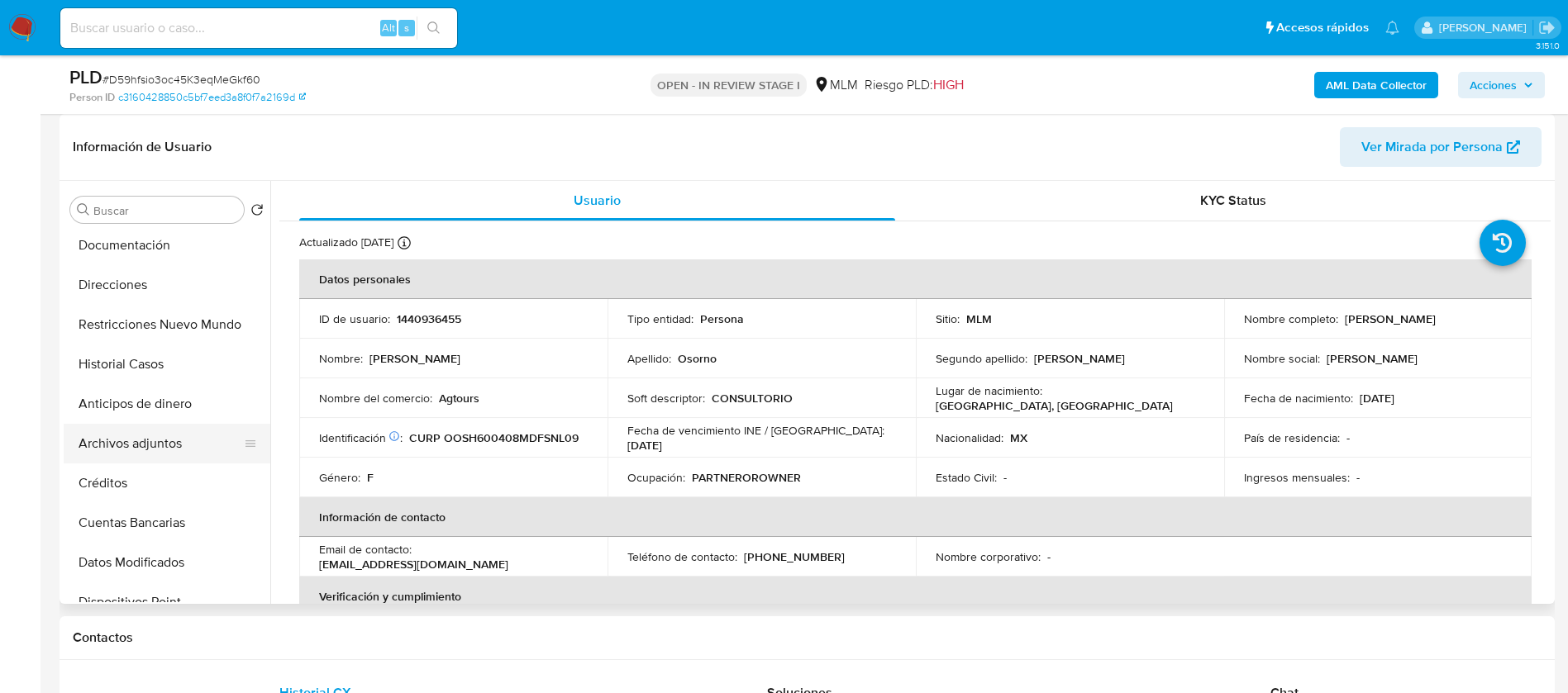
click at [177, 435] on button "Archivos adjuntos" at bounding box center [160, 444] width 193 height 40
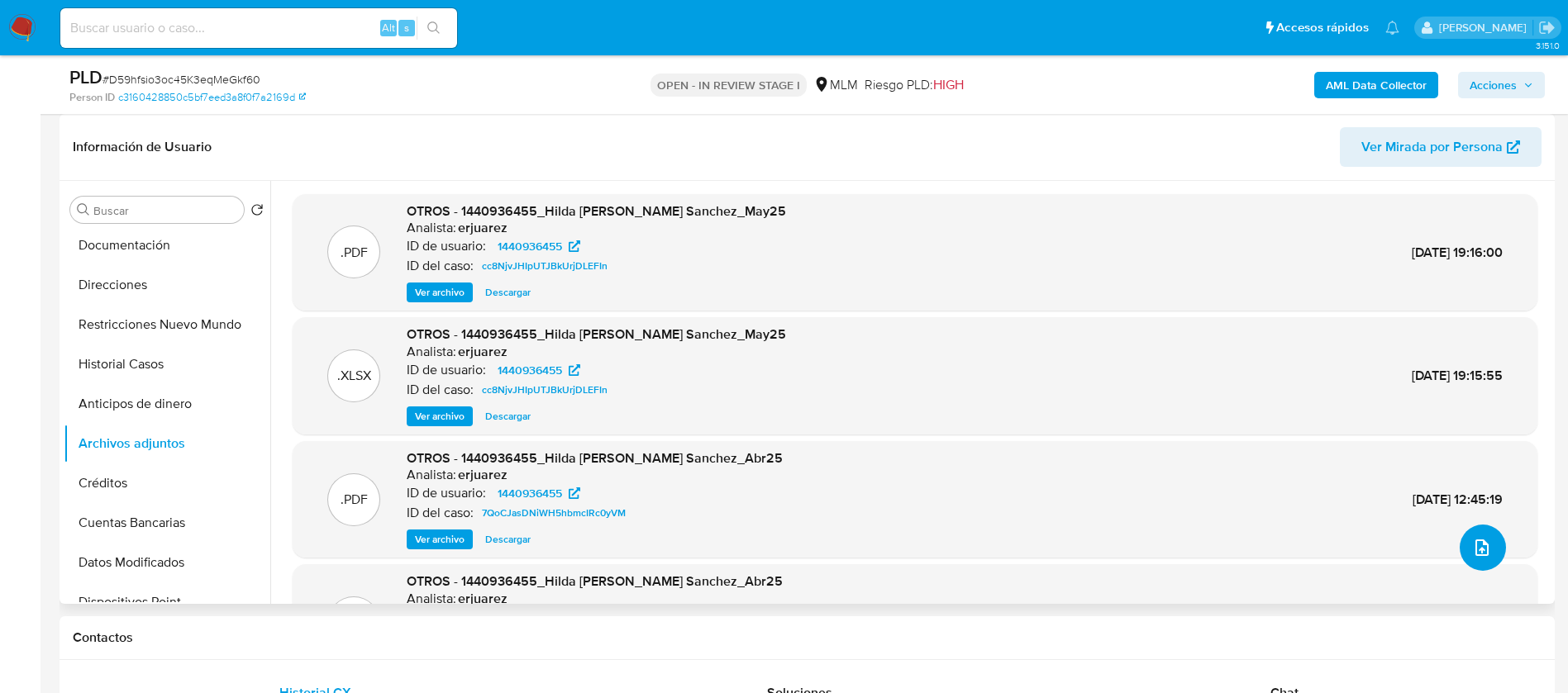
click at [1499, 549] on button "upload-file" at bounding box center [1483, 547] width 47 height 47
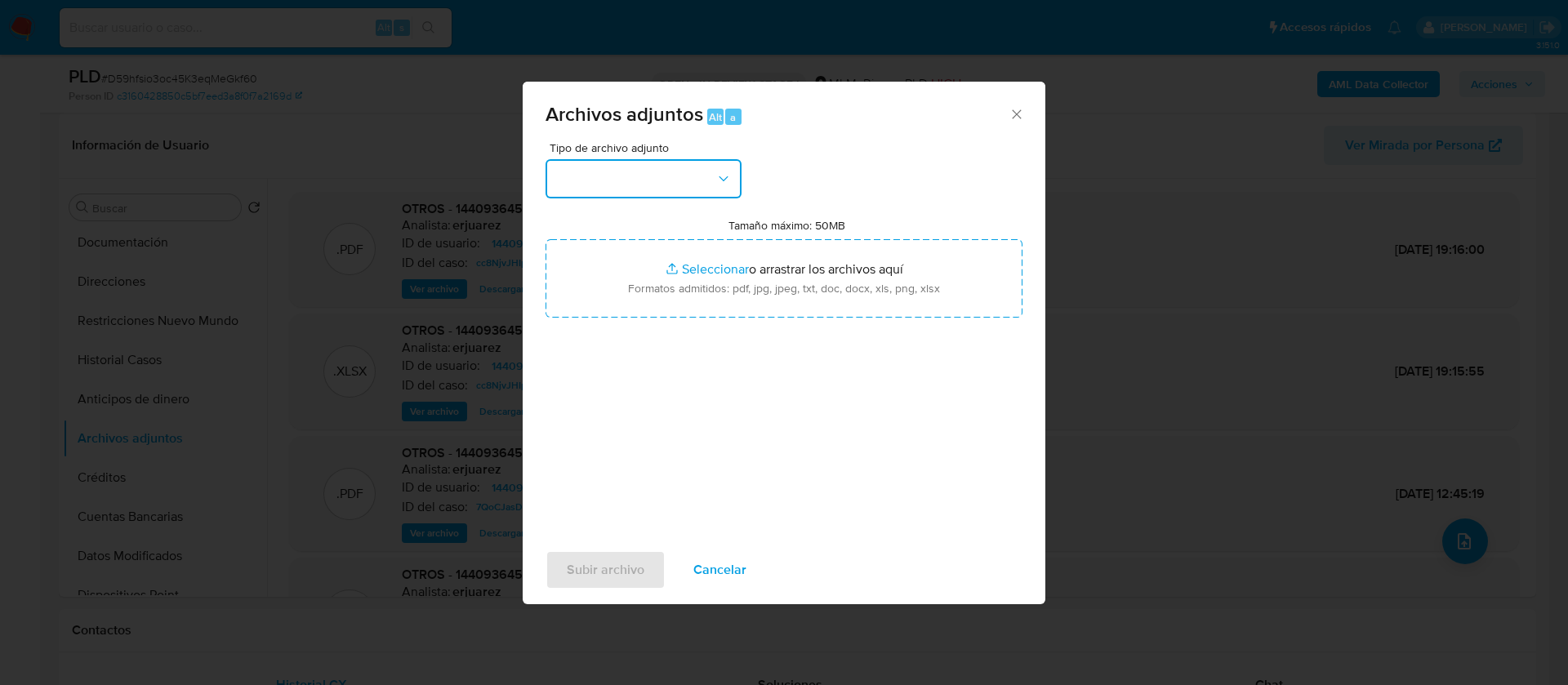
click at [627, 160] on button "button" at bounding box center [643, 179] width 196 height 39
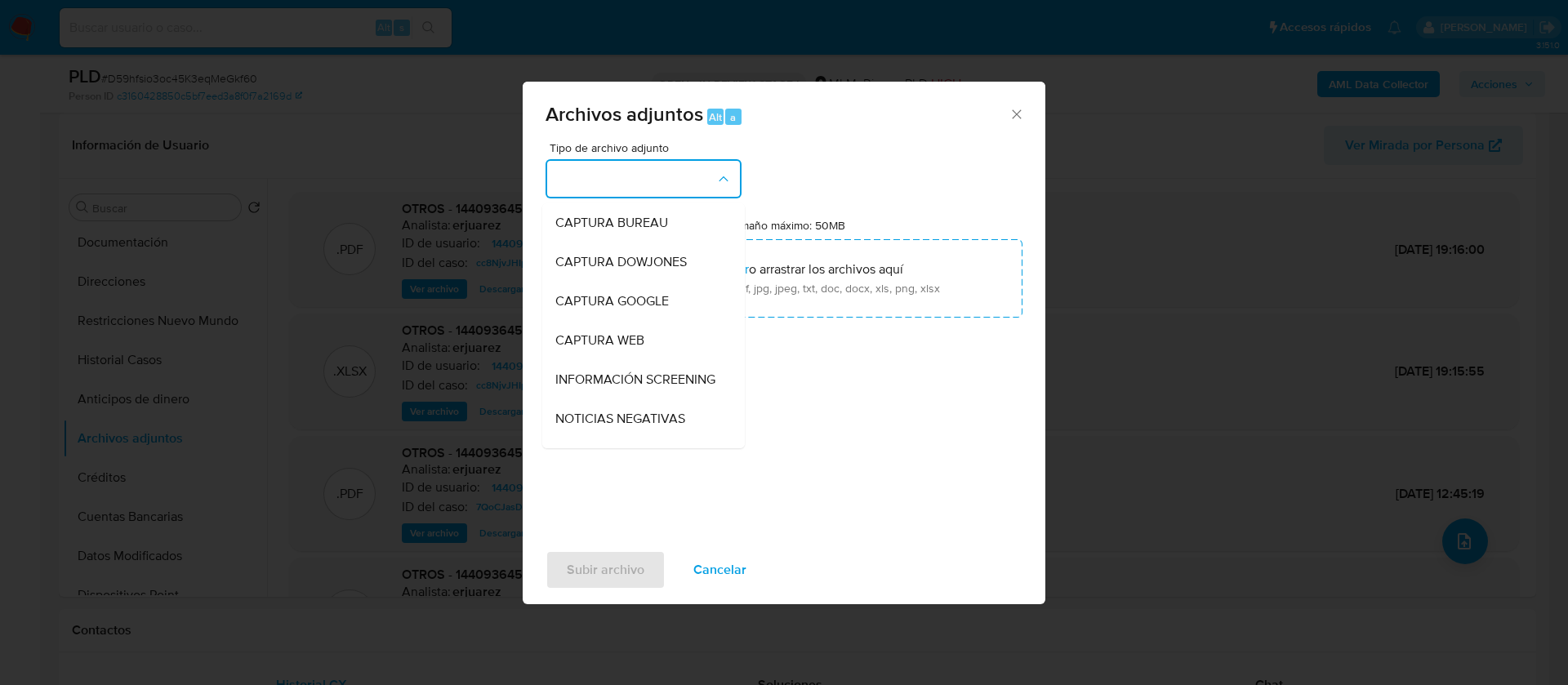
click at [622, 166] on button "button" at bounding box center [643, 179] width 196 height 39
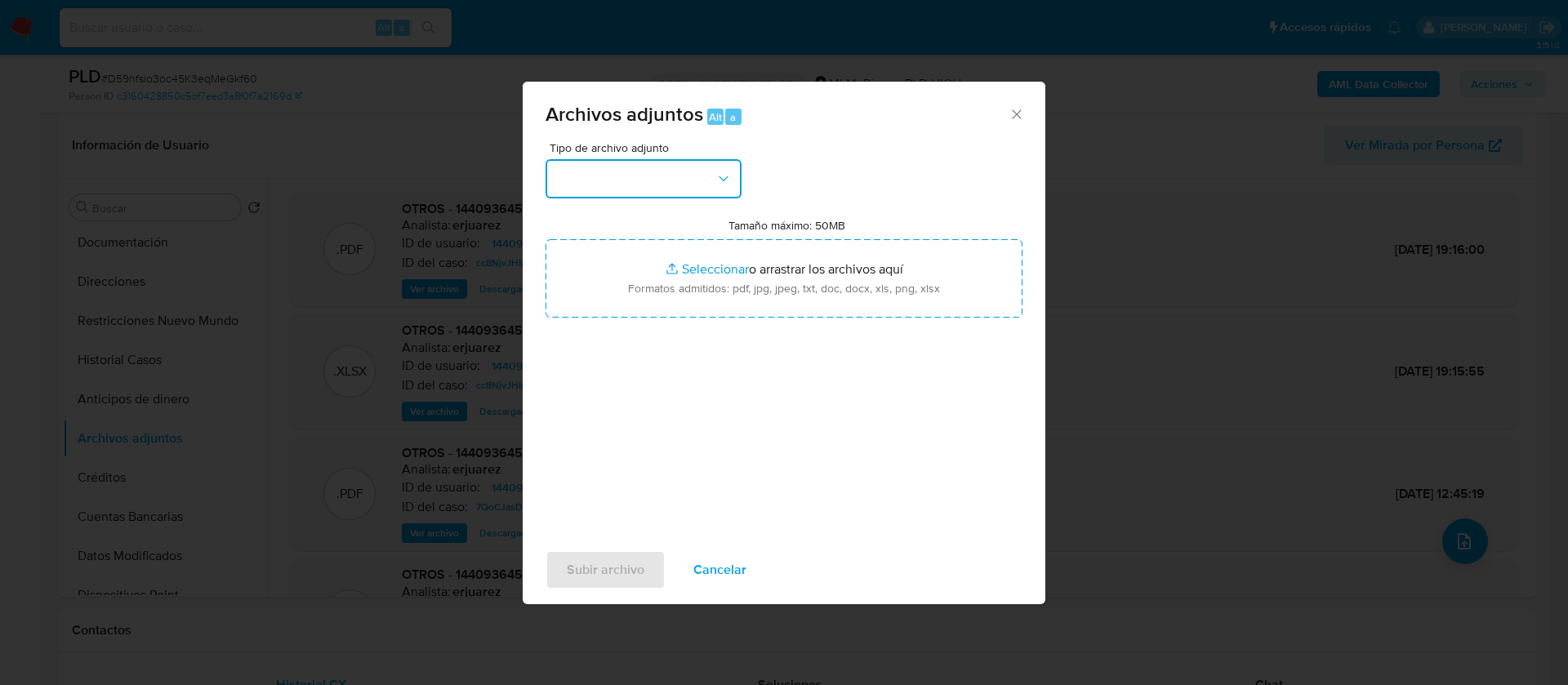
click at [621, 168] on button "button" at bounding box center [643, 179] width 196 height 39
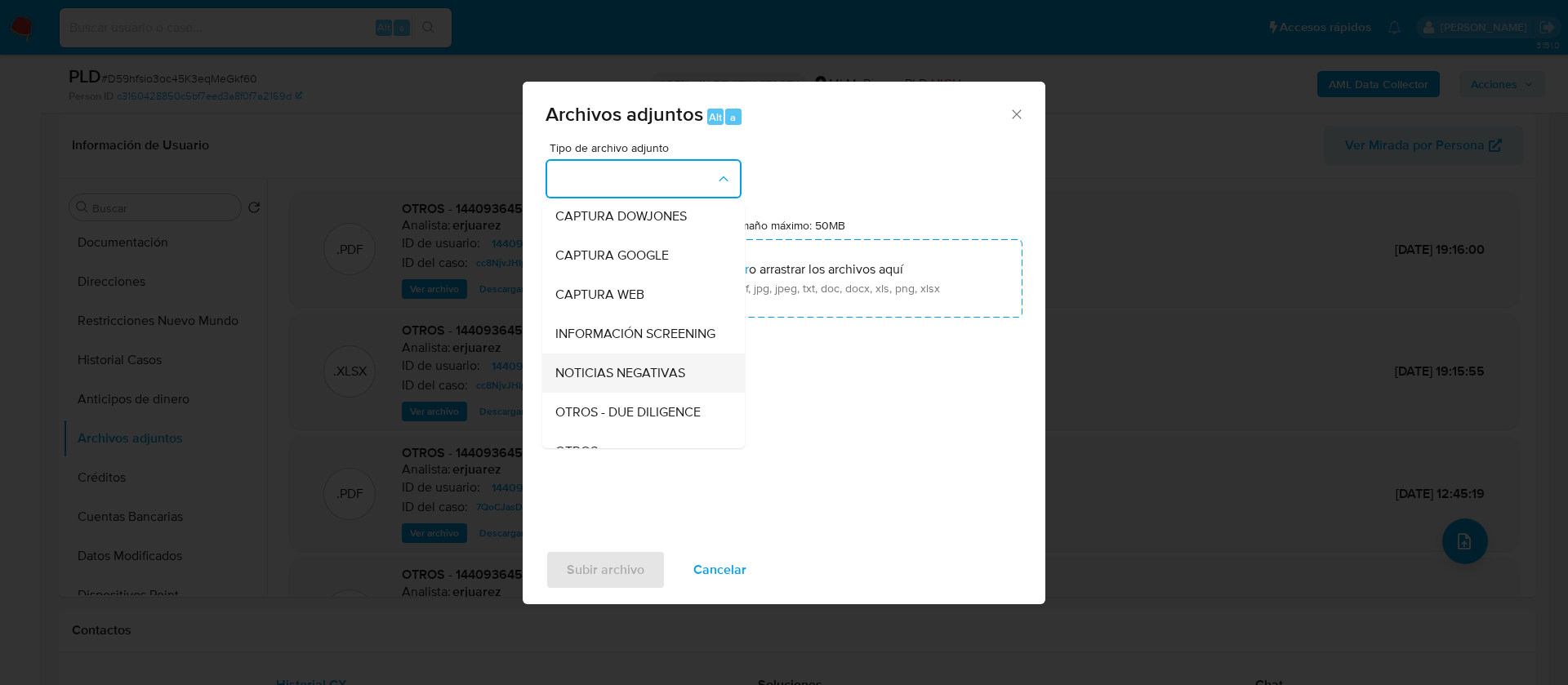
scroll to position [169, 0]
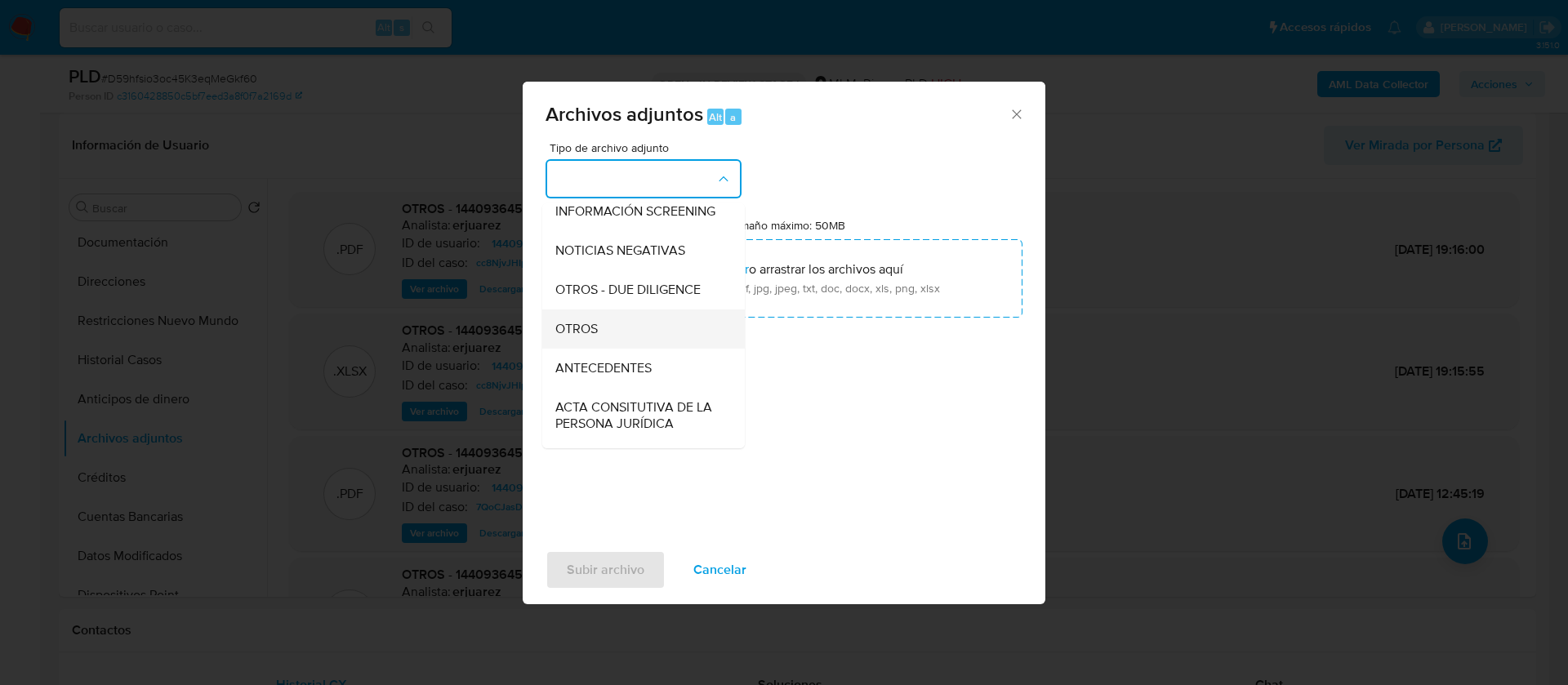
click at [611, 344] on div "OTROS" at bounding box center [639, 329] width 166 height 39
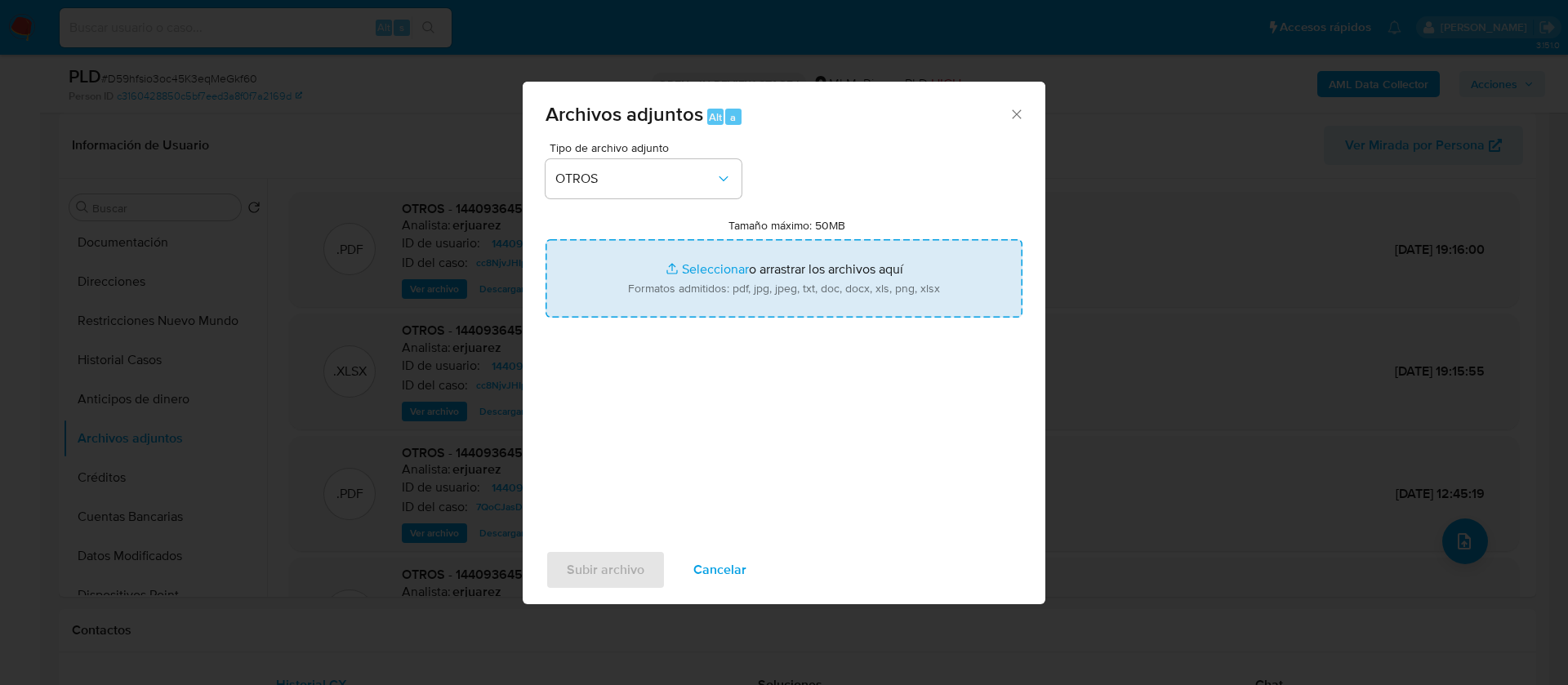
click at [678, 313] on input "Tamaño máximo: 50MB Seleccionar archivos" at bounding box center [784, 278] width 477 height 78
type input "C:\fakepath\1440936455_HILDA OSORNO SANCHEZ_JULIO 2025.pdf"
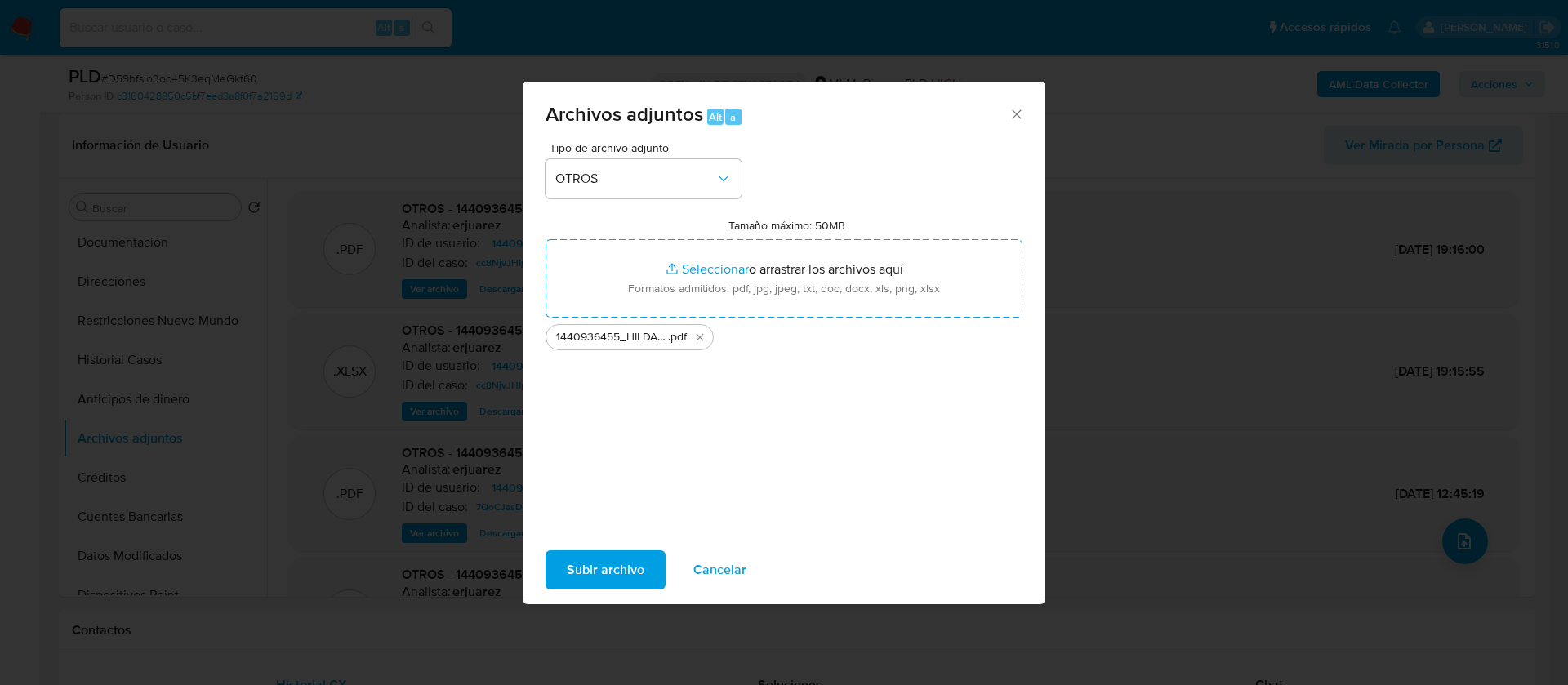
click at [638, 576] on span "Subir archivo" at bounding box center [605, 570] width 77 height 36
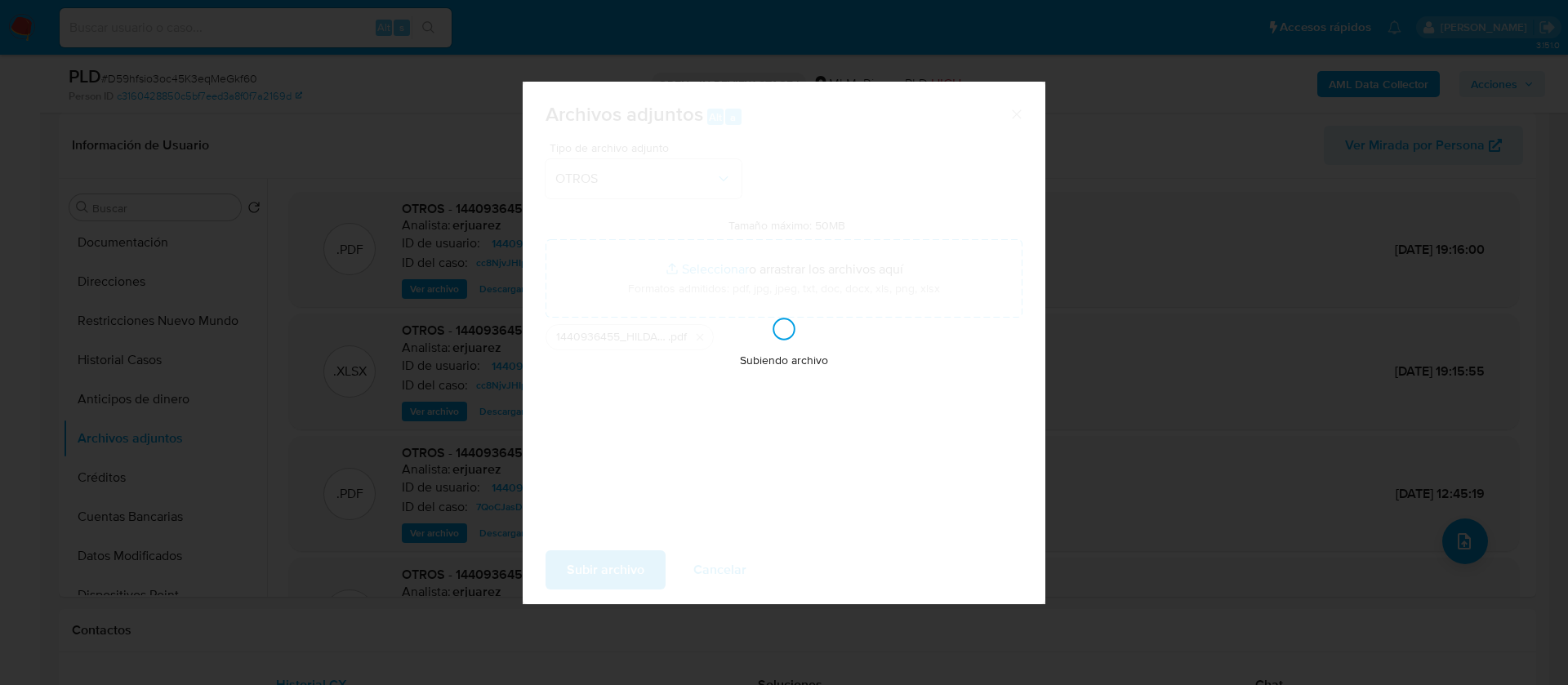
click at [1485, 543] on div "Archivos adjuntos Alt a Tipo de archivo adjunto OTROS Tamaño máximo: 50MB Selec…" at bounding box center [784, 342] width 1568 height 685
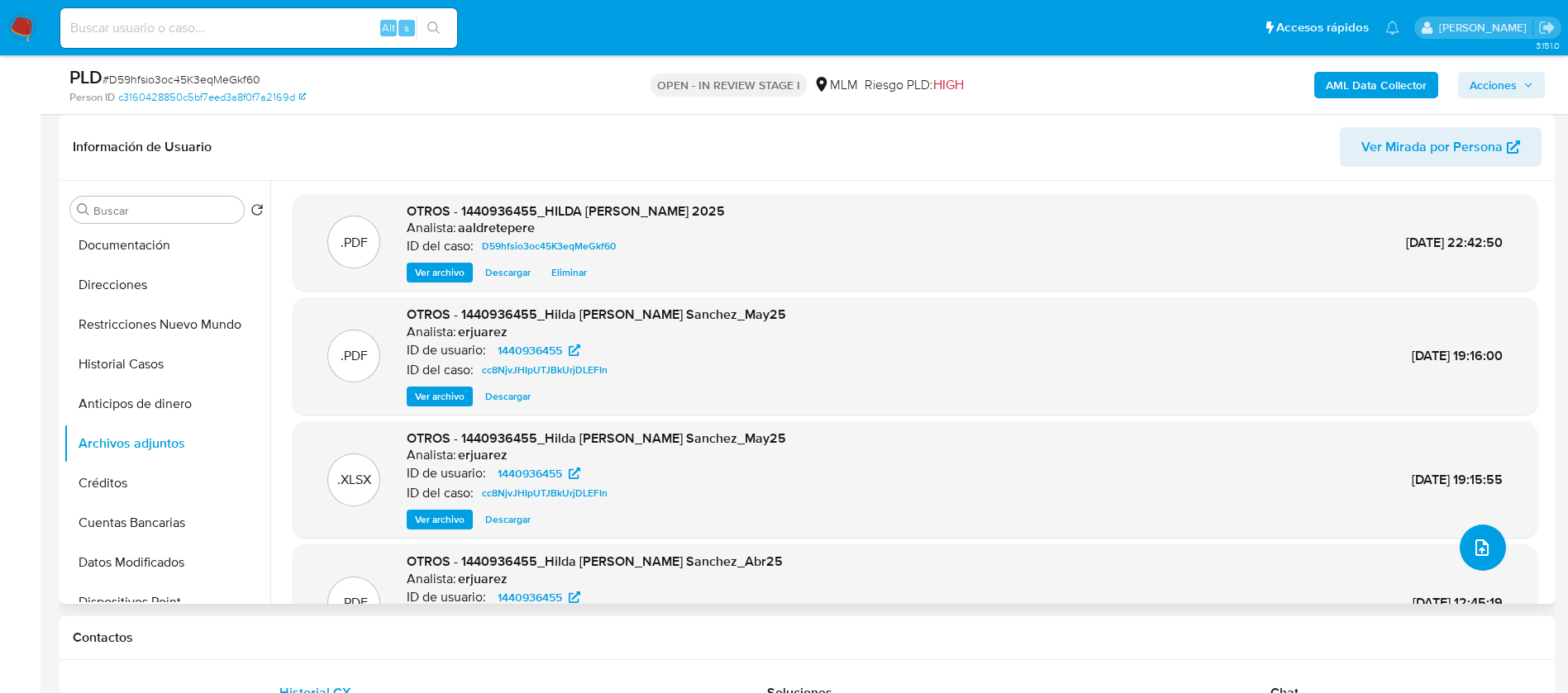
click at [1480, 557] on span "upload-file" at bounding box center [1483, 548] width 20 height 20
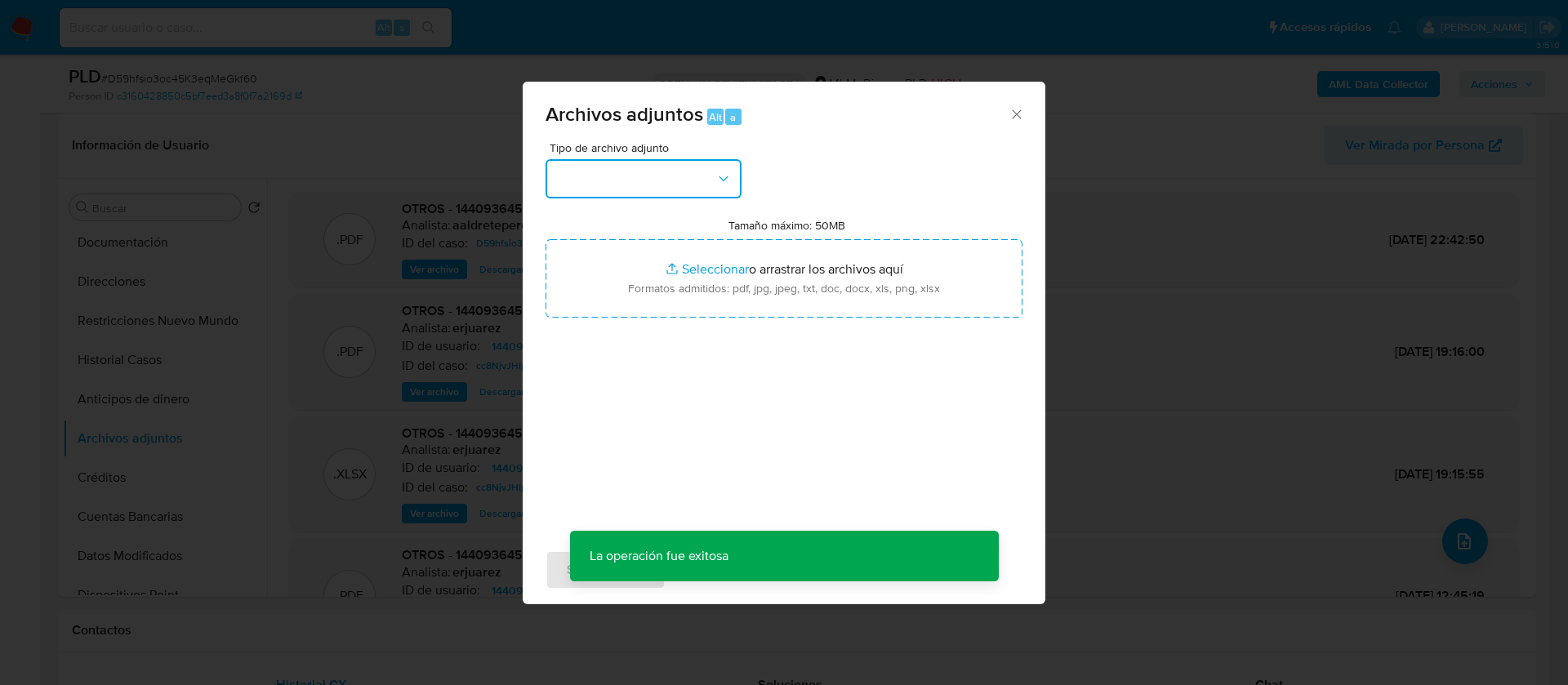
click at [621, 170] on button "button" at bounding box center [643, 179] width 196 height 39
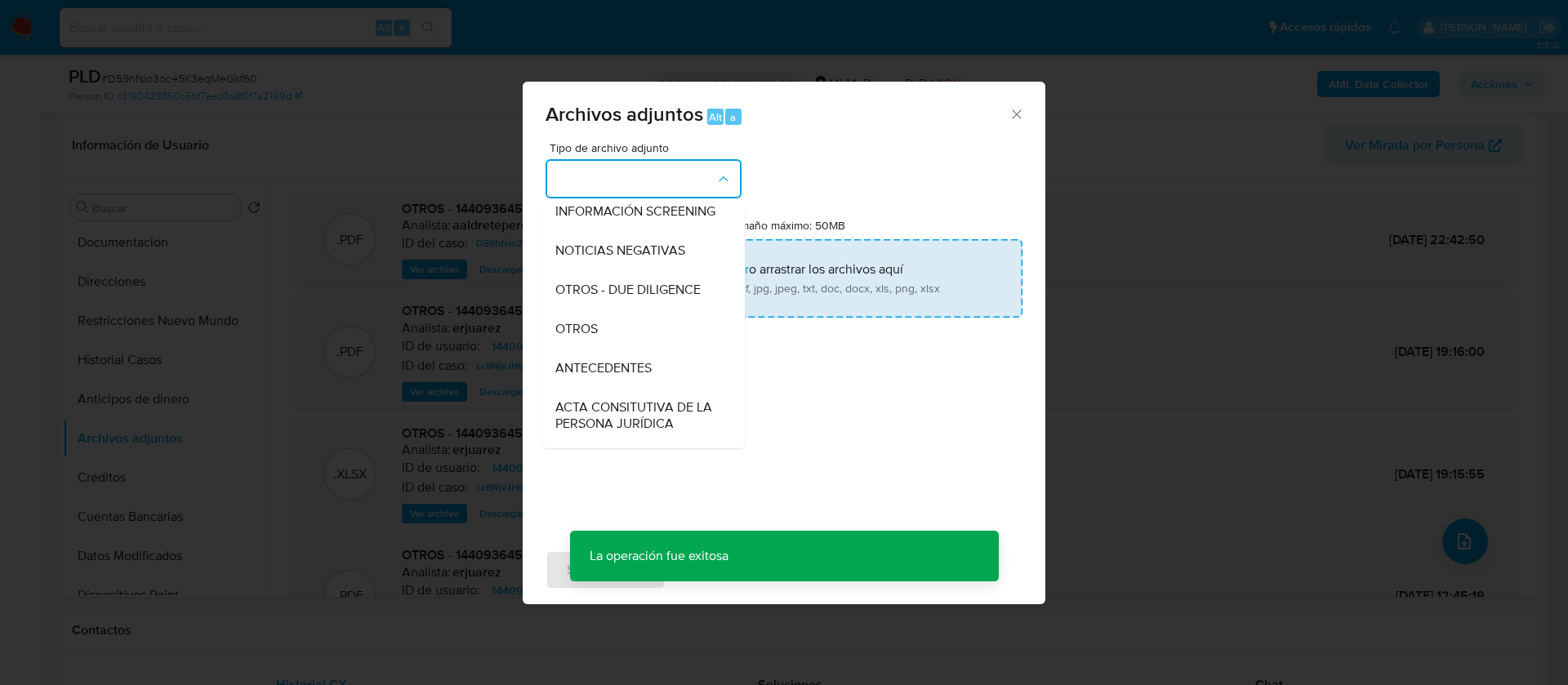
drag, startPoint x: 650, startPoint y: 343, endPoint x: 744, endPoint y: 280, distance: 113.2
click at [652, 343] on div "OTROS" at bounding box center [639, 329] width 166 height 39
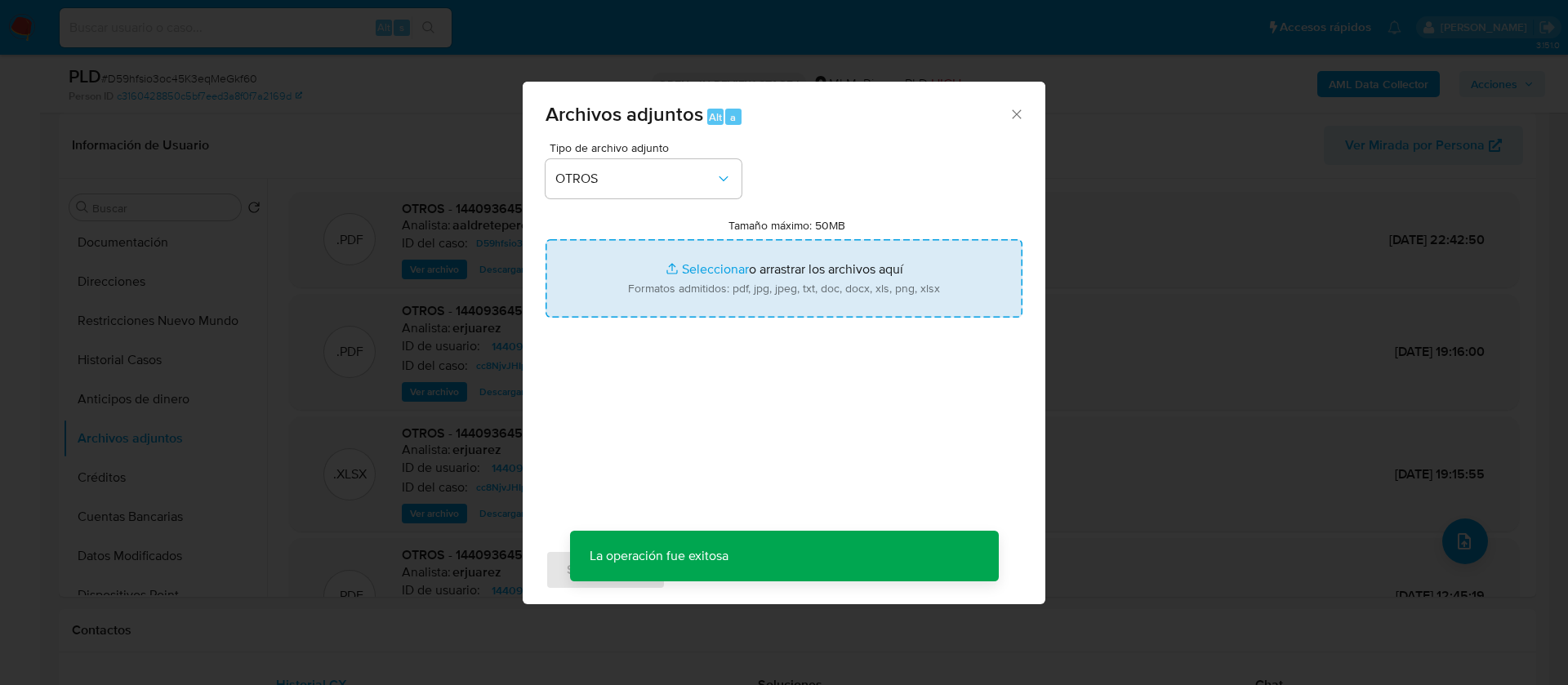
click at [781, 260] on input "Tamaño máximo: 50MB Seleccionar archivos" at bounding box center [784, 278] width 477 height 78
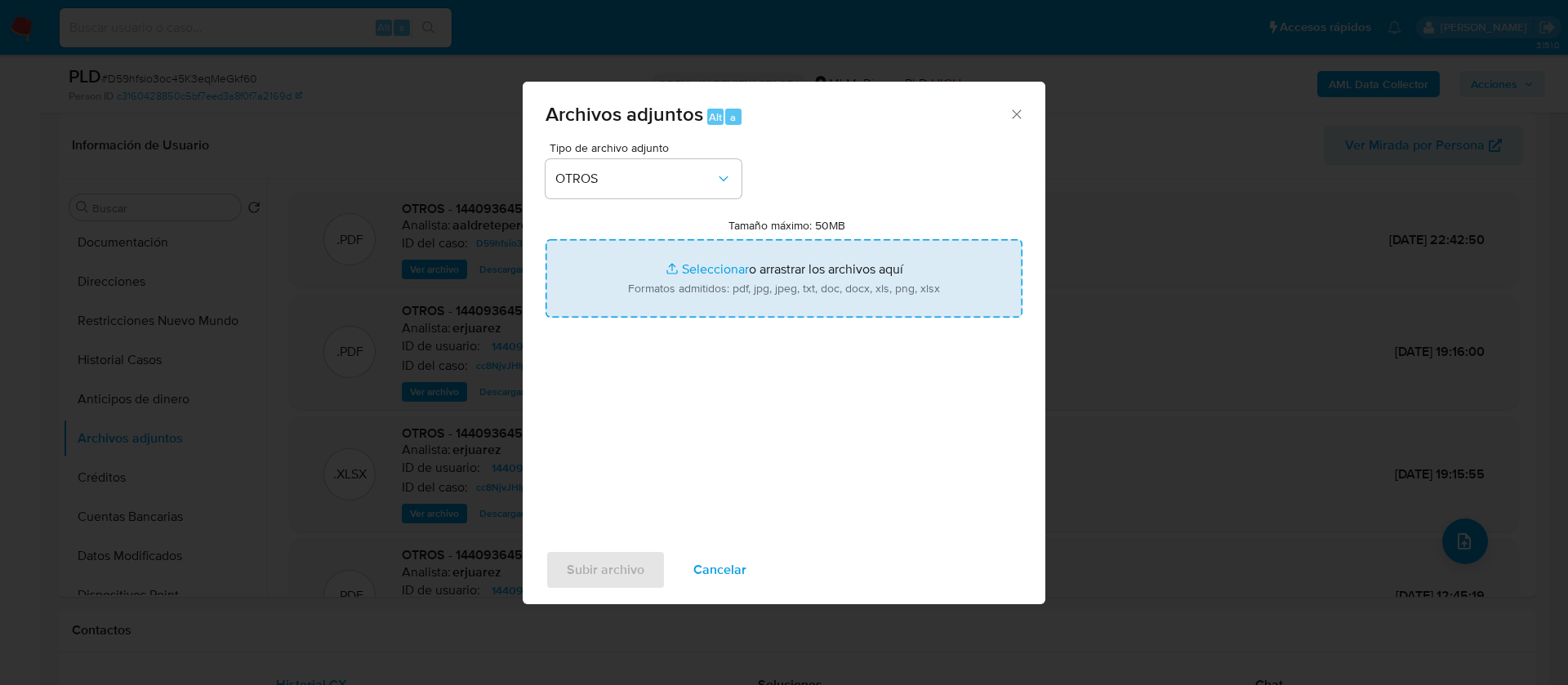
type input "C:\fakepath\1440936455_HILDA OSORNO SANCHEZ_JULIO 2025.xlsx"
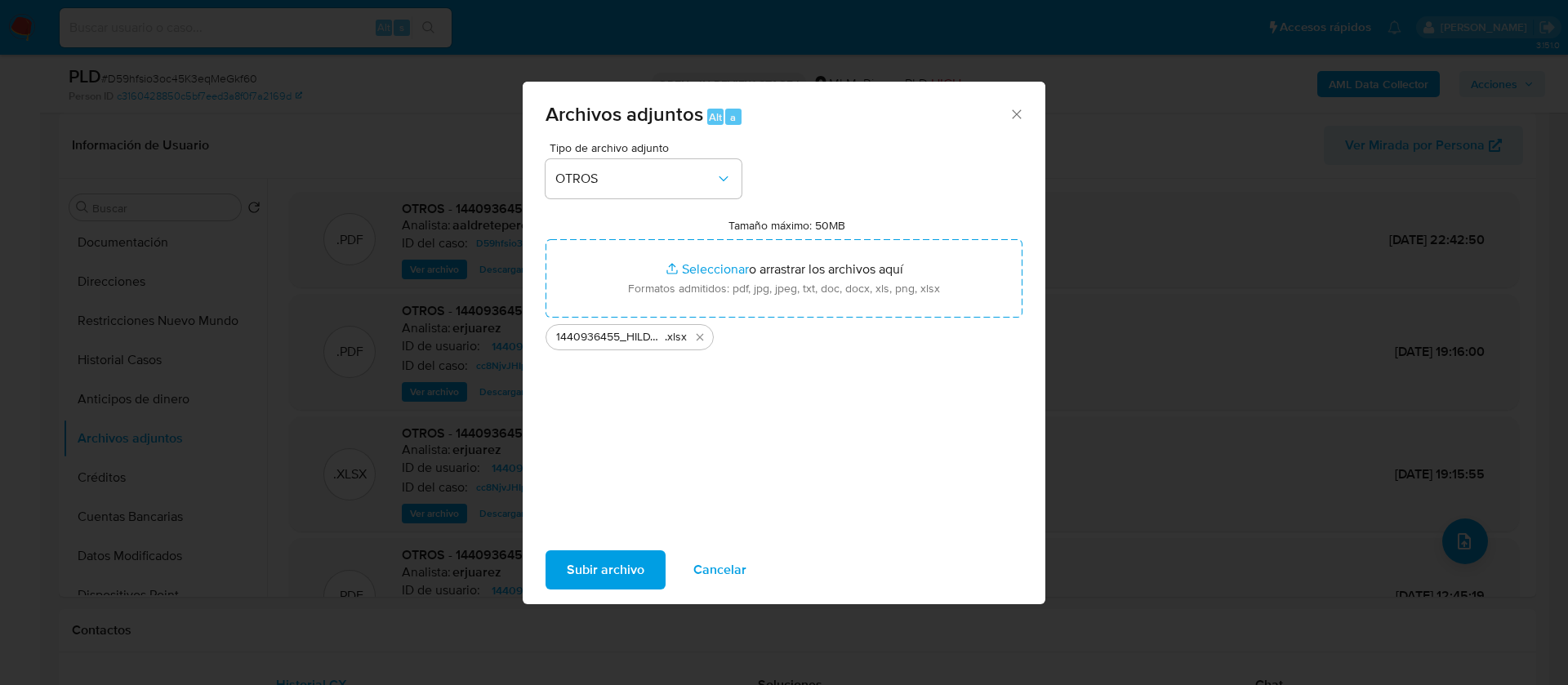
click at [616, 569] on span "Subir archivo" at bounding box center [605, 570] width 77 height 36
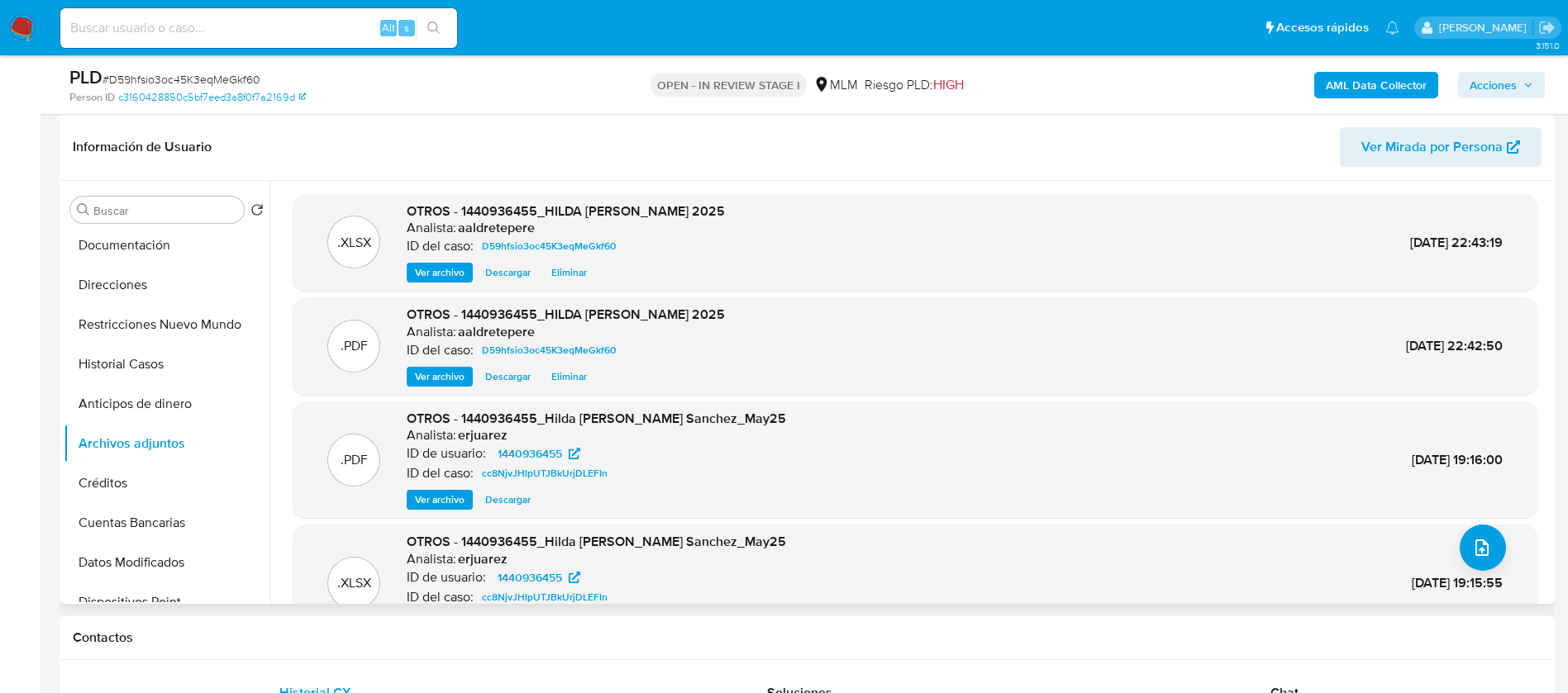
click at [586, 384] on span "Eliminar" at bounding box center [569, 377] width 36 height 17
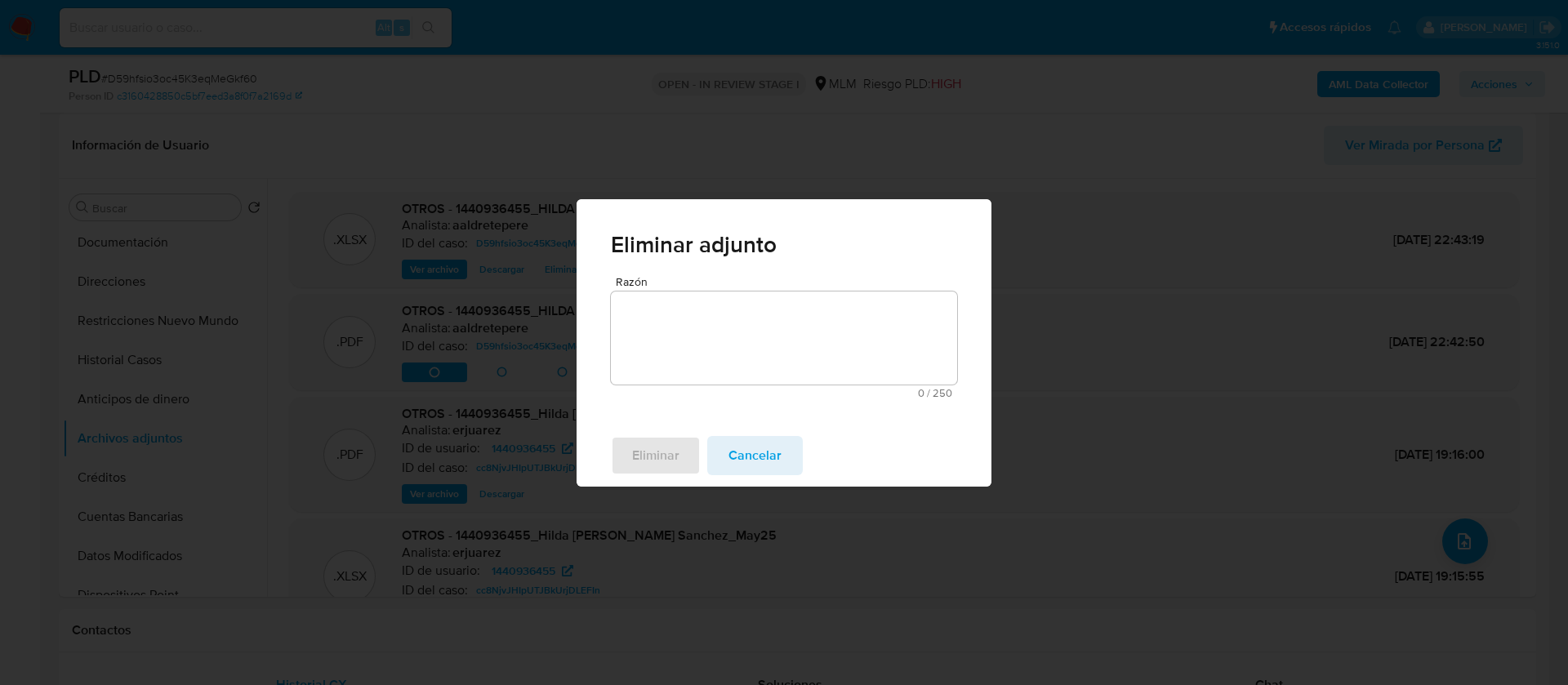
click at [775, 345] on textarea "Razón" at bounding box center [784, 338] width 346 height 93
click at [627, 467] on button "Eliminar" at bounding box center [656, 456] width 90 height 39
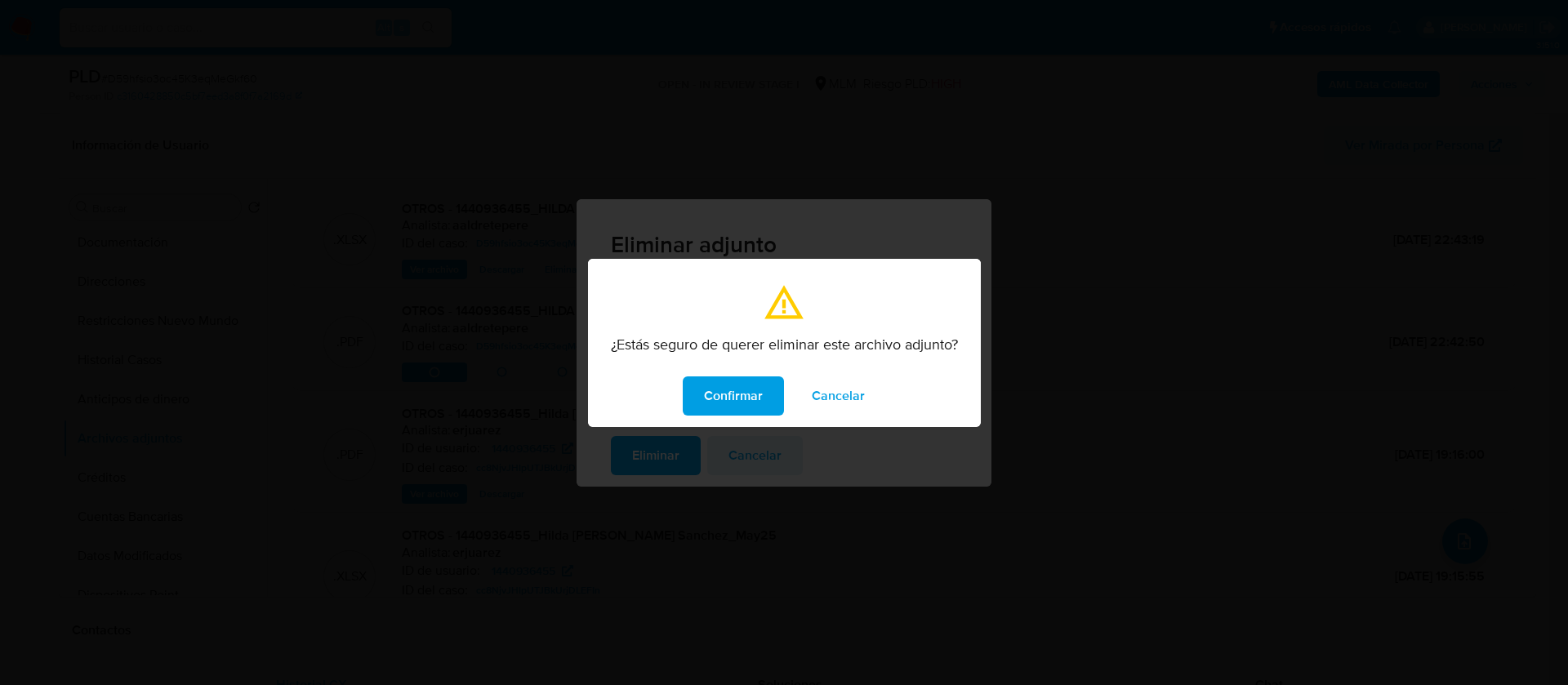
click at [753, 409] on span "Confirmar" at bounding box center [734, 396] width 59 height 36
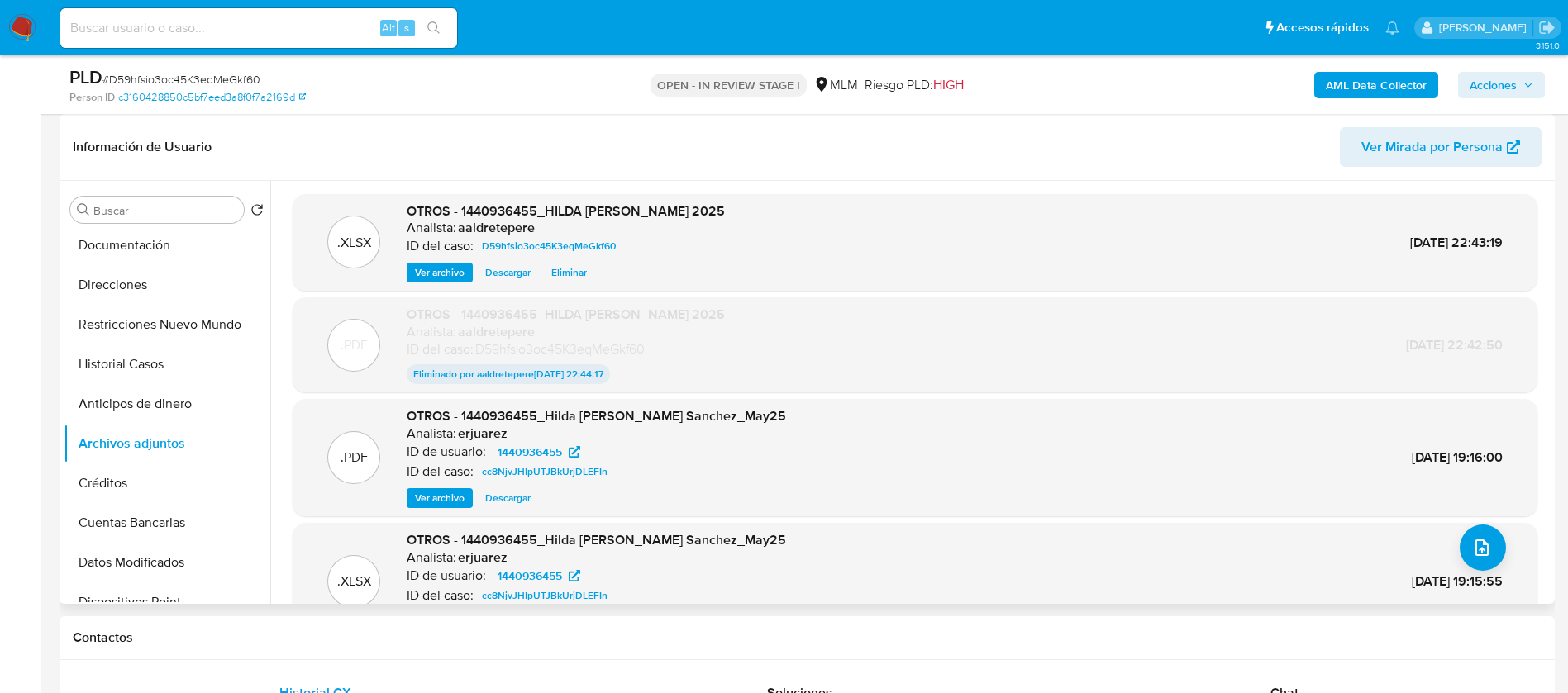
click at [1480, 574] on span "12/Jun/2025 19:15:55" at bounding box center [1458, 581] width 91 height 19
click at [1489, 547] on button "upload-file" at bounding box center [1483, 547] width 47 height 47
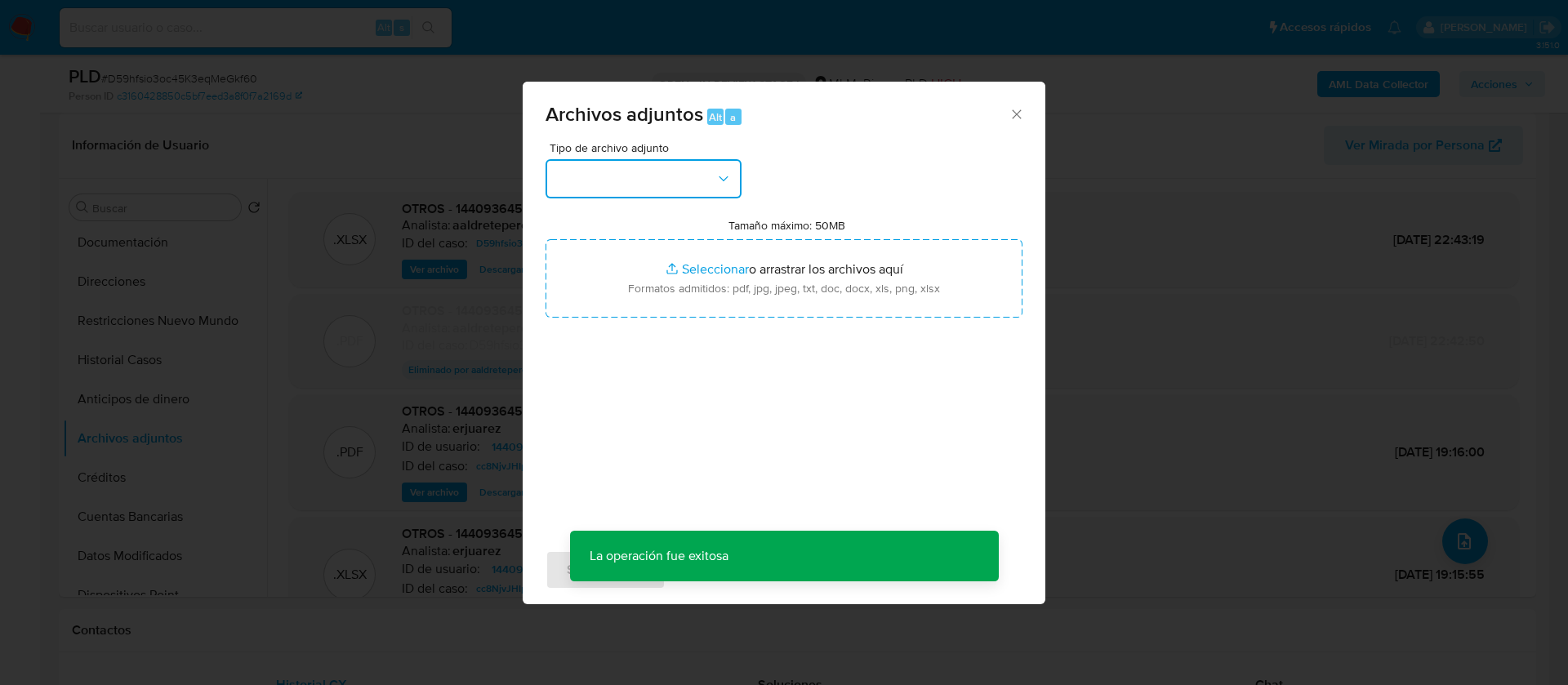
click at [707, 184] on button "button" at bounding box center [643, 179] width 196 height 39
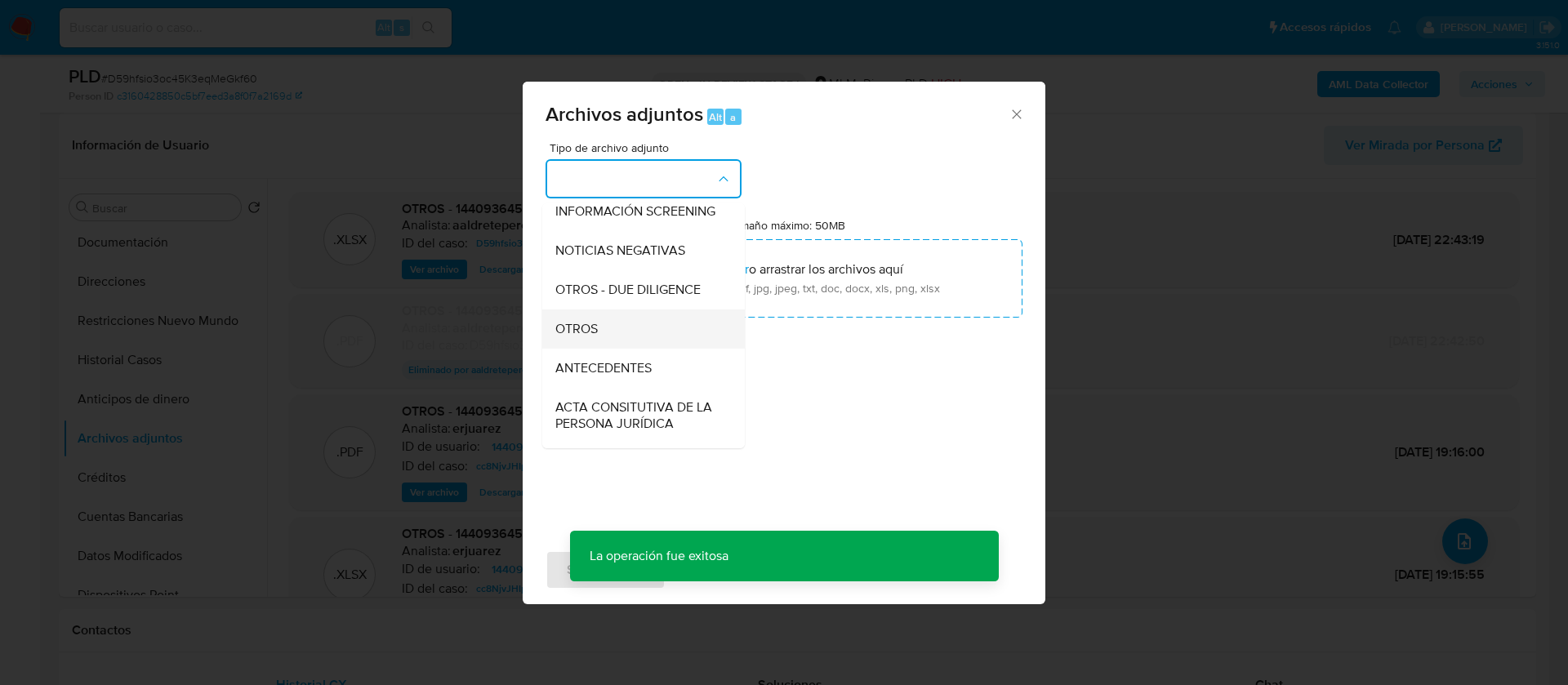
click at [602, 346] on div "OTROS" at bounding box center [639, 329] width 166 height 39
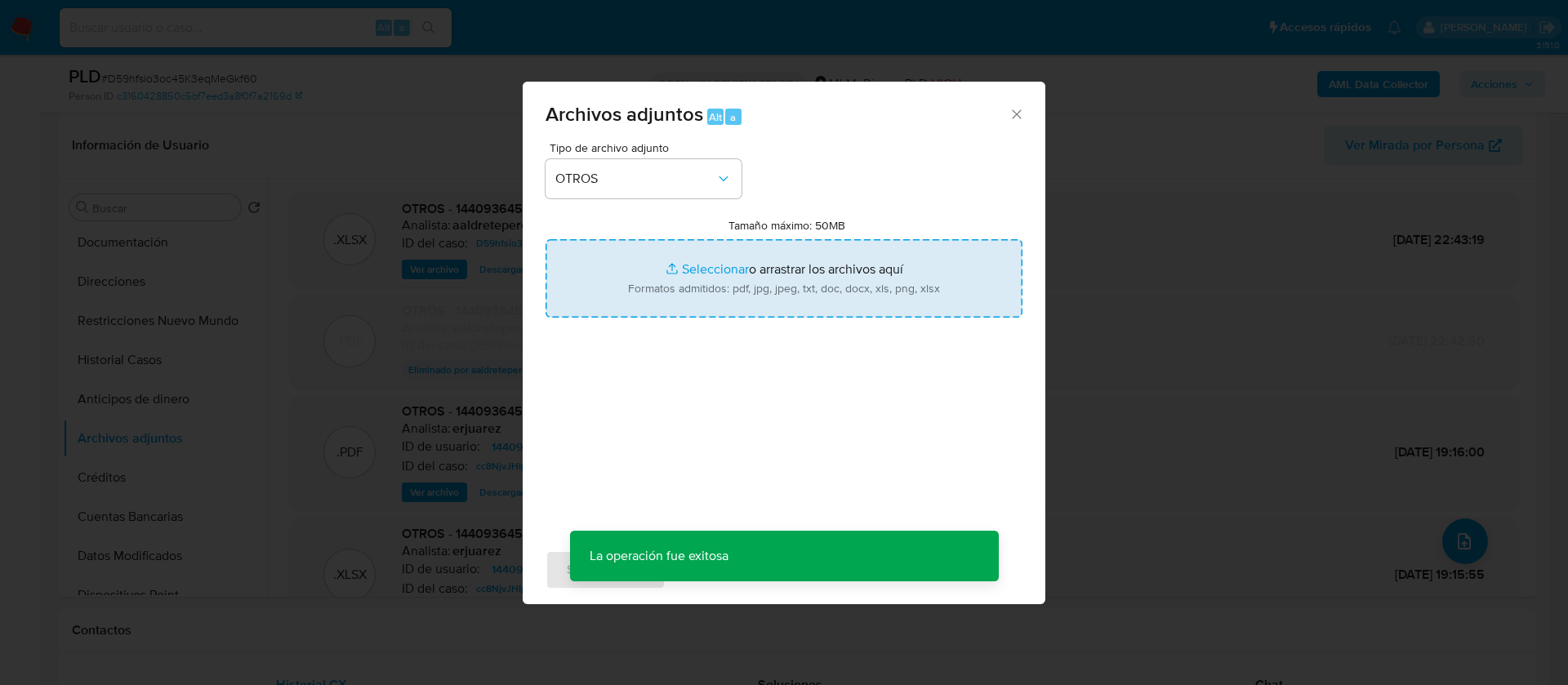
click at [721, 276] on input "Tamaño máximo: 50MB Seleccionar archivos" at bounding box center [784, 278] width 477 height 78
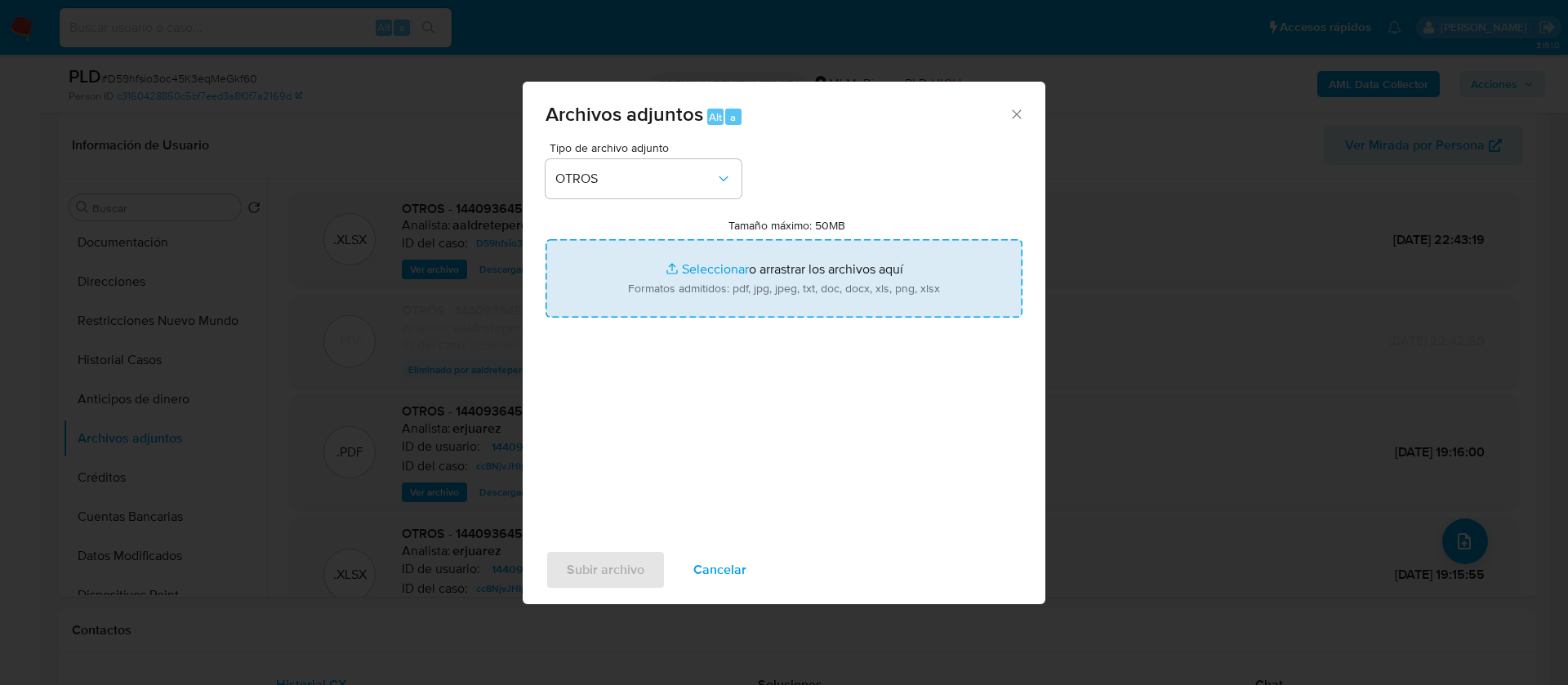
type input "C:\fakepath\1440936455_HILDA OSORNO SANCHEZ_JULIO 2025 1.pdf"
click at [615, 575] on span "Subir archivo" at bounding box center [605, 570] width 77 height 36
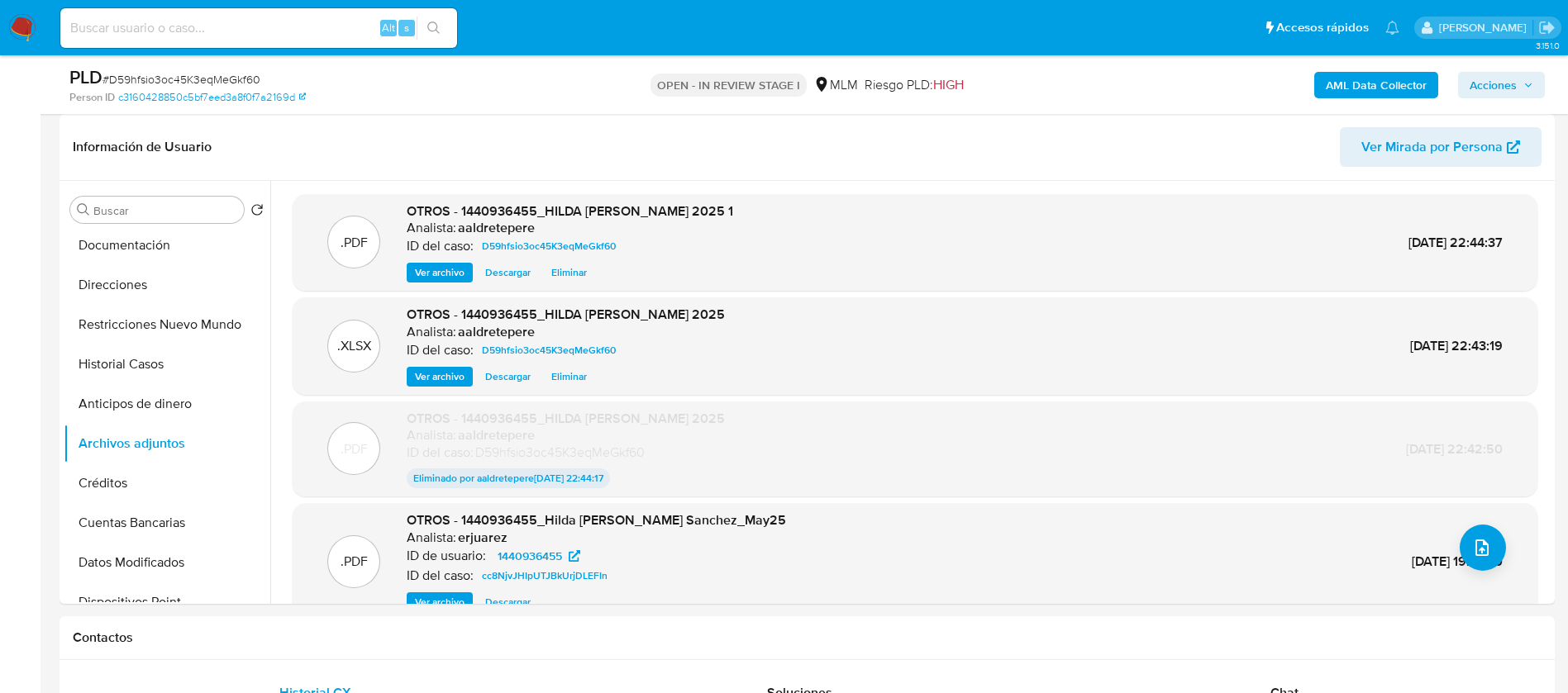
click at [1473, 83] on span "Acciones" at bounding box center [1494, 85] width 48 height 27
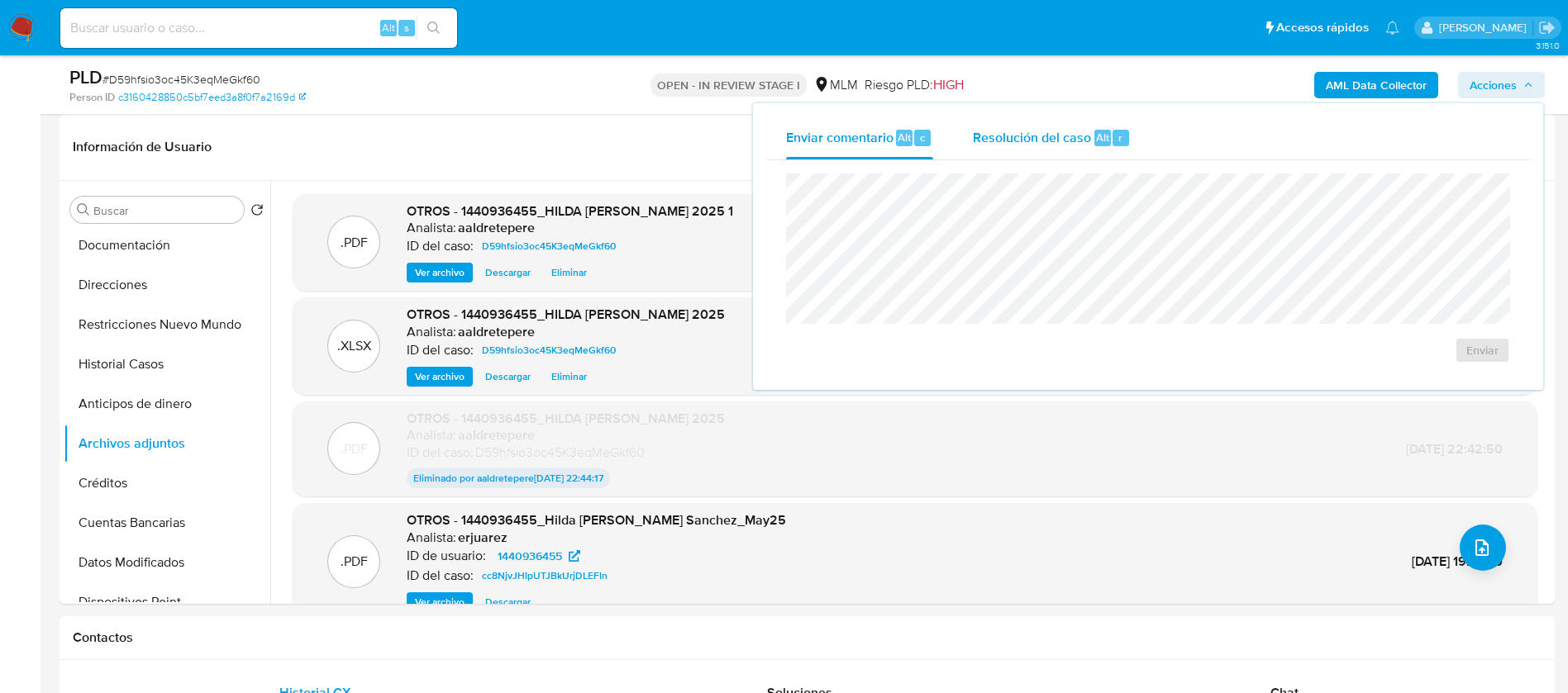
click at [1081, 152] on div "Resolución del caso Alt r" at bounding box center [1051, 138] width 158 height 43
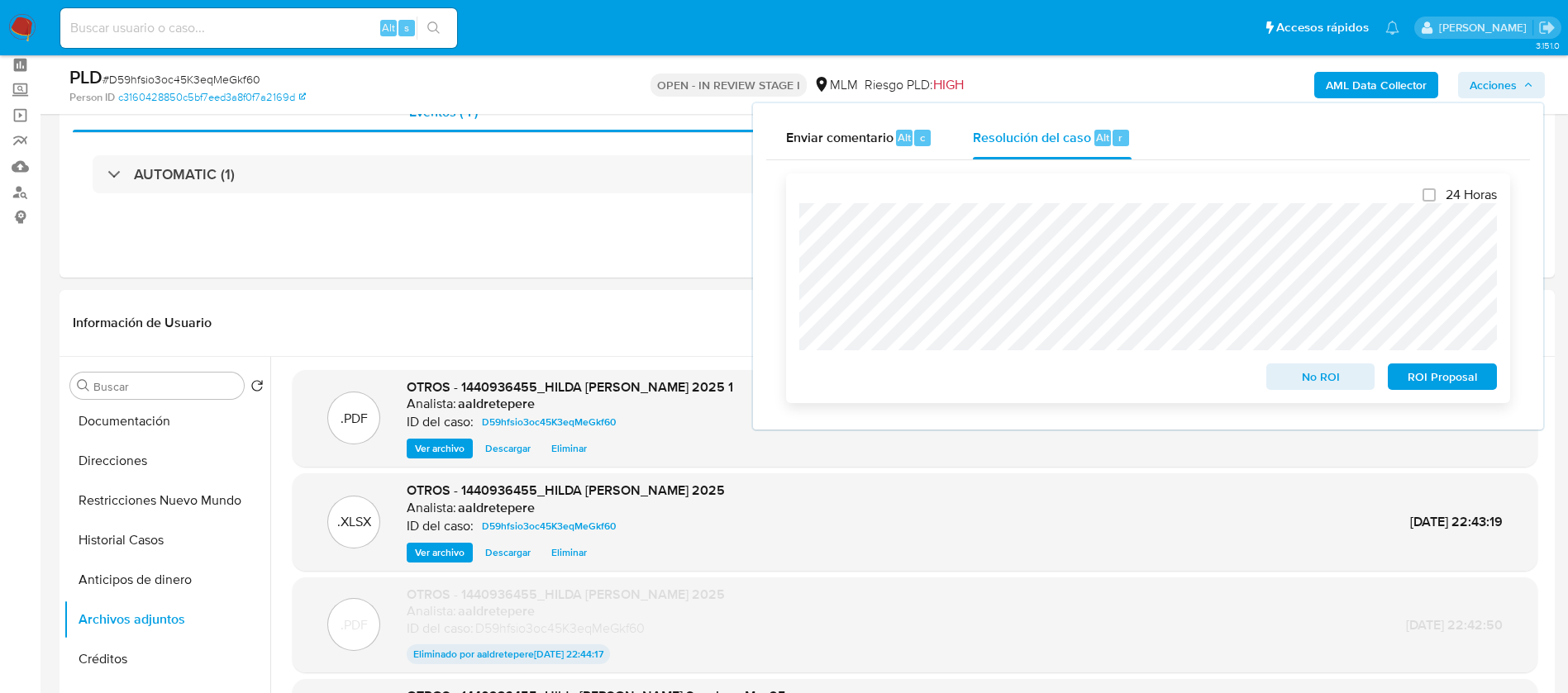
scroll to position [124, 0]
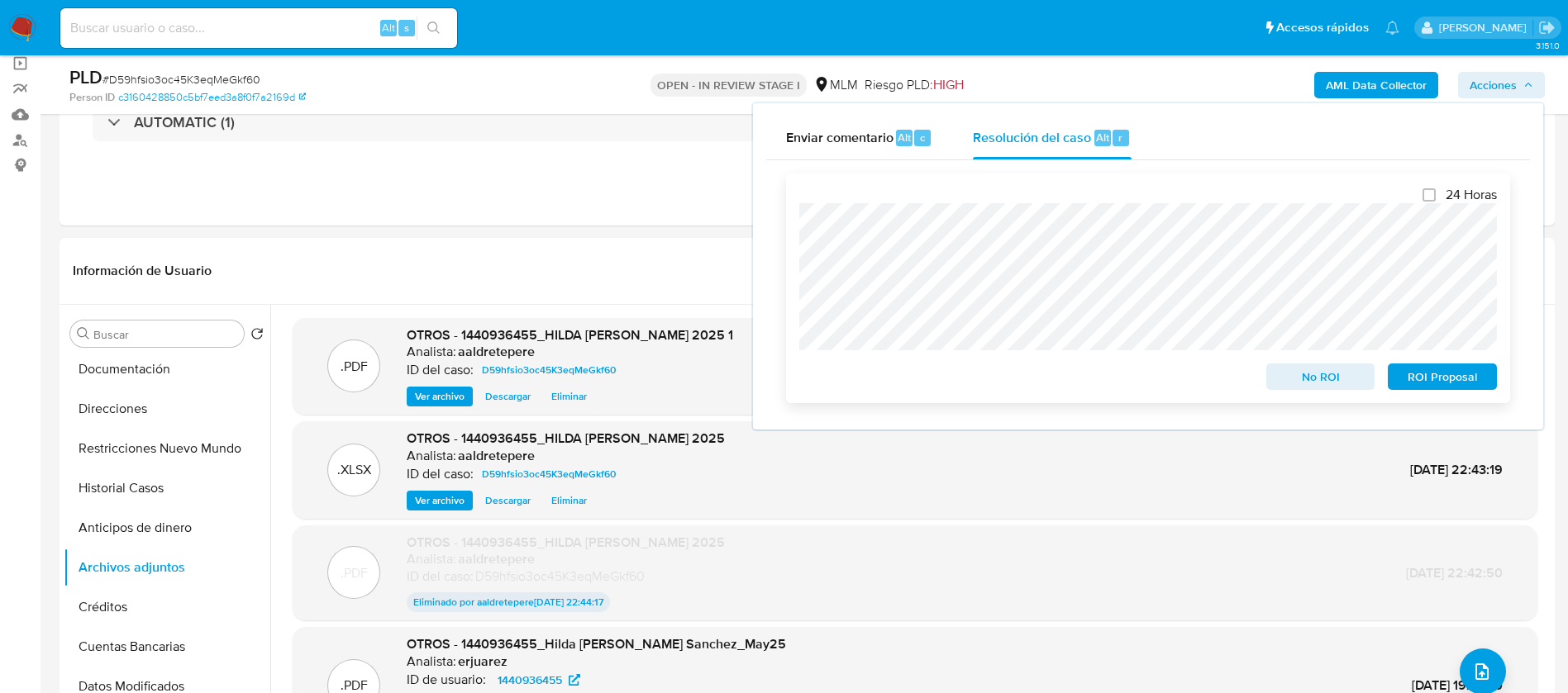
click at [1453, 389] on span "ROI Proposal" at bounding box center [1442, 376] width 86 height 23
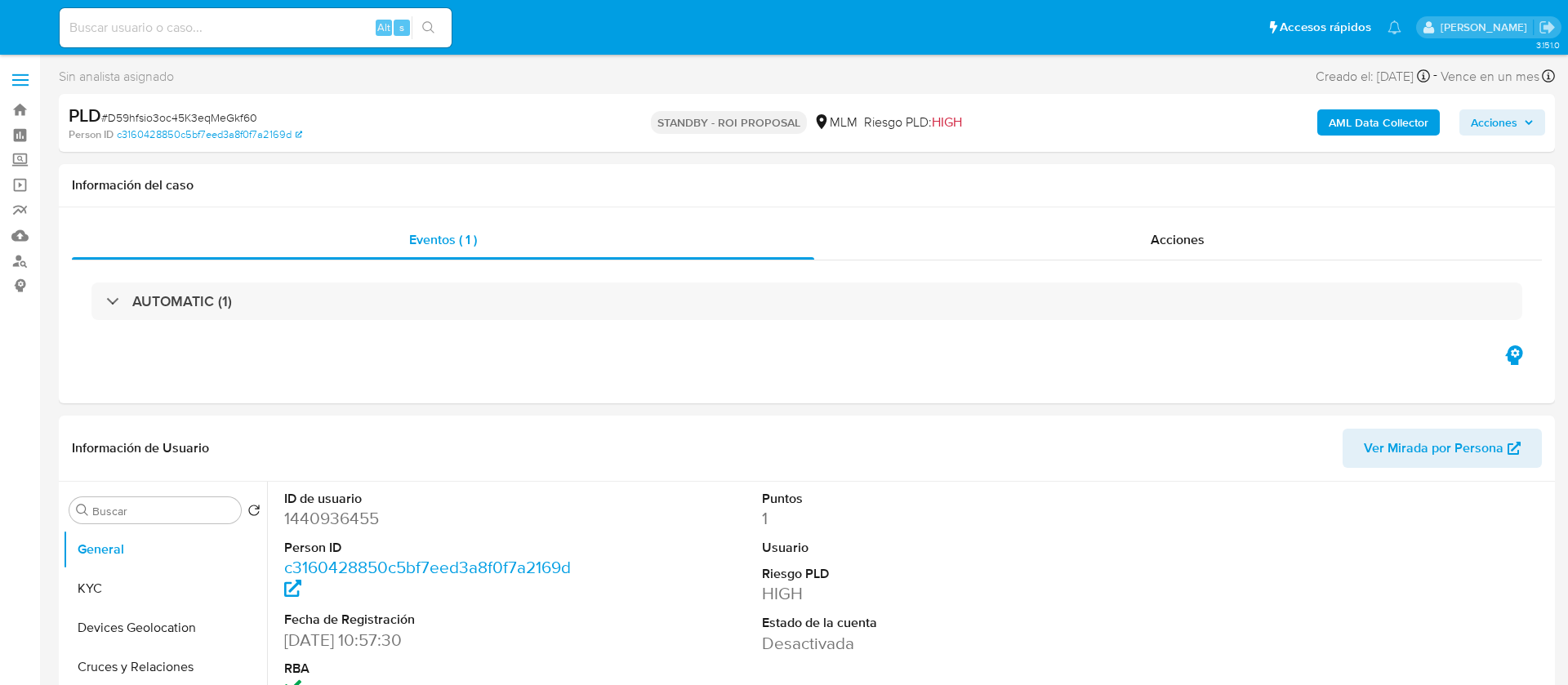
select select "10"
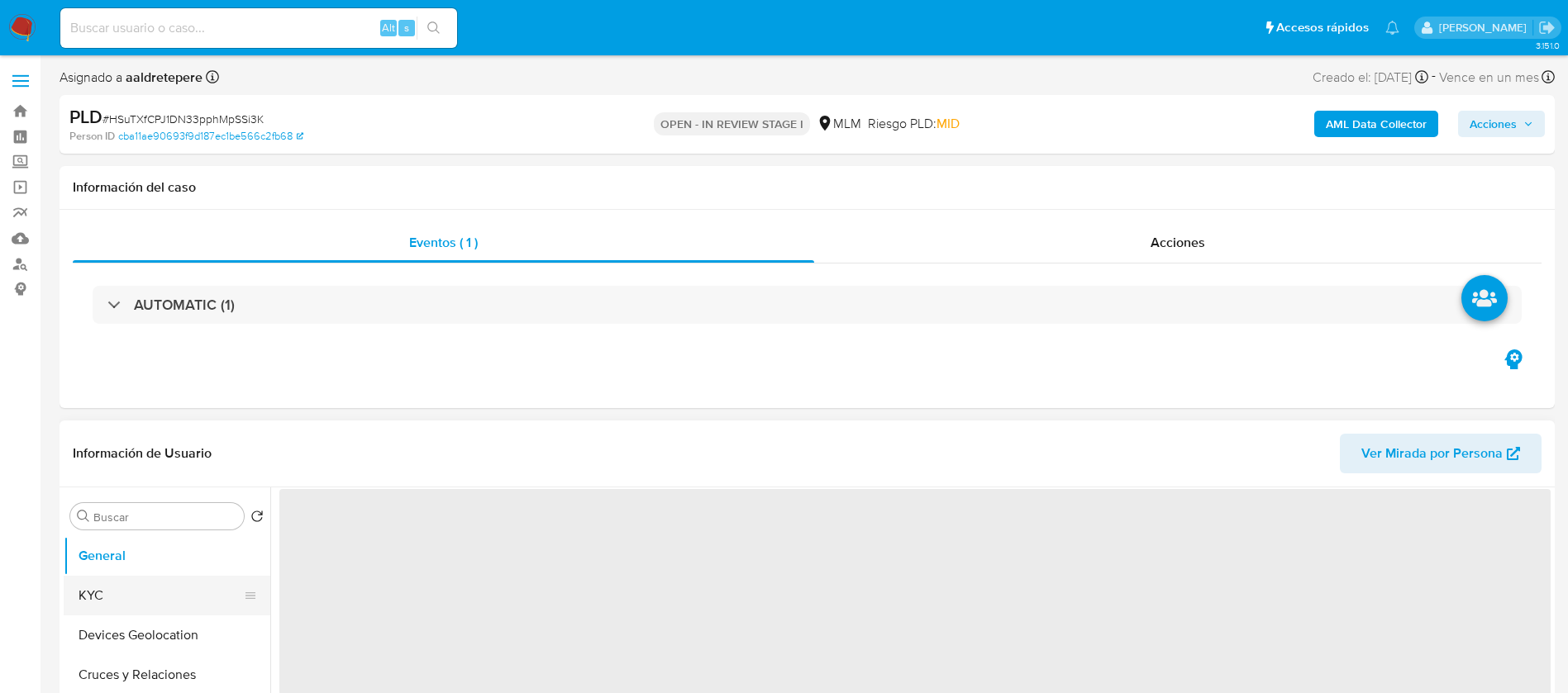
click at [160, 606] on button "KYC" at bounding box center [160, 596] width 193 height 40
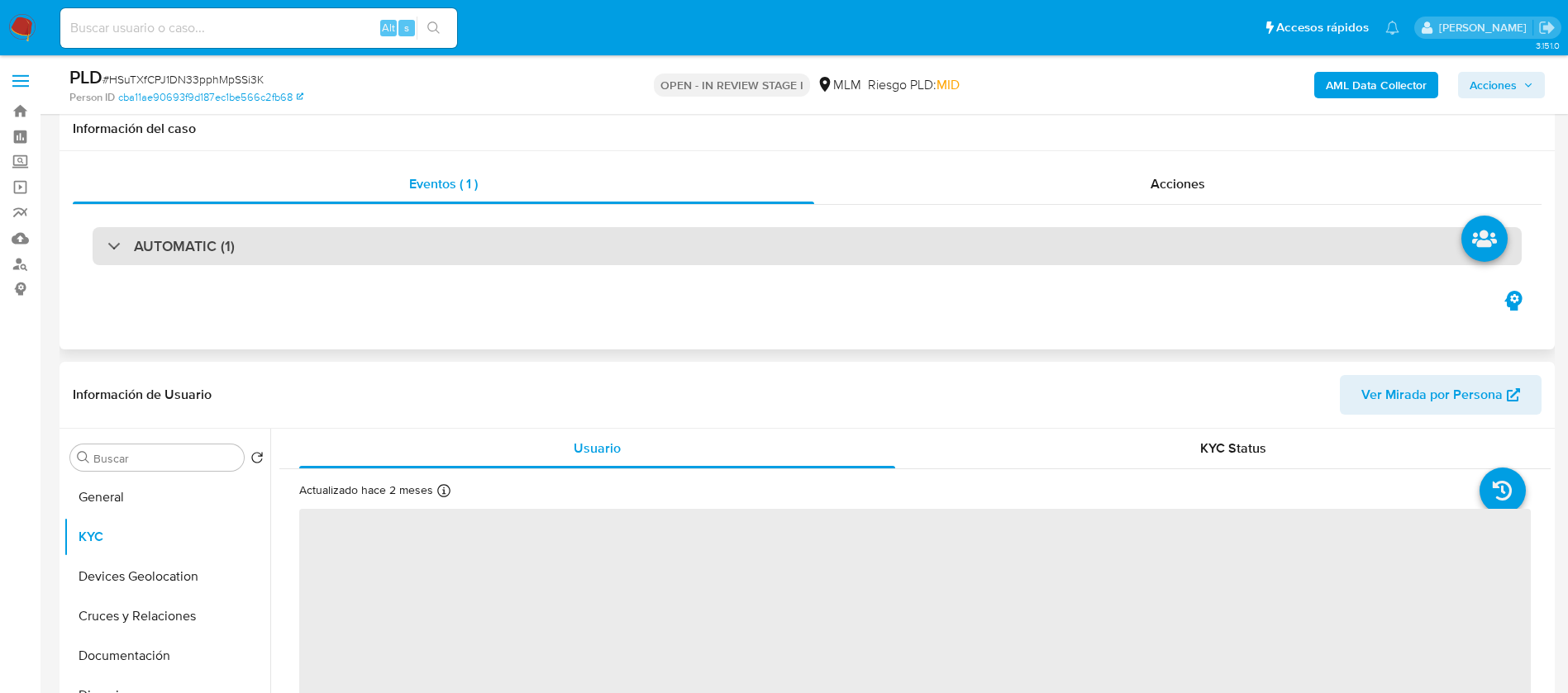
scroll to position [248, 0]
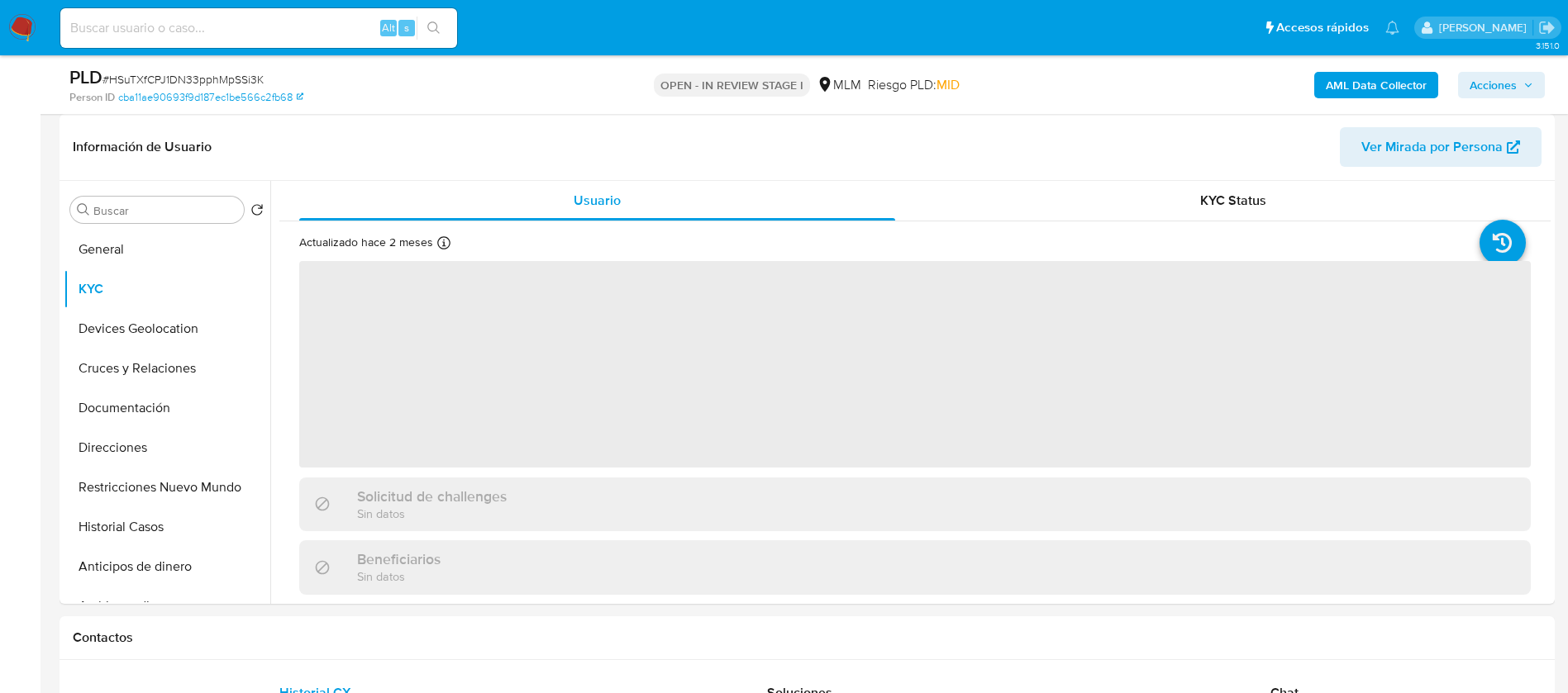
select select "10"
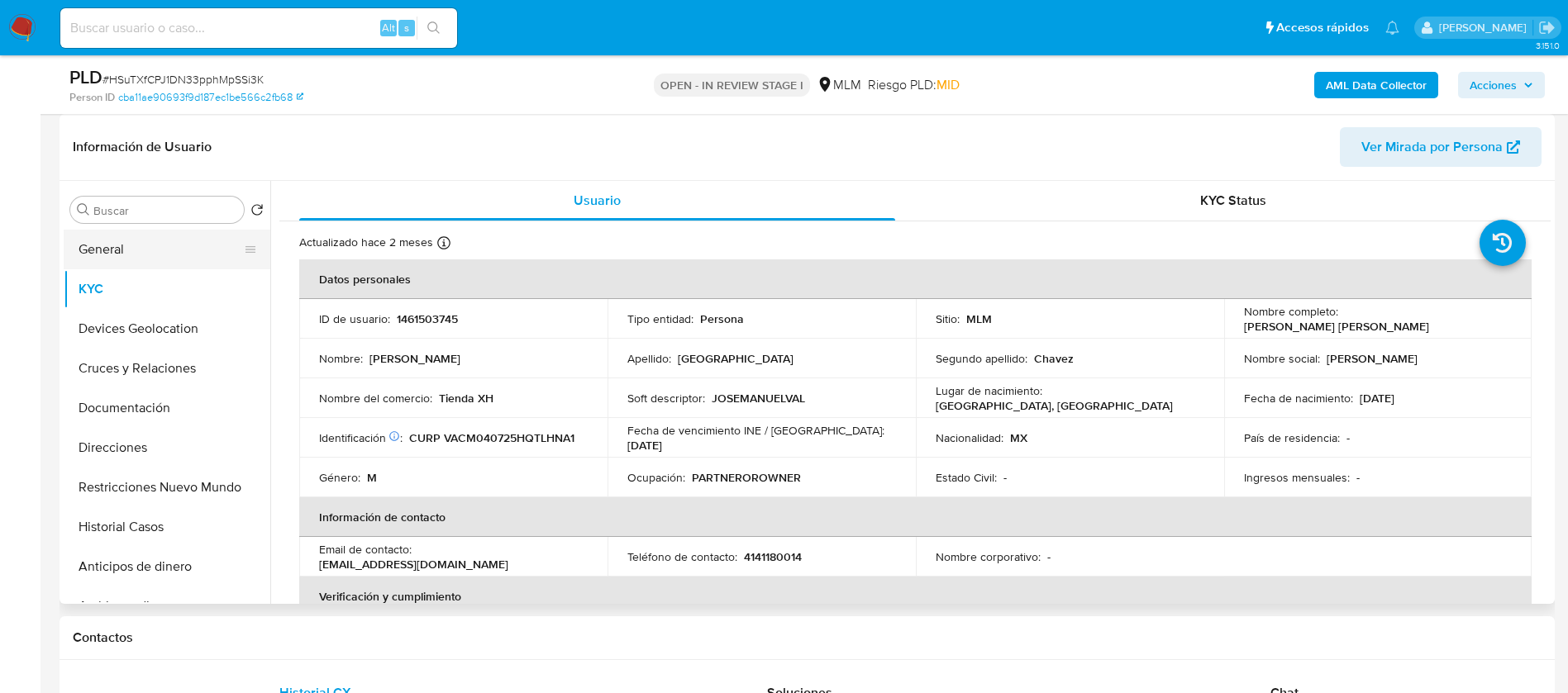
click at [177, 238] on button "General" at bounding box center [160, 250] width 193 height 40
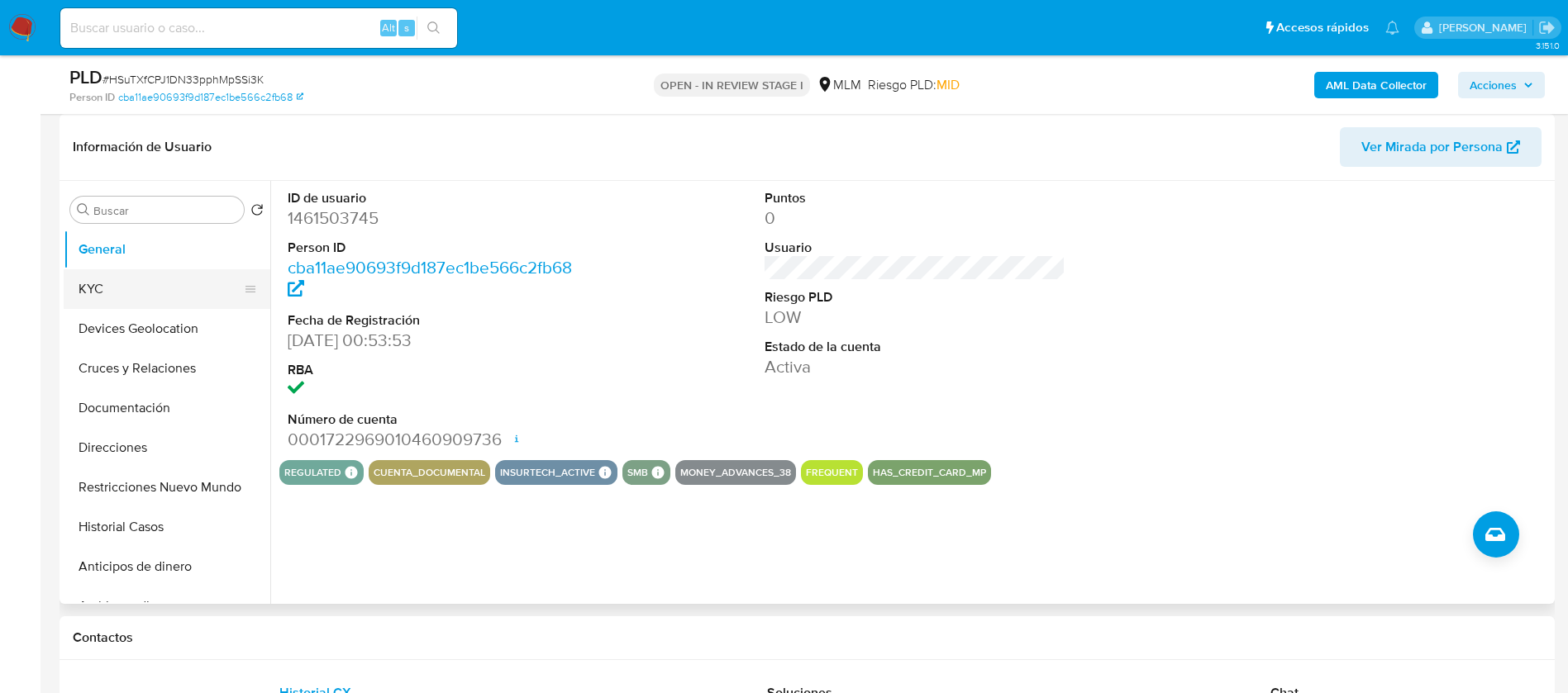
click at [125, 285] on button "KYC" at bounding box center [160, 289] width 193 height 40
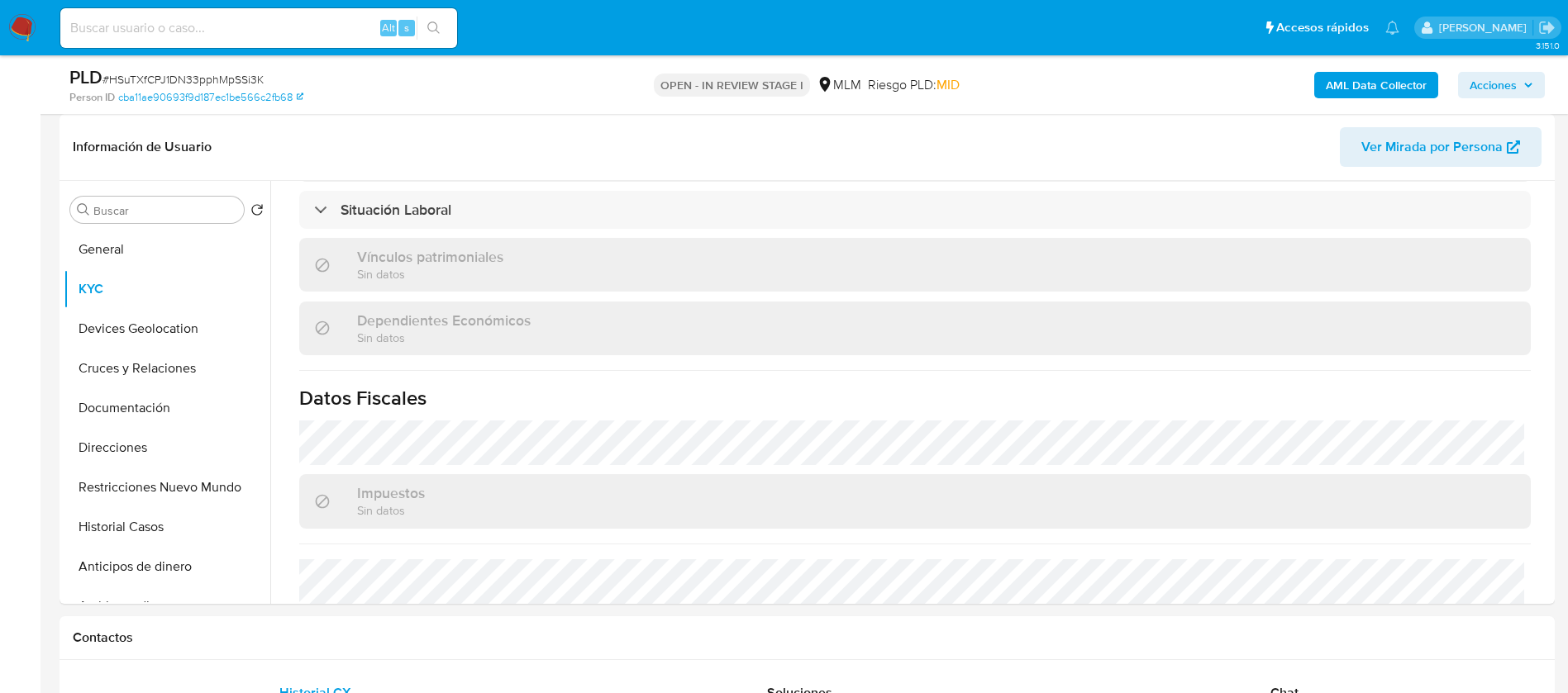
scroll to position [1006, 0]
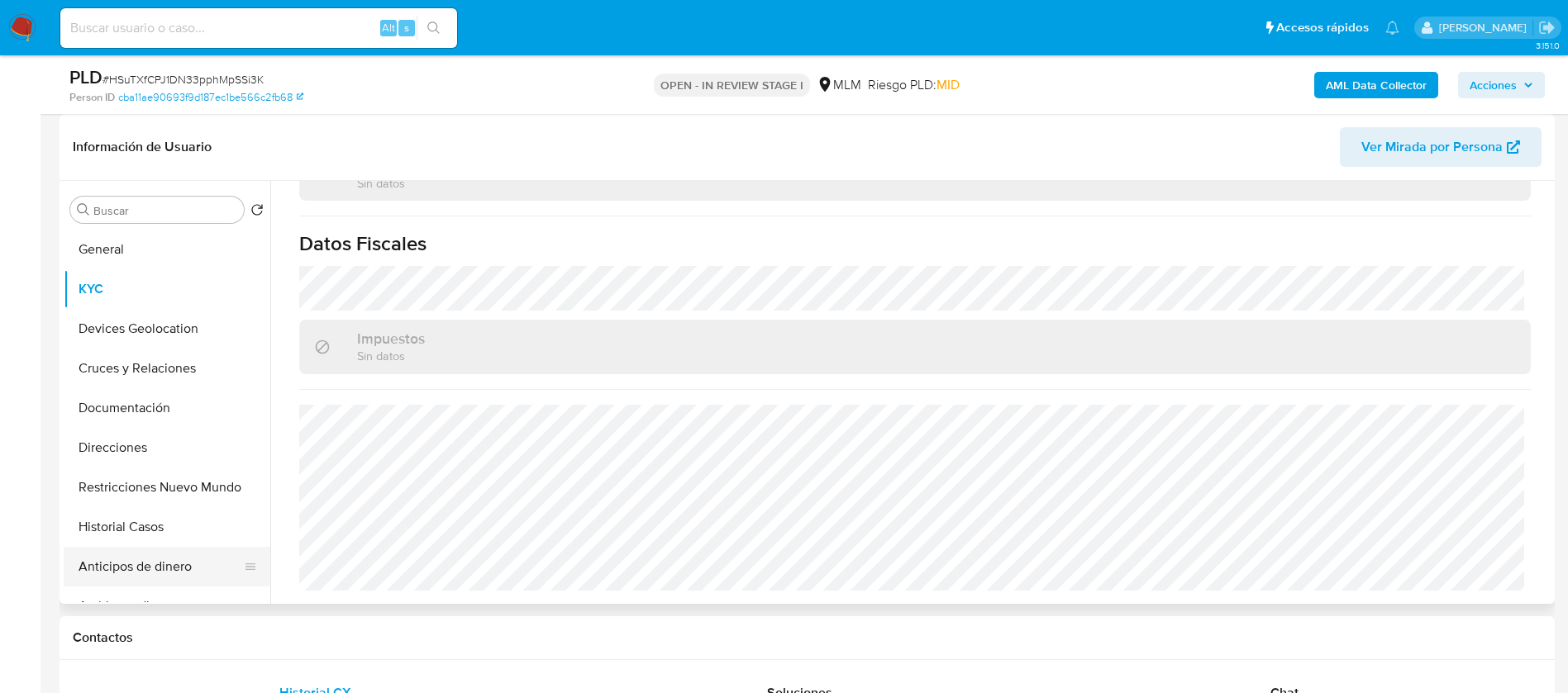
click at [200, 551] on button "Anticipos de dinero" at bounding box center [160, 567] width 193 height 40
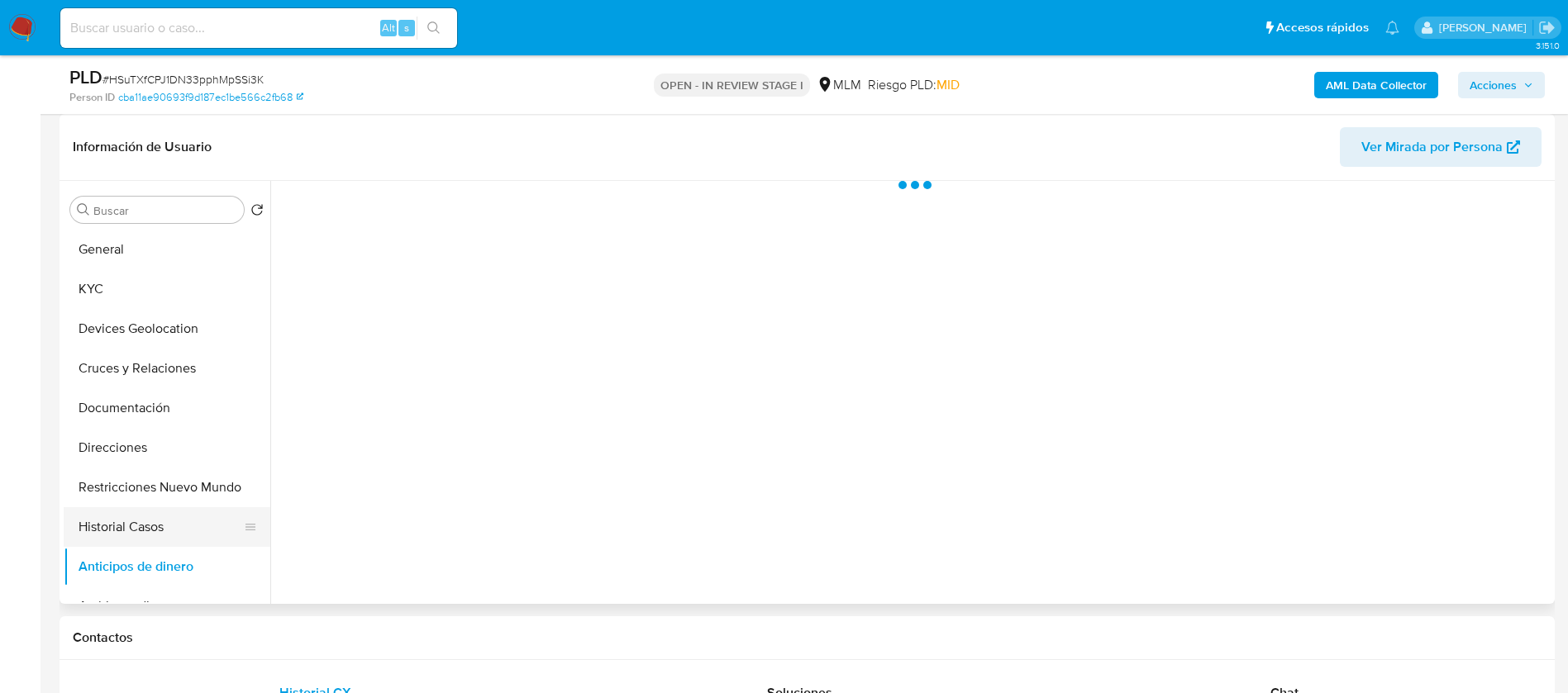
click at [199, 536] on button "Historial Casos" at bounding box center [160, 527] width 193 height 40
